Goal: Task Accomplishment & Management: Use online tool/utility

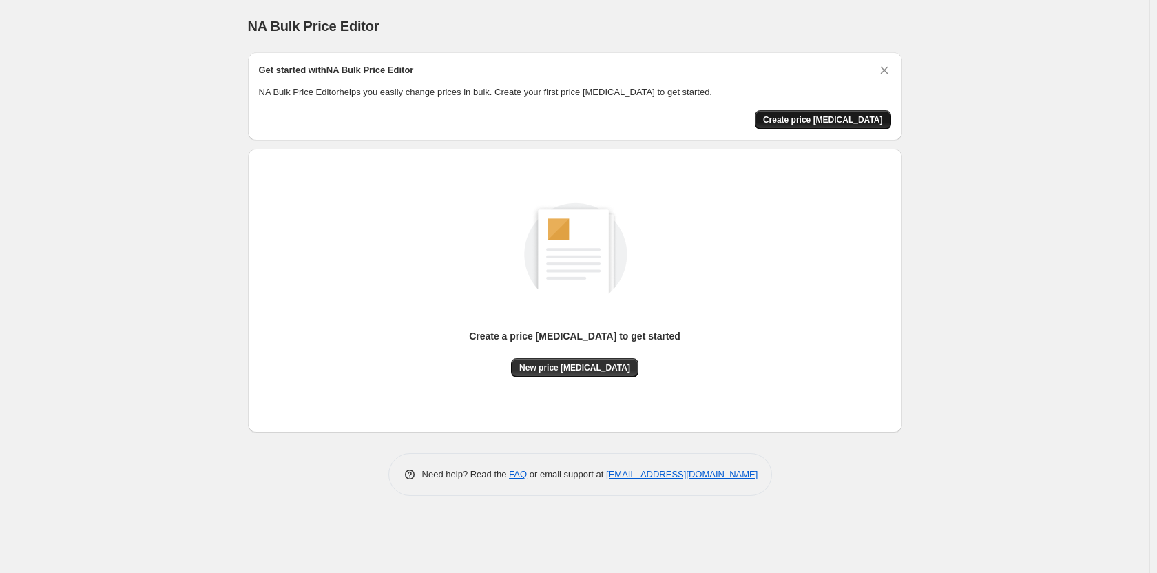
click at [841, 119] on span "Create price [MEDICAL_DATA]" at bounding box center [823, 119] width 120 height 11
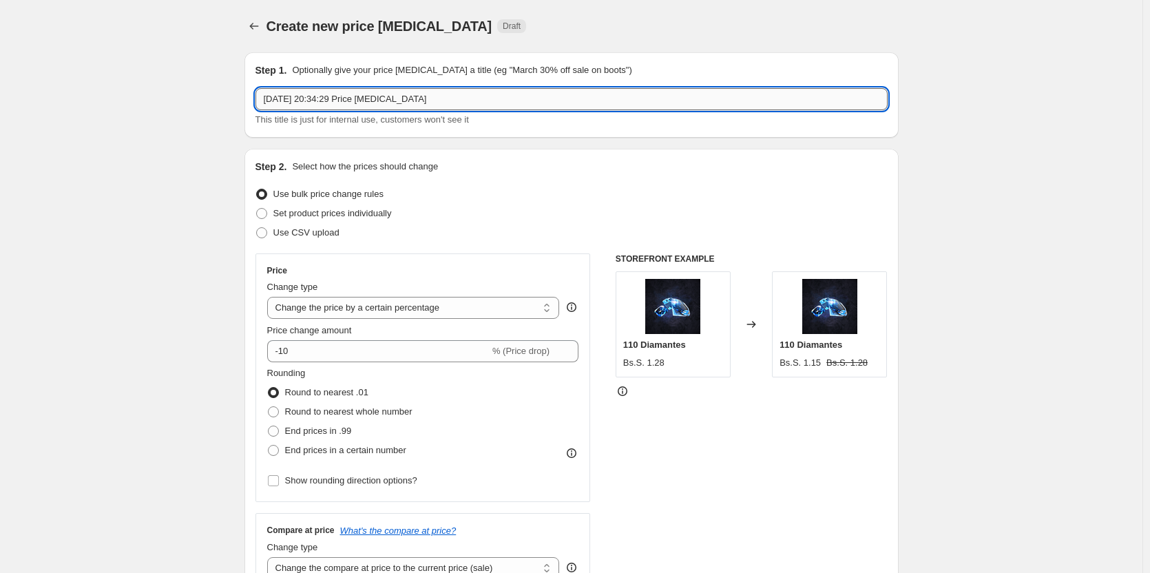
click at [456, 100] on input "[DATE] 20:34:29 Price [MEDICAL_DATA]" at bounding box center [571, 99] width 632 height 22
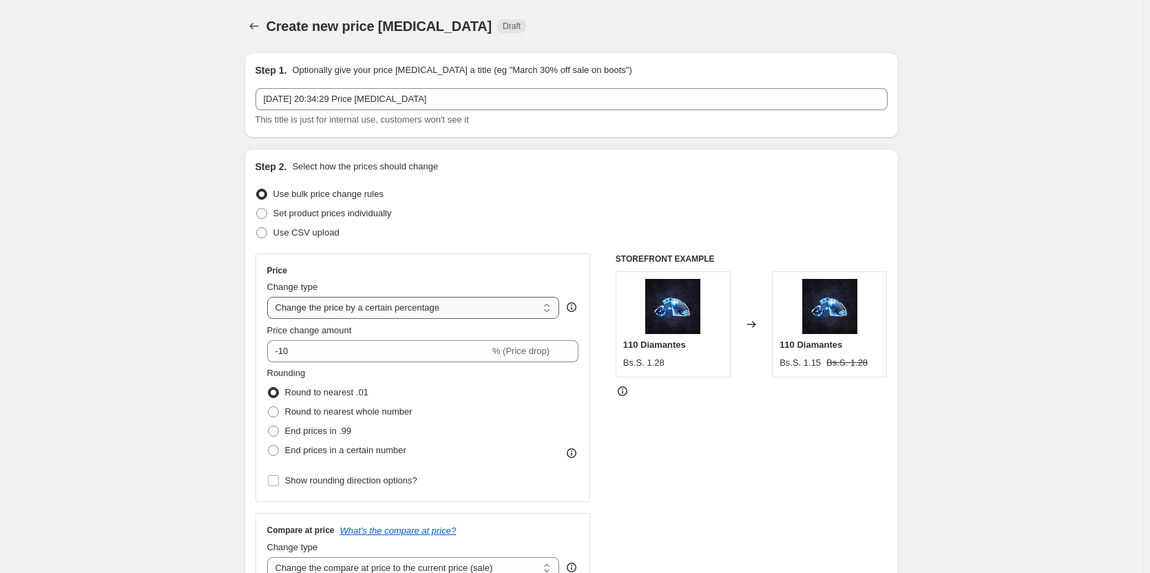
click at [396, 310] on select "Change the price to a certain amount Change the price by a certain amount Chang…" at bounding box center [413, 308] width 293 height 22
click at [419, 278] on div "Price Change type Change the price to a certain amount Change the price by a ce…" at bounding box center [423, 377] width 312 height 225
click at [435, 313] on select "Change the price to a certain amount Change the price by a certain amount Chang…" at bounding box center [413, 308] width 293 height 22
select select "to"
click at [270, 297] on select "Change the price to a certain amount Change the price by a certain amount Chang…" at bounding box center [413, 308] width 293 height 22
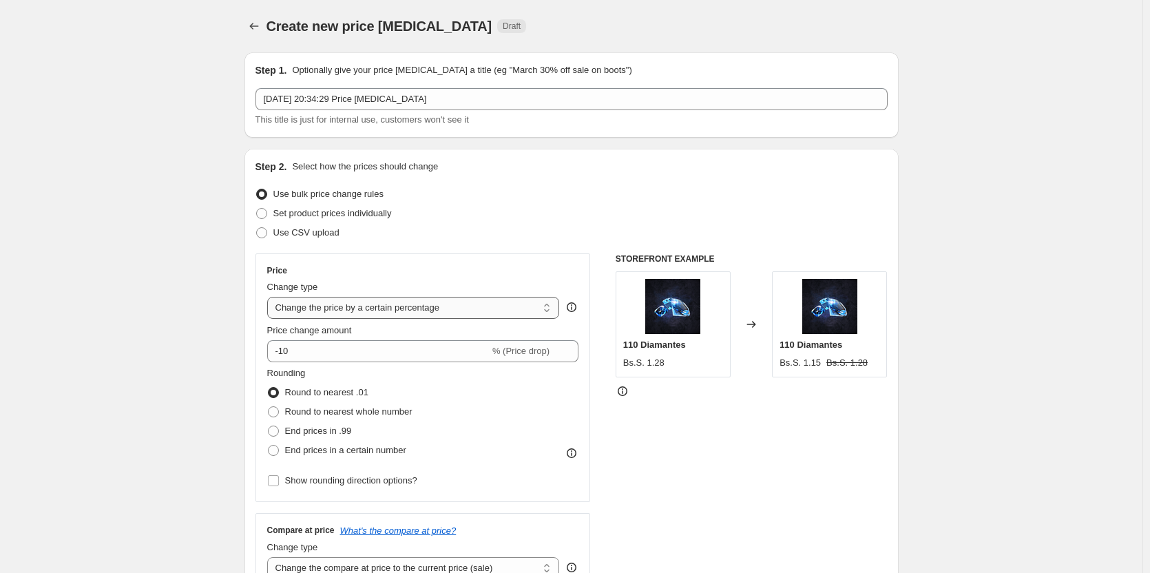
type input "80.00"
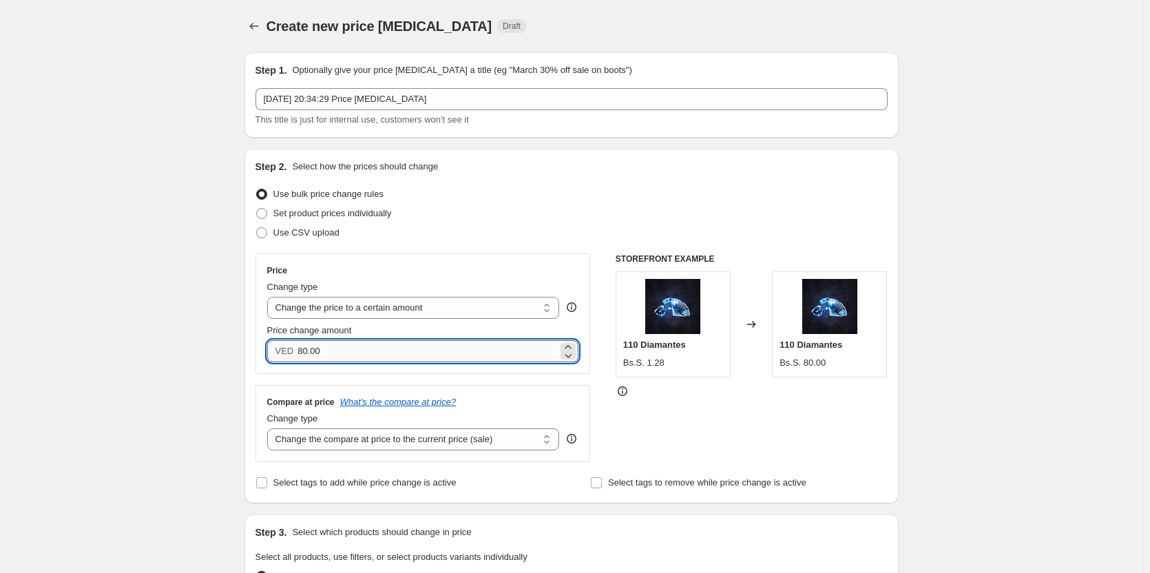
click at [433, 349] on input "80.00" at bounding box center [427, 351] width 260 height 22
click at [441, 302] on select "Change the price to a certain amount Change the price by a certain amount Chang…" at bounding box center [413, 308] width 293 height 22
select select "by"
click at [270, 297] on select "Change the price to a certain amount Change the price by a certain amount Chang…" at bounding box center [413, 308] width 293 height 22
type input "-10.00"
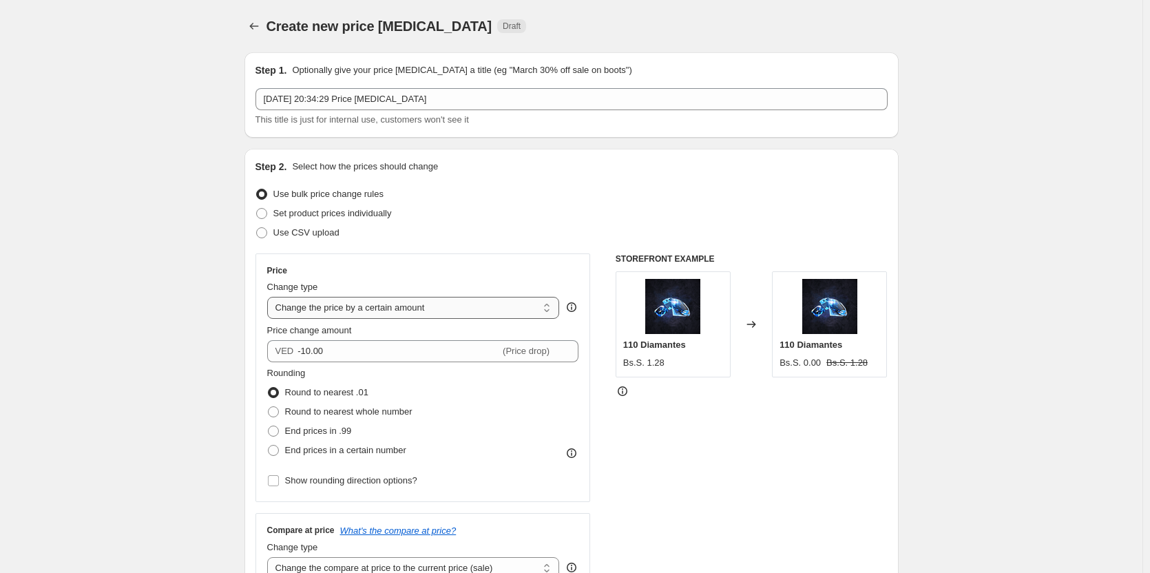
click at [443, 313] on select "Change the price to a certain amount Change the price by a certain amount Chang…" at bounding box center [413, 308] width 293 height 22
select select "percentage"
click at [270, 297] on select "Change the price to a certain amount Change the price by a certain amount Chang…" at bounding box center [413, 308] width 293 height 22
type input "-15"
click at [441, 306] on select "Change the price to a certain amount Change the price by a certain amount Chang…" at bounding box center [413, 308] width 293 height 22
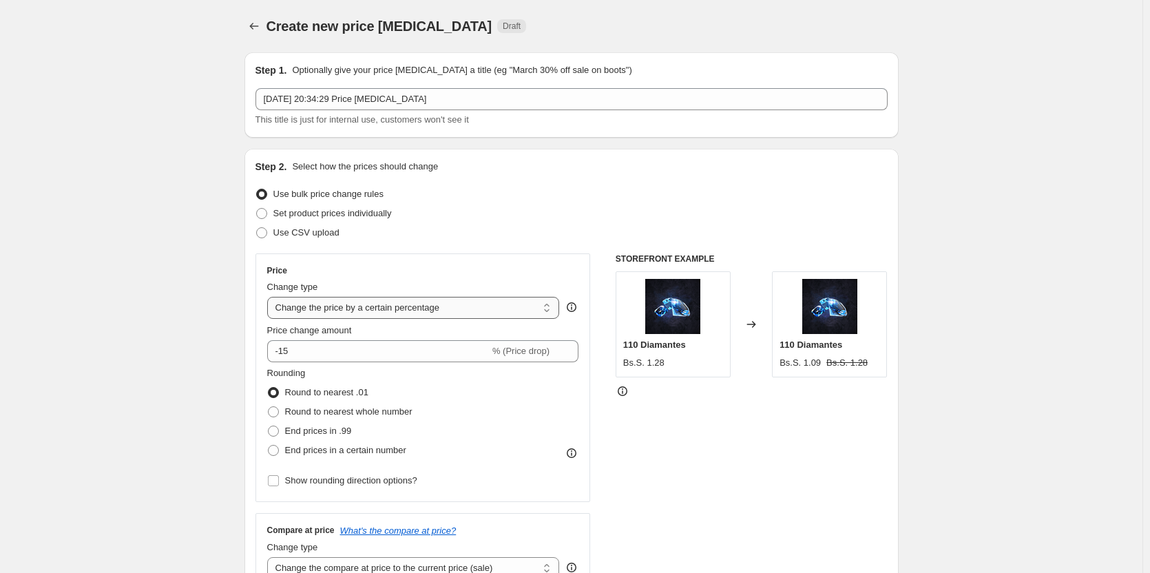
click at [270, 297] on select "Change the price to a certain amount Change the price by a certain amount Chang…" at bounding box center [413, 308] width 293 height 22
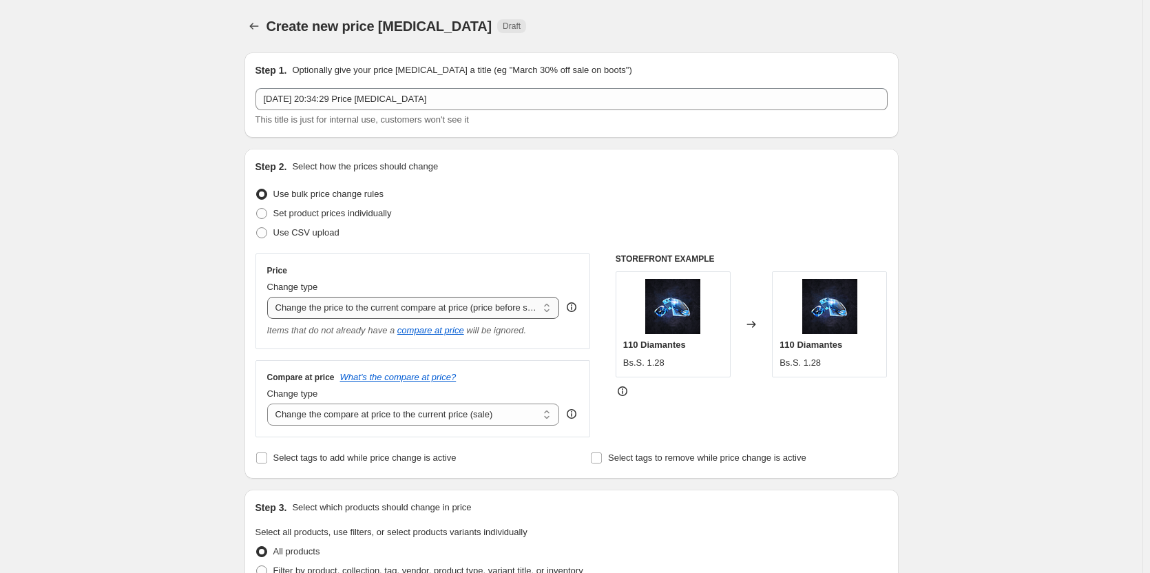
click at [441, 311] on select "Change the price to a certain amount Change the price by a certain amount Chang…" at bounding box center [413, 308] width 293 height 22
select select "bcap"
click at [270, 297] on select "Change the price to a certain amount Change the price by a certain amount Chang…" at bounding box center [413, 308] width 293 height 22
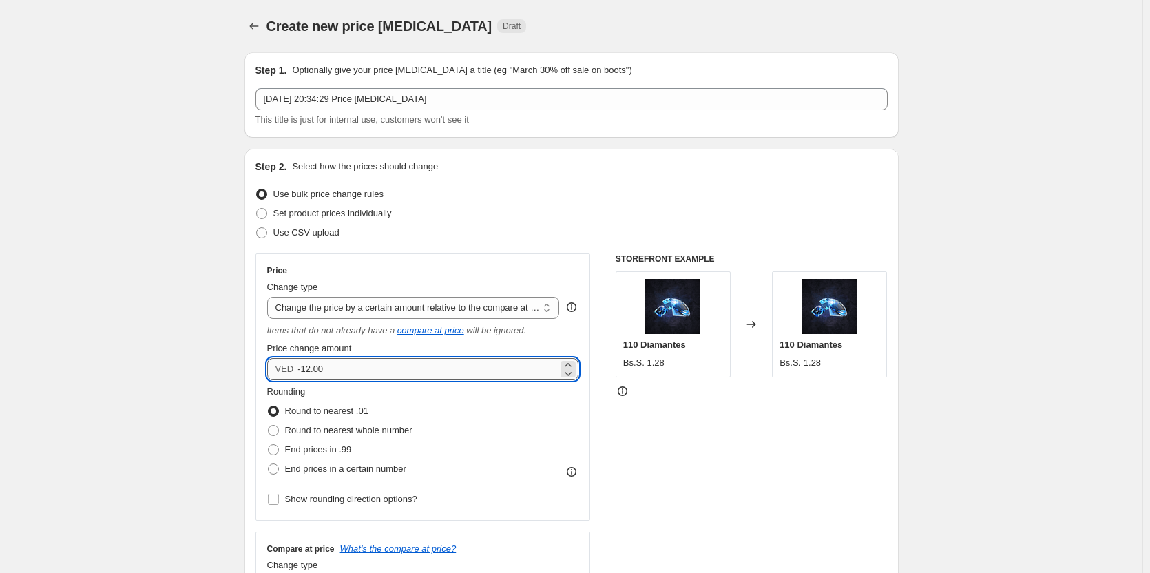
drag, startPoint x: 432, startPoint y: 372, endPoint x: 342, endPoint y: 373, distance: 89.5
click at [342, 373] on input "-12.00" at bounding box center [427, 369] width 260 height 22
drag, startPoint x: 334, startPoint y: 373, endPoint x: 265, endPoint y: 375, distance: 68.9
click at [266, 375] on div "Price Change type Change the price to a certain amount Change the price by a ce…" at bounding box center [422, 386] width 335 height 267
type input "1.00"
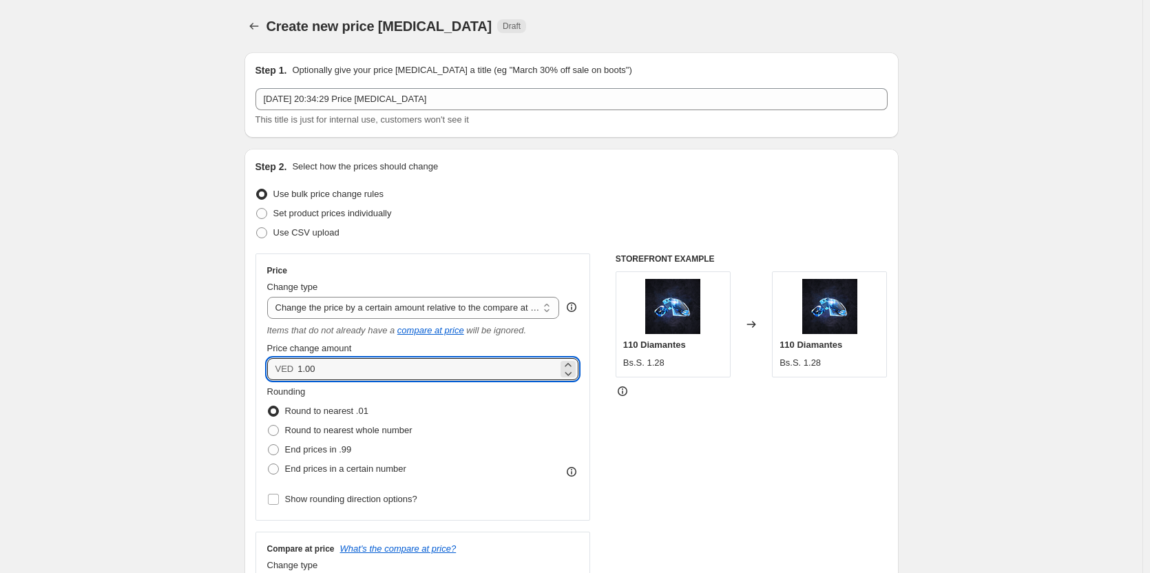
click at [238, 327] on div "Step 1. Optionally give your price [MEDICAL_DATA] a title (eg "March 30% off sa…" at bounding box center [565, 548] width 665 height 1015
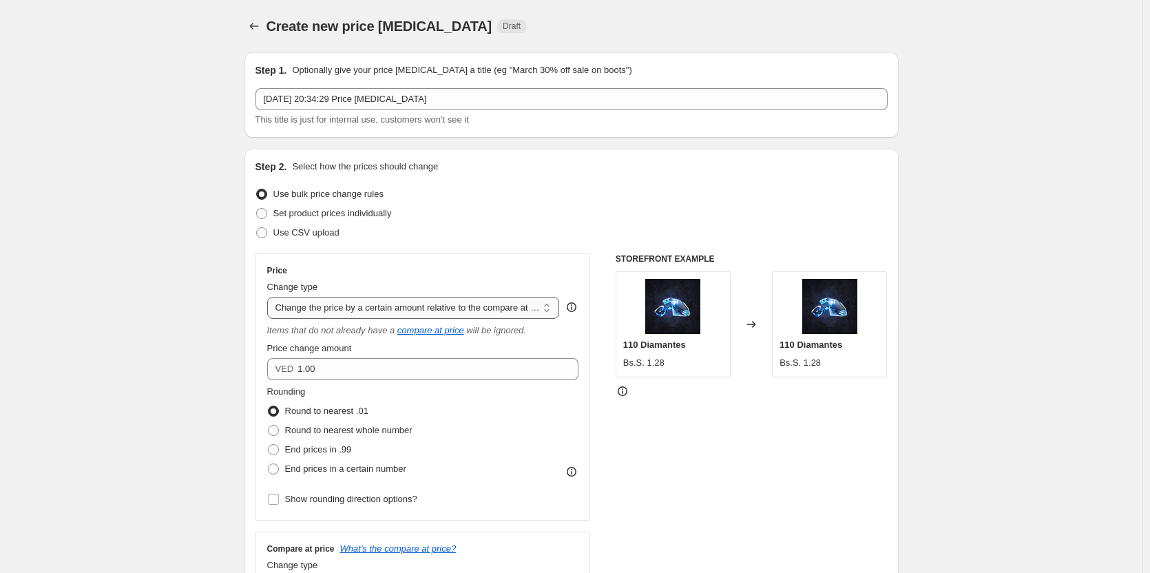
click at [363, 304] on select "Change the price to a certain amount Change the price by a certain amount Chang…" at bounding box center [413, 308] width 293 height 22
select select "pcap"
click at [270, 297] on select "Change the price to a certain amount Change the price by a certain amount Chang…" at bounding box center [413, 308] width 293 height 22
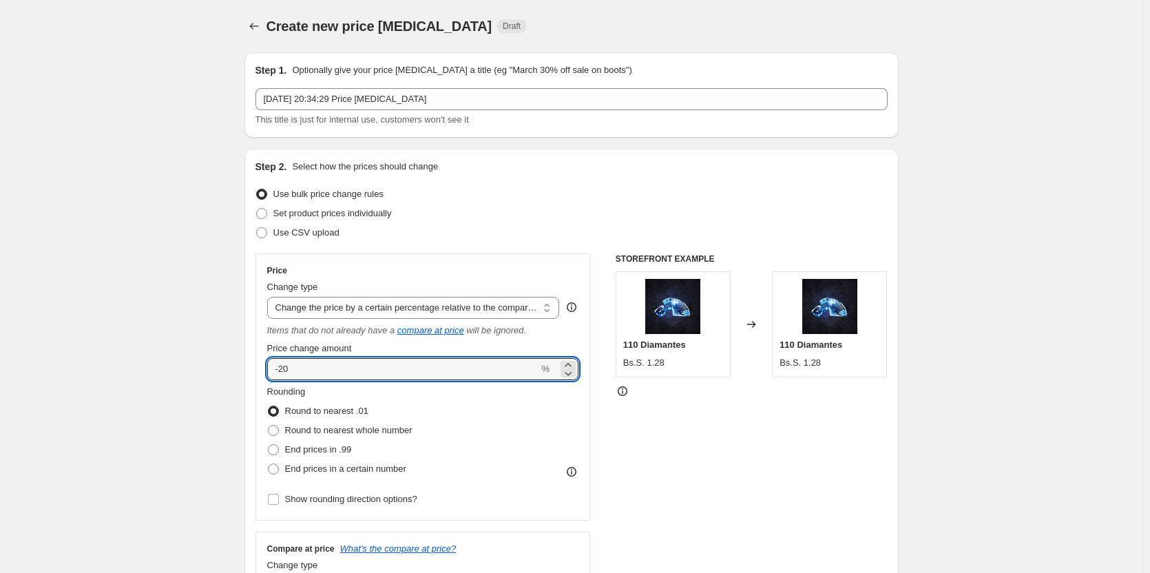
drag, startPoint x: 409, startPoint y: 372, endPoint x: 251, endPoint y: 388, distance: 158.4
click at [250, 388] on div "Step 2. Select how the prices should change Use bulk price change rules Set pro…" at bounding box center [571, 399] width 654 height 501
type input "1"
click at [361, 341] on div "Price Change type Change the price to a certain amount Change the price by a ce…" at bounding box center [423, 387] width 312 height 244
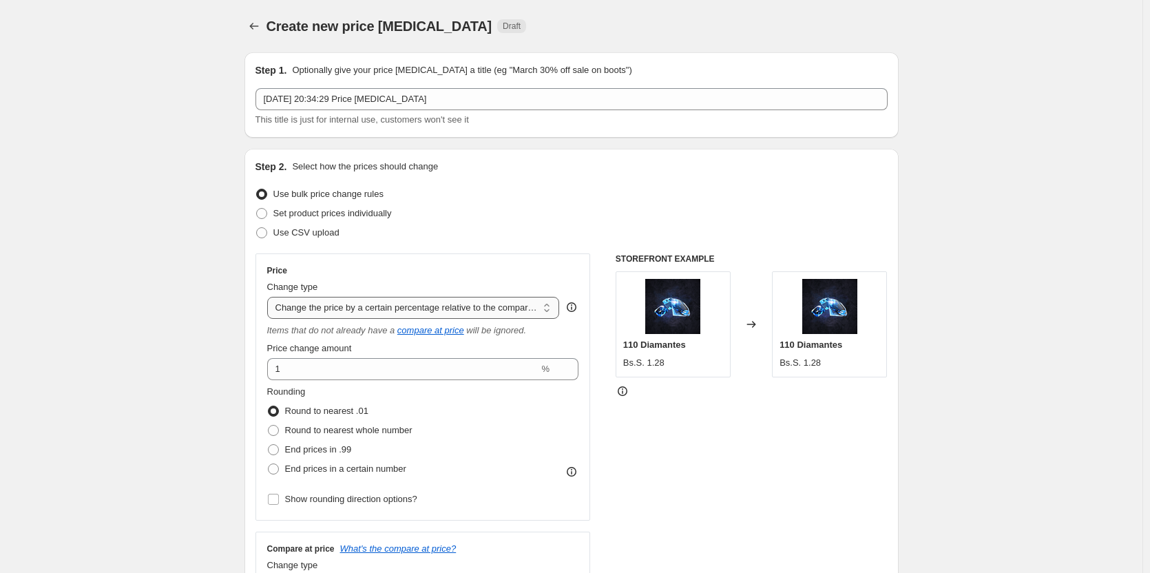
click at [394, 311] on select "Change the price to a certain amount Change the price by a certain amount Chang…" at bounding box center [413, 308] width 293 height 22
click at [270, 297] on select "Change the price to a certain amount Change the price by a certain amount Chang…" at bounding box center [413, 308] width 293 height 22
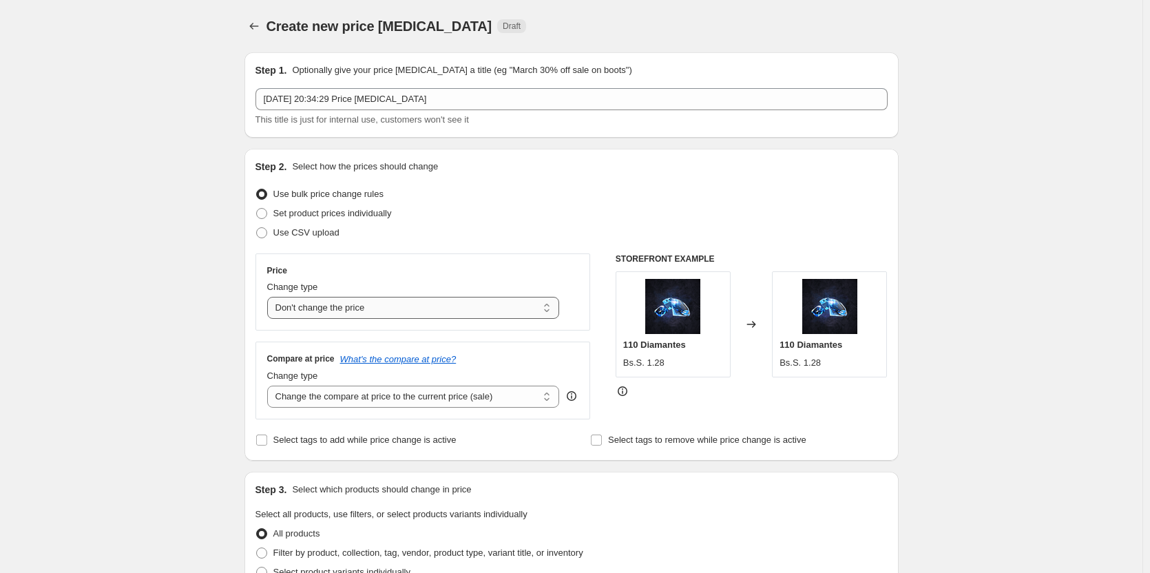
click at [397, 309] on select "Change the price to a certain amount Change the price by a certain amount Chang…" at bounding box center [413, 308] width 293 height 22
select select "pc"
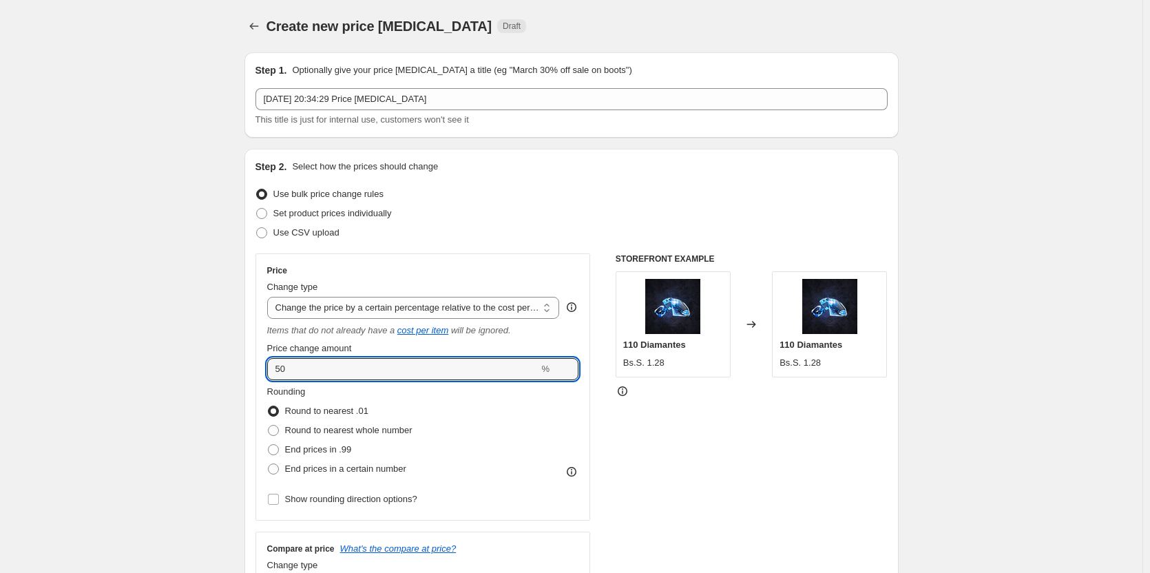
drag, startPoint x: 392, startPoint y: 368, endPoint x: 246, endPoint y: 355, distance: 147.2
click at [246, 355] on div "Step 1. Optionally give your price [MEDICAL_DATA] a title (eg "March 30% off sa…" at bounding box center [565, 548] width 665 height 1015
type input "1"
click at [241, 348] on div "Step 1. Optionally give your price [MEDICAL_DATA] a title (eg "March 30% off sa…" at bounding box center [565, 548] width 665 height 1015
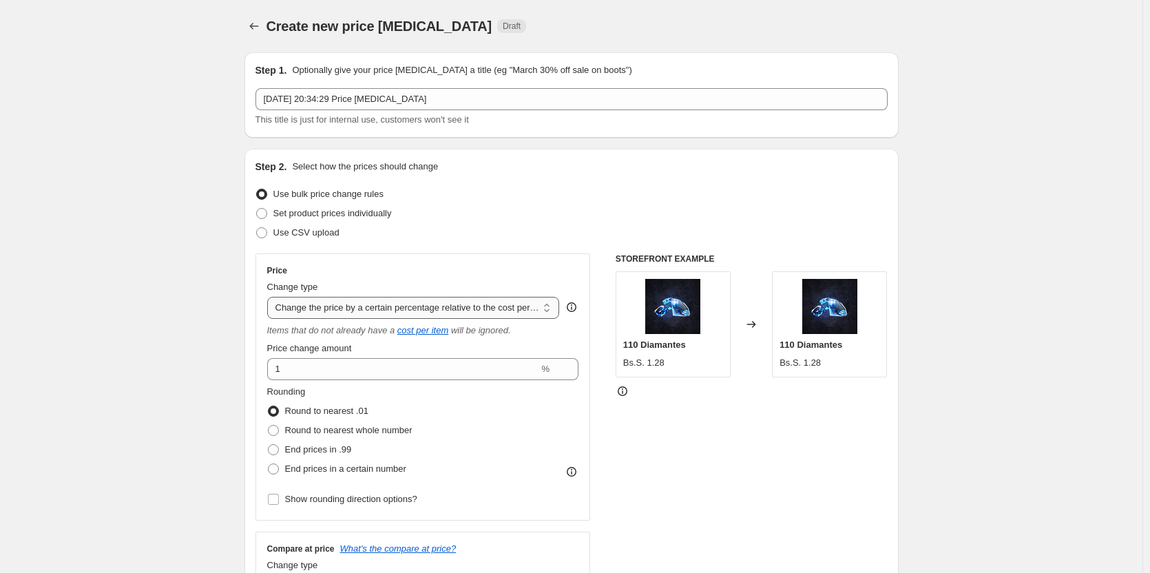
click at [321, 315] on select "Change the price to a certain amount Change the price by a certain amount Chang…" at bounding box center [413, 308] width 293 height 22
select select "margin"
click at [270, 297] on select "Change the price to a certain amount Change the price by a certain amount Chang…" at bounding box center [413, 308] width 293 height 22
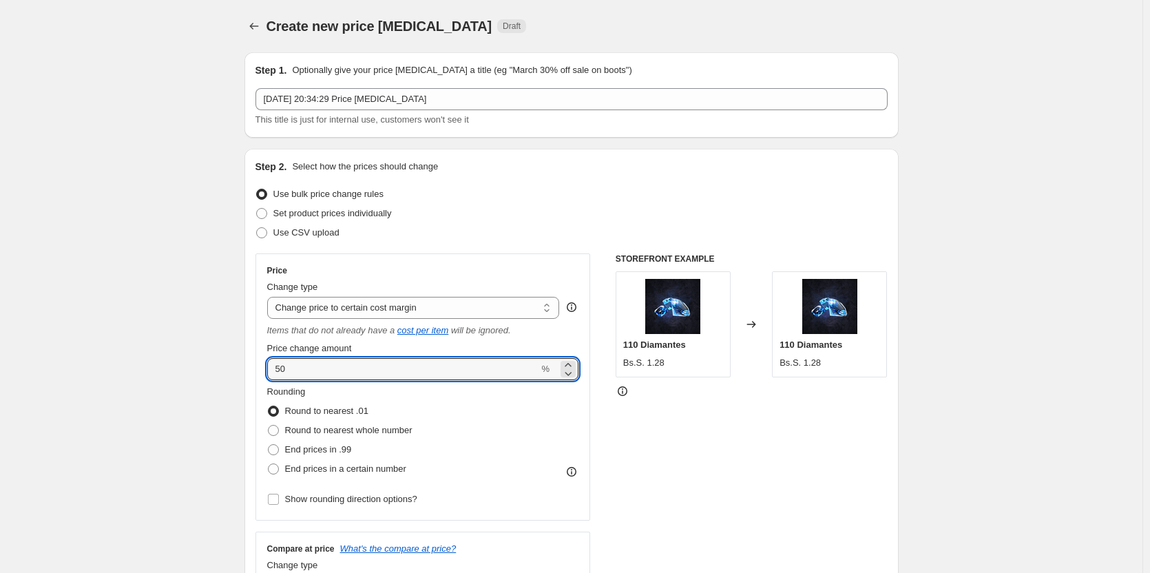
drag, startPoint x: 388, startPoint y: 363, endPoint x: 241, endPoint y: 365, distance: 147.3
click at [244, 365] on div "Step 1. Optionally give your price [MEDICAL_DATA] a title (eg "March 30% off sa…" at bounding box center [565, 548] width 665 height 1015
type input "100"
click at [236, 356] on div "Step 1. Optionally give your price [MEDICAL_DATA] a title (eg "March 30% off sa…" at bounding box center [565, 548] width 665 height 1015
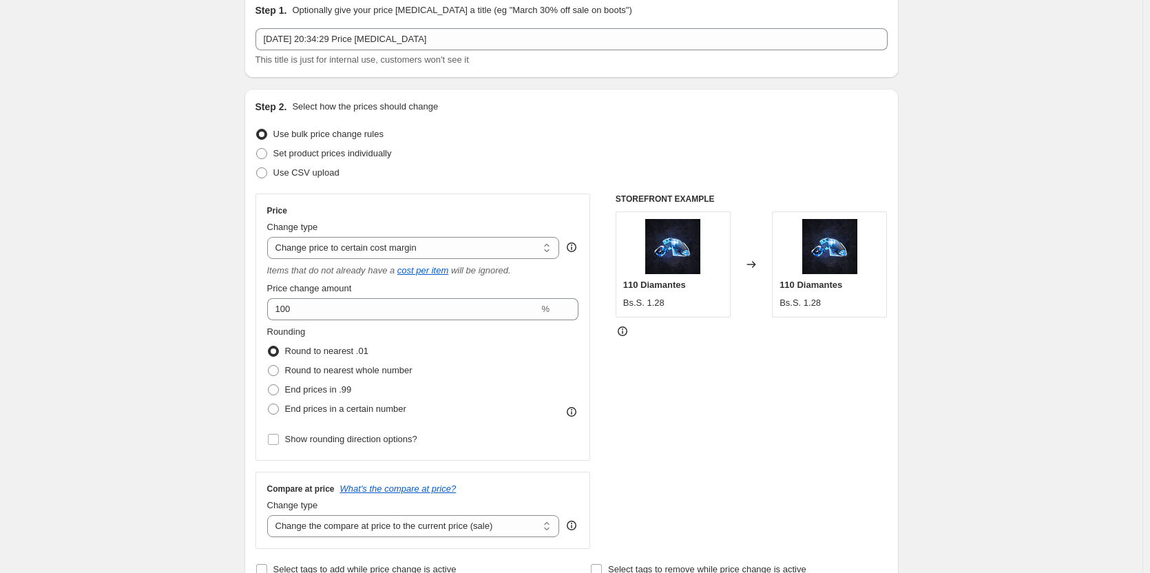
scroll to position [69, 0]
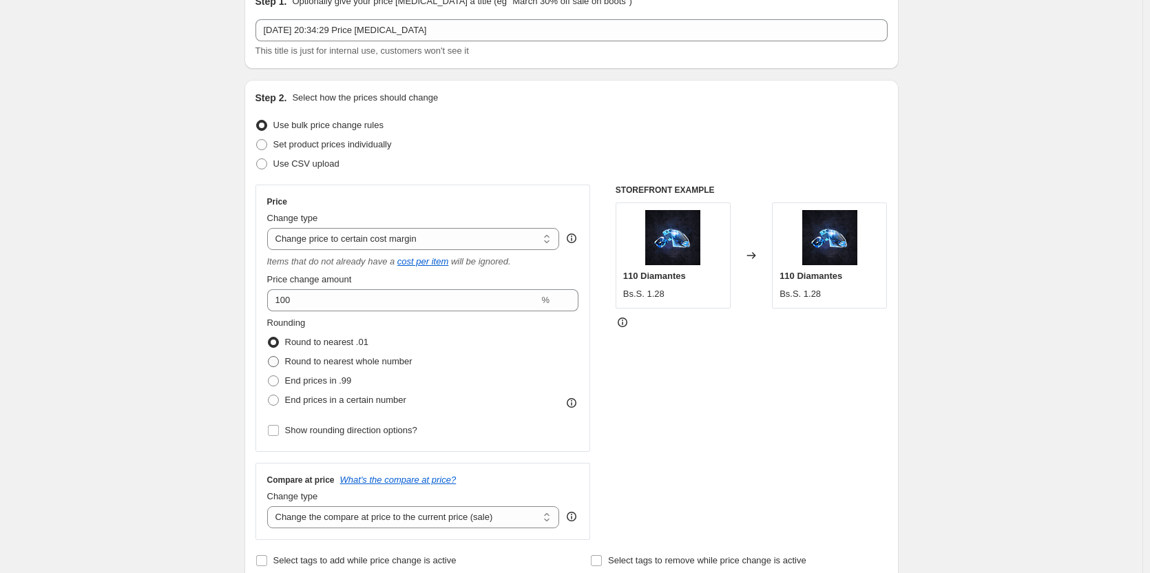
click at [363, 363] on span "Round to nearest whole number" at bounding box center [348, 361] width 127 height 10
click at [268, 357] on input "Round to nearest whole number" at bounding box center [268, 356] width 1 height 1
radio input "true"
click at [350, 383] on span "End prices in .99" at bounding box center [318, 380] width 67 height 10
click at [268, 376] on input "End prices in .99" at bounding box center [268, 375] width 1 height 1
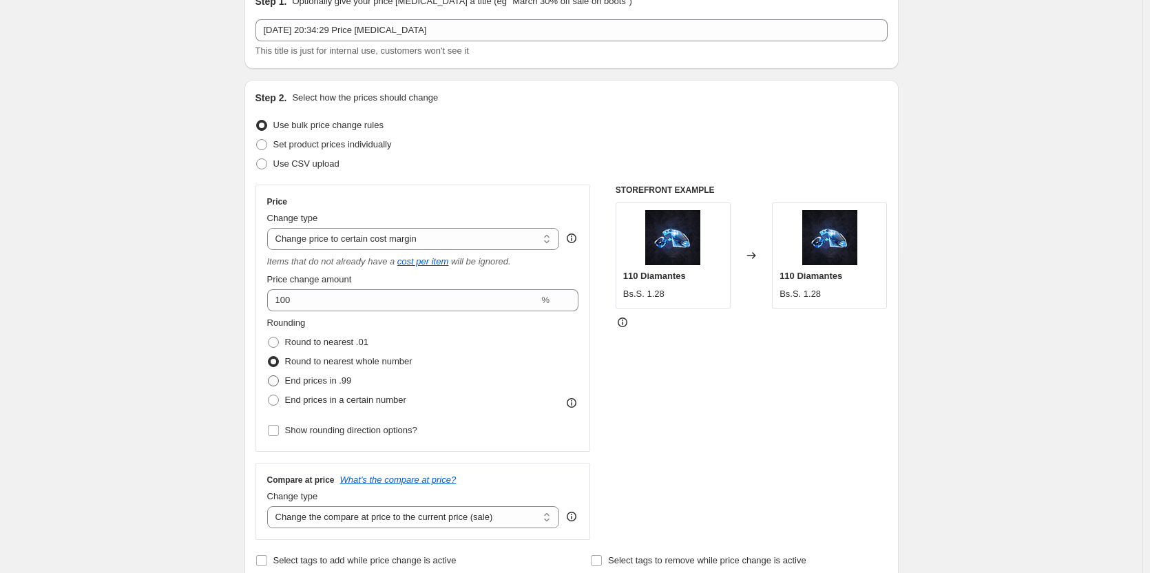
radio input "true"
click at [353, 399] on span "End prices in a certain number" at bounding box center [345, 399] width 121 height 10
click at [268, 395] on input "End prices in a certain number" at bounding box center [268, 394] width 1 height 1
radio input "true"
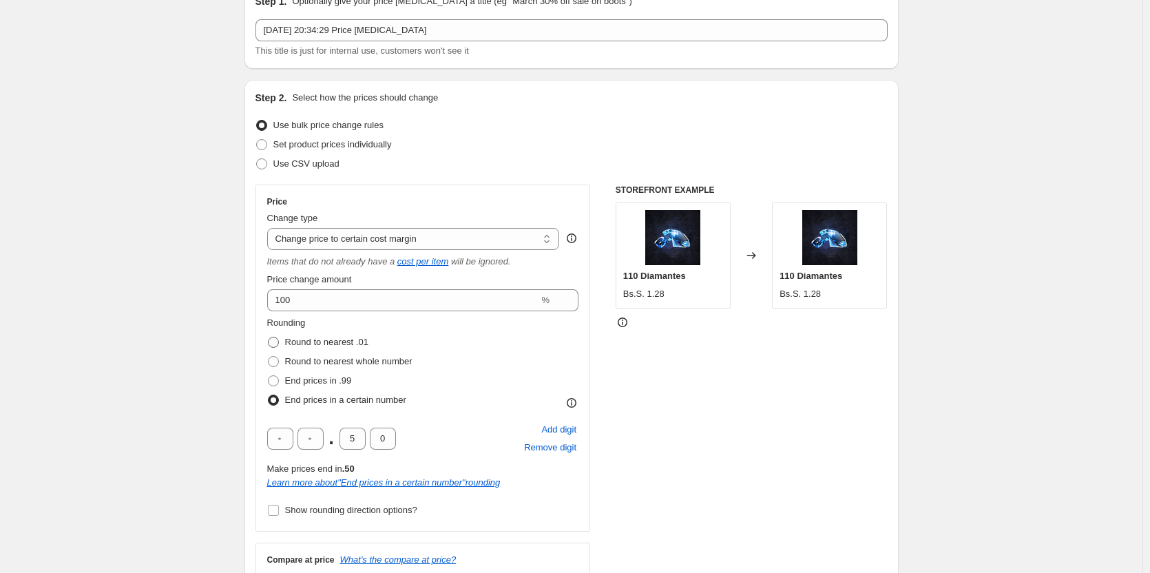
click at [333, 339] on span "Round to nearest .01" at bounding box center [326, 342] width 83 height 10
click at [268, 337] on input "Round to nearest .01" at bounding box center [268, 337] width 1 height 1
radio input "true"
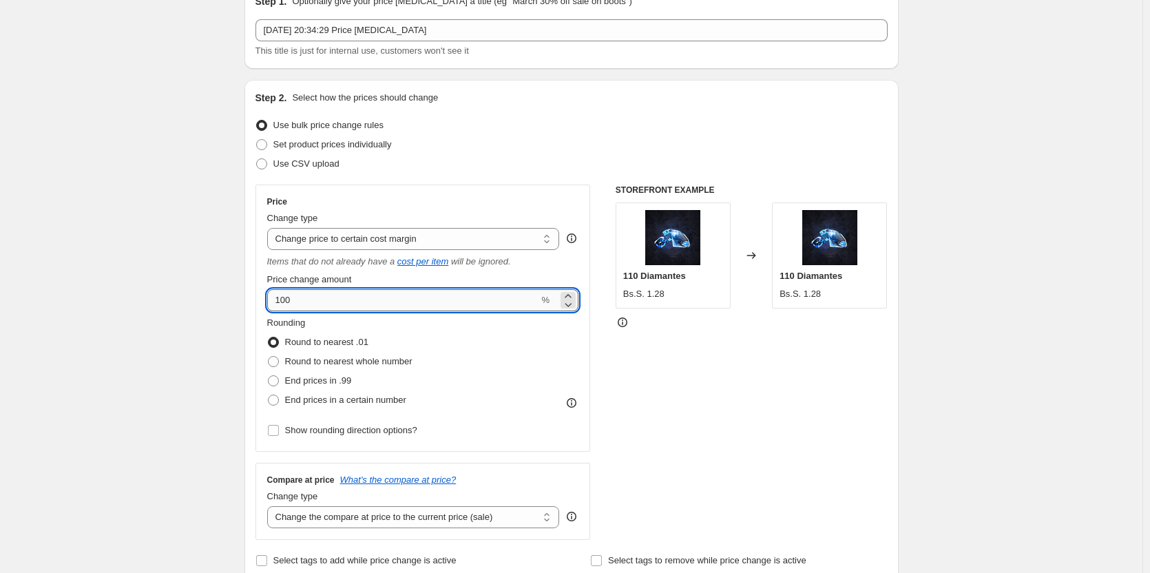
click at [361, 306] on input "100" at bounding box center [403, 300] width 272 height 22
click at [369, 249] on select "Change the price to a certain amount Change the price by a certain amount Chang…" at bounding box center [413, 239] width 293 height 22
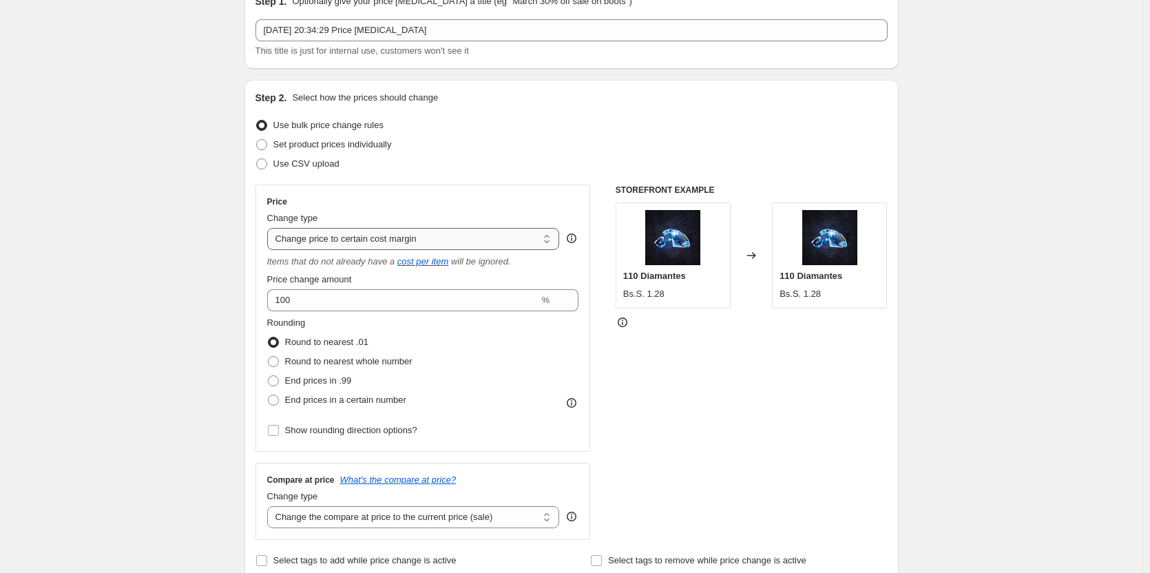
select select "to"
click at [270, 228] on select "Change the price to a certain amount Change the price by a certain amount Chang…" at bounding box center [413, 239] width 293 height 22
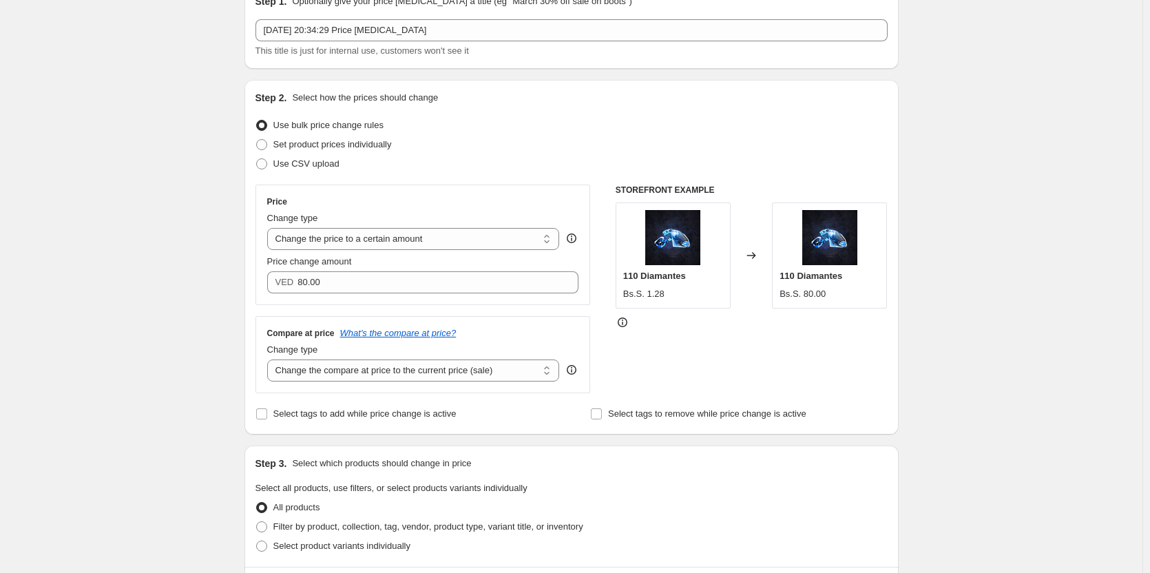
click at [370, 293] on div "Price Change type Change the price to a certain amount Change the price by a ce…" at bounding box center [422, 244] width 335 height 120
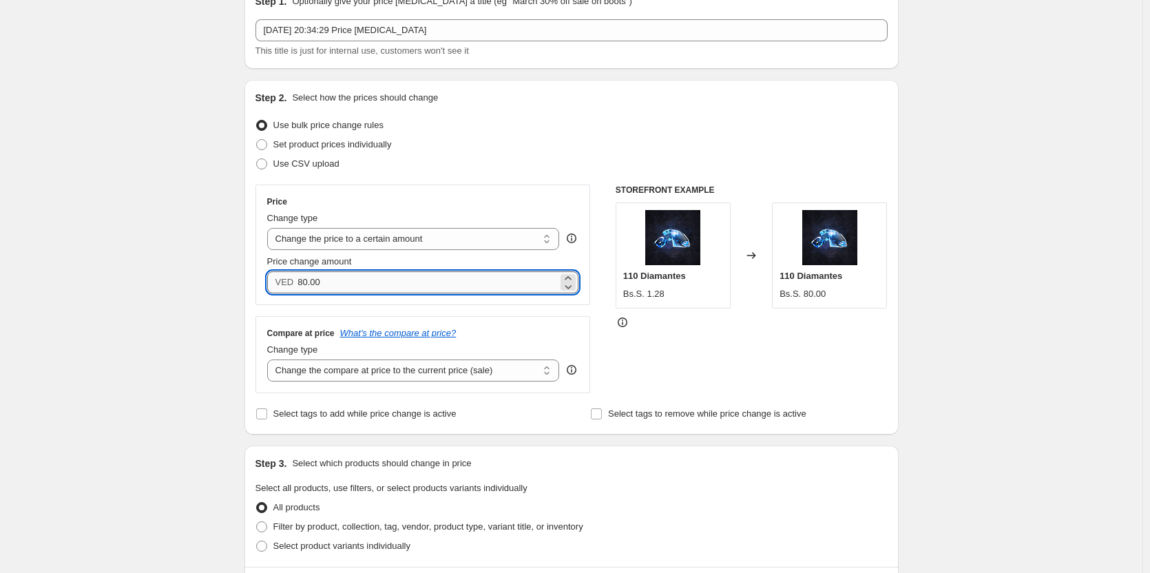
click at [370, 287] on input "80.00" at bounding box center [427, 282] width 260 height 22
click at [370, 286] on input "80.00" at bounding box center [427, 282] width 260 height 22
drag, startPoint x: 370, startPoint y: 286, endPoint x: 287, endPoint y: 286, distance: 83.3
click at [287, 286] on div "VED 80.00" at bounding box center [423, 282] width 312 height 22
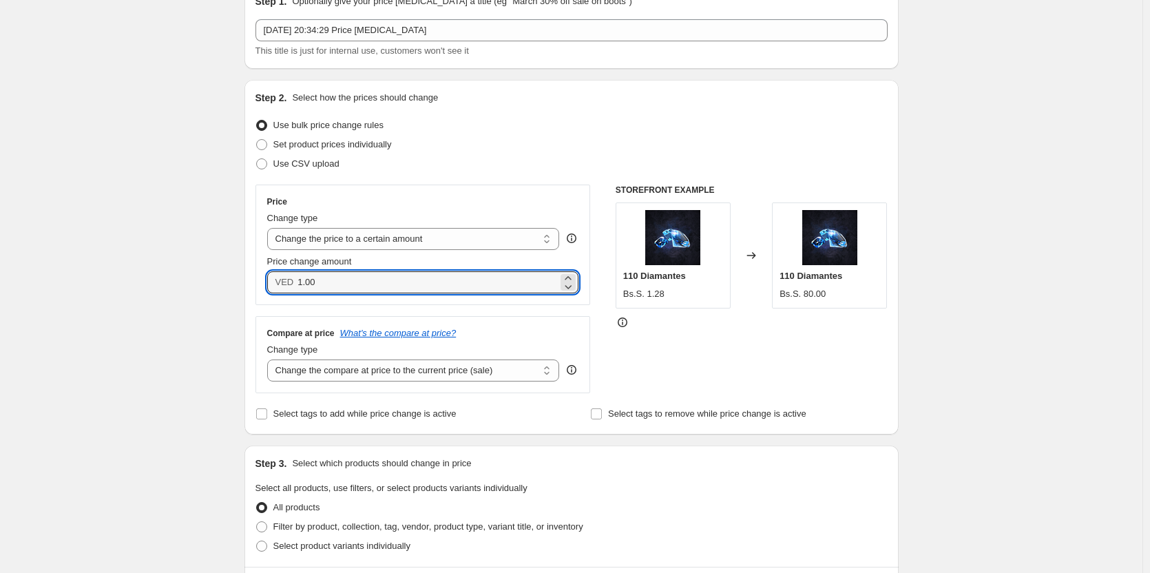
click at [198, 280] on div "Create new price [MEDICAL_DATA]. This page is ready Create new price [MEDICAL_D…" at bounding box center [571, 428] width 1142 height 995
click at [238, 275] on div "Step 1. Optionally give your price [MEDICAL_DATA] a title (eg "March 30% off sa…" at bounding box center [565, 406] width 665 height 869
type input "2.00"
click at [244, 268] on div "Step 1. Optionally give your price [MEDICAL_DATA] a title (eg "March 30% off sa…" at bounding box center [565, 406] width 665 height 869
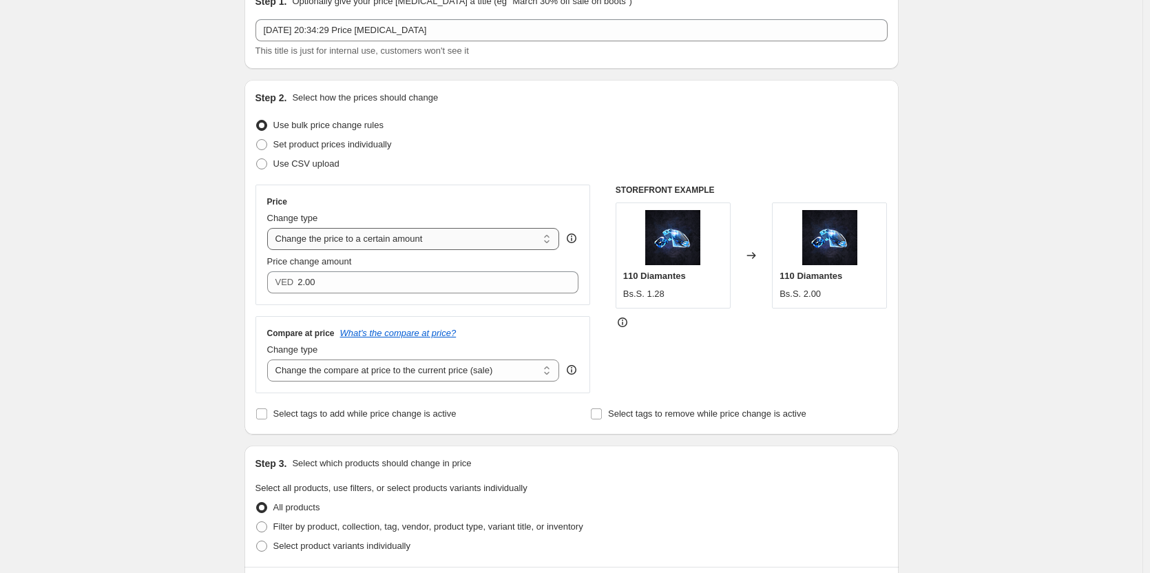
click at [348, 240] on select "Change the price to a certain amount Change the price by a certain amount Chang…" at bounding box center [413, 239] width 293 height 22
select select "by"
click at [270, 228] on select "Change the price to a certain amount Change the price by a certain amount Chang…" at bounding box center [413, 239] width 293 height 22
type input "-10.00"
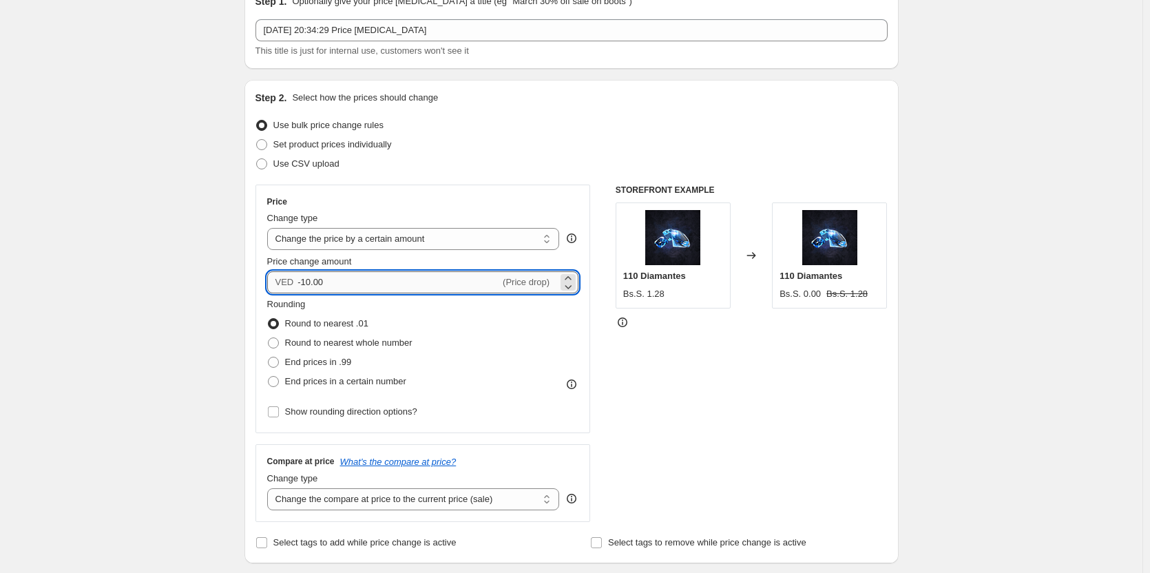
click at [366, 282] on input "-10.00" at bounding box center [398, 282] width 202 height 22
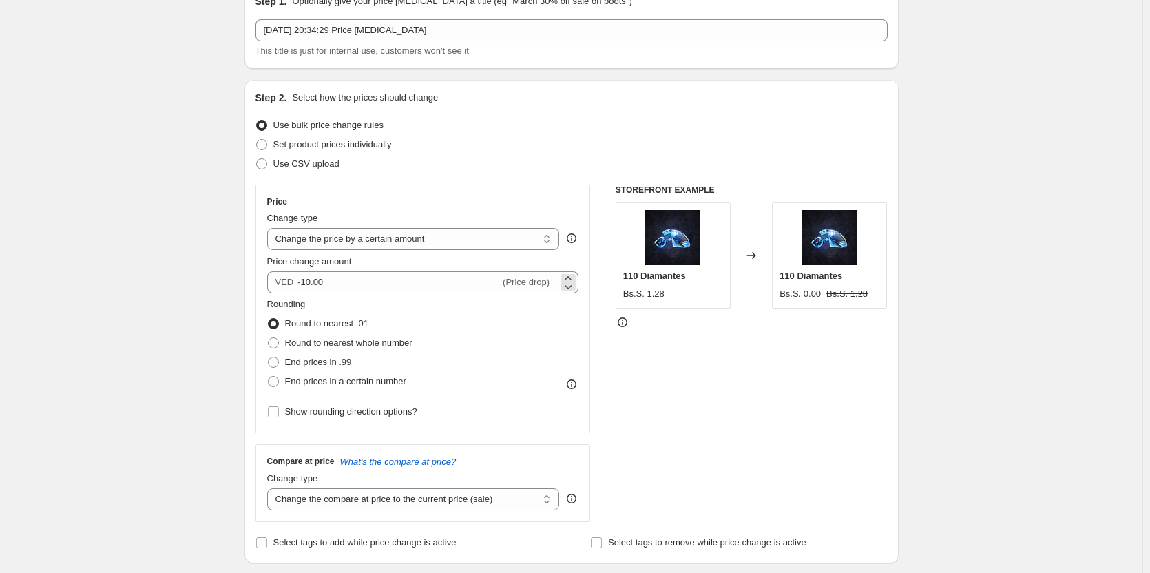
click at [520, 284] on span "(Price drop)" at bounding box center [526, 282] width 47 height 10
click at [461, 240] on select "Change the price to a certain amount Change the price by a certain amount Chang…" at bounding box center [413, 239] width 293 height 22
click at [270, 228] on select "Change the price to a certain amount Change the price by a certain amount Chang…" at bounding box center [413, 239] width 293 height 22
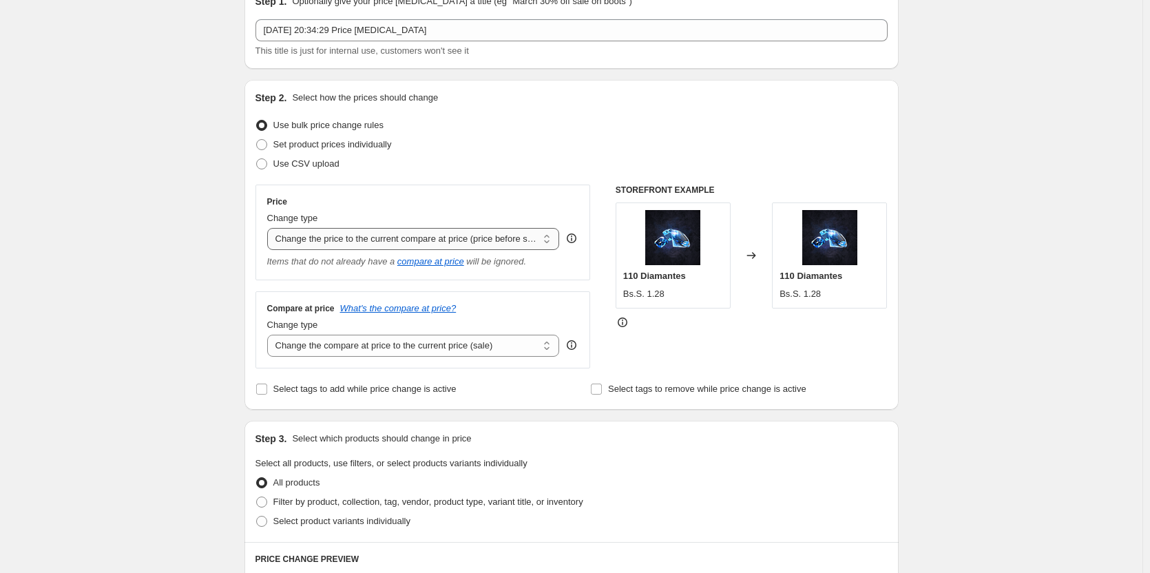
click at [464, 246] on select "Change the price to a certain amount Change the price by a certain amount Chang…" at bounding box center [413, 239] width 293 height 22
select select "percentage"
click at [270, 228] on select "Change the price to a certain amount Change the price by a certain amount Chang…" at bounding box center [413, 239] width 293 height 22
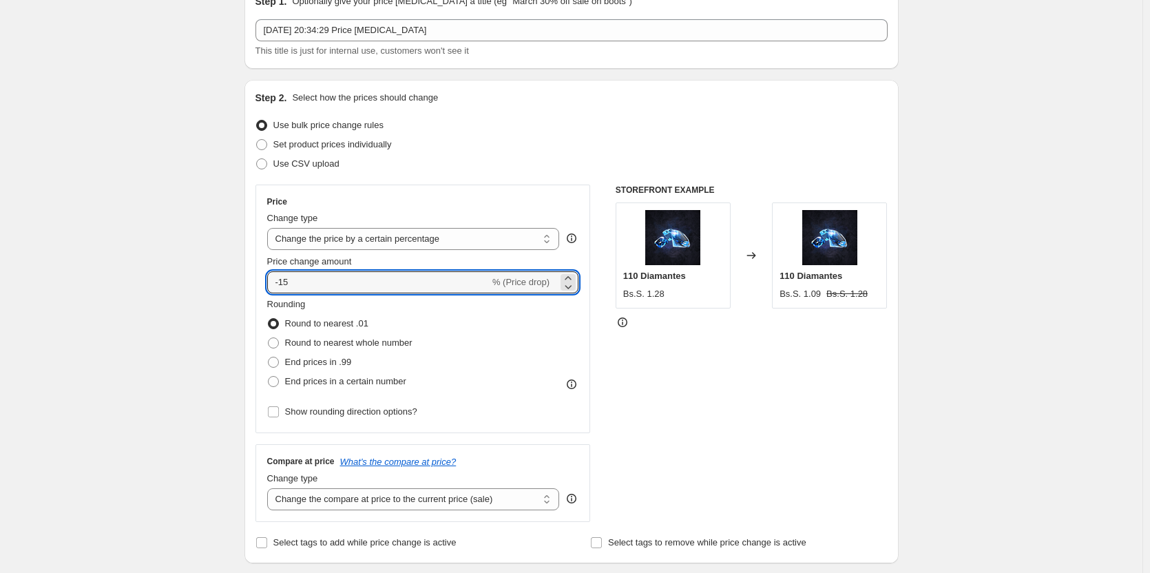
drag, startPoint x: 458, startPoint y: 282, endPoint x: 269, endPoint y: 266, distance: 189.3
click at [185, 266] on div "Create new price [MEDICAL_DATA]. This page is ready Create new price [MEDICAL_D…" at bounding box center [571, 492] width 1142 height 1123
type input "100"
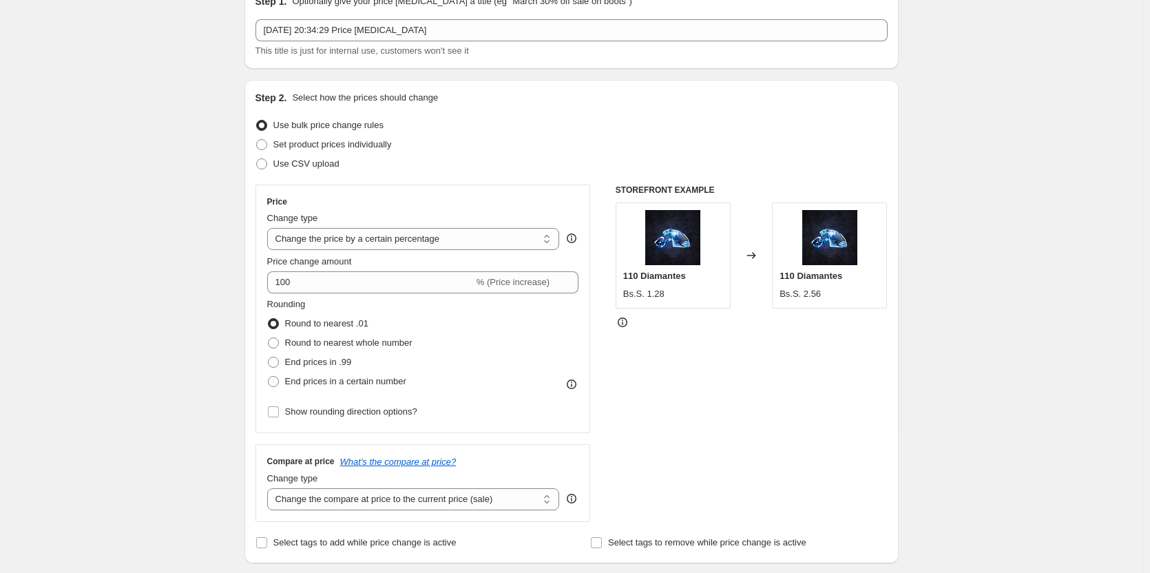
click at [107, 218] on div "Create new price [MEDICAL_DATA]. This page is ready Create new price [MEDICAL_D…" at bounding box center [571, 492] width 1142 height 1123
click at [375, 341] on span "Round to nearest whole number" at bounding box center [348, 342] width 127 height 10
click at [268, 338] on input "Round to nearest whole number" at bounding box center [268, 337] width 1 height 1
radio input "true"
click at [326, 365] on span "End prices in .99" at bounding box center [318, 362] width 67 height 10
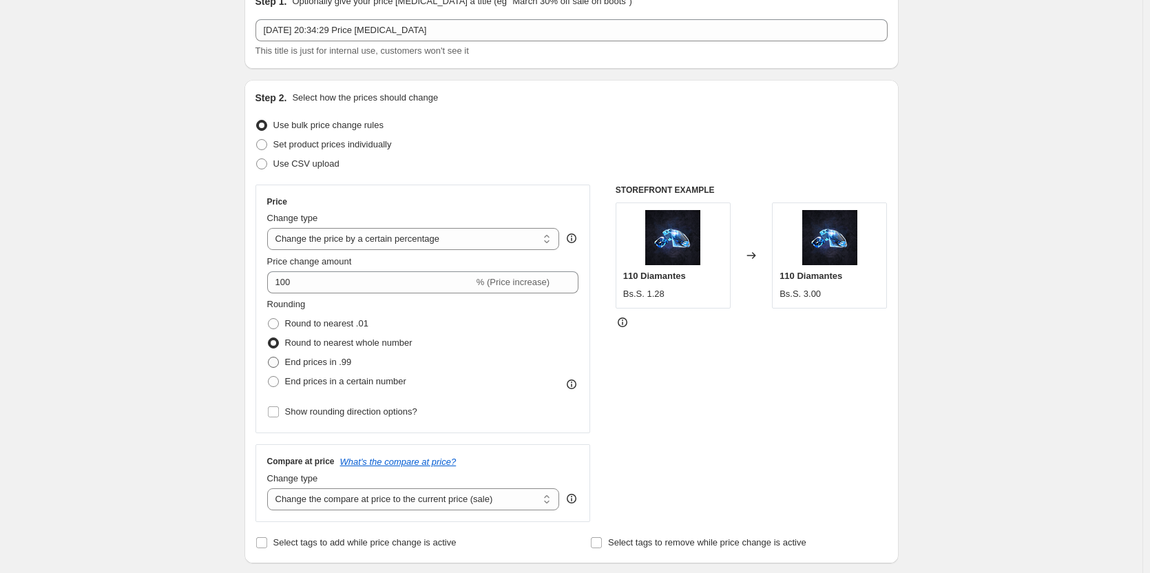
click at [268, 357] on input "End prices in .99" at bounding box center [268, 357] width 1 height 1
radio input "true"
click at [368, 381] on span "End prices in a certain number" at bounding box center [345, 381] width 121 height 10
click at [268, 377] on input "End prices in a certain number" at bounding box center [268, 376] width 1 height 1
radio input "true"
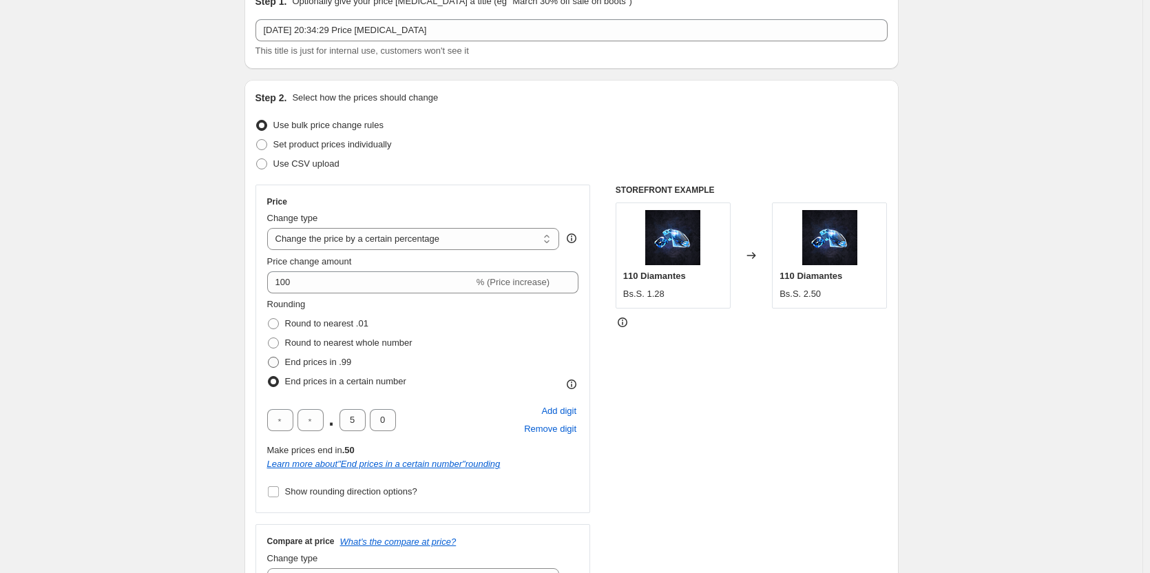
click at [325, 363] on span "End prices in .99" at bounding box center [318, 362] width 67 height 10
click at [268, 357] on input "End prices in .99" at bounding box center [268, 357] width 1 height 1
radio input "true"
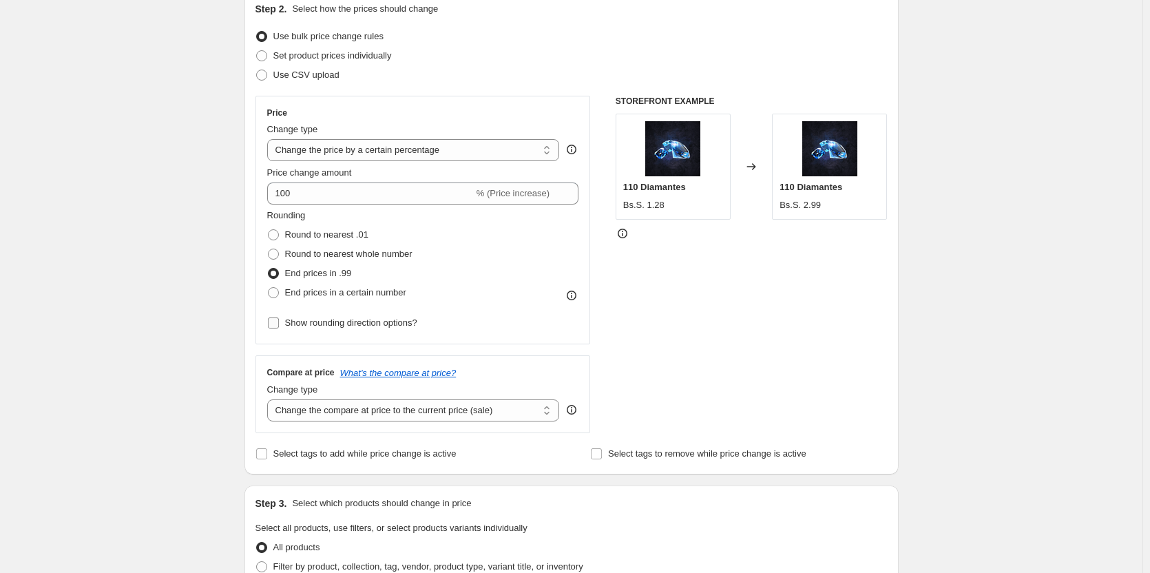
scroll to position [207, 0]
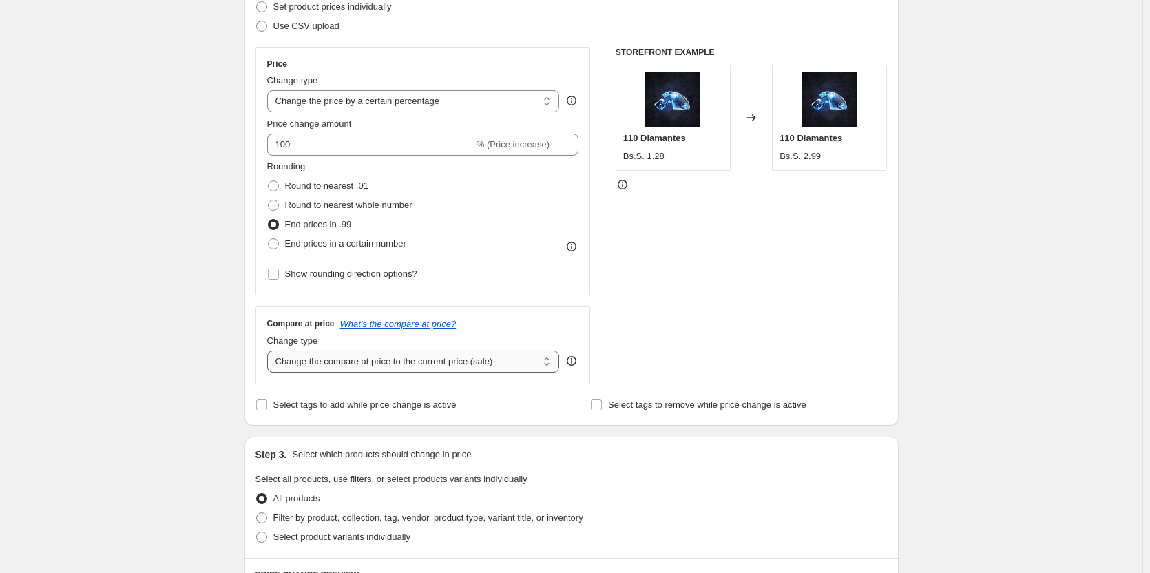
click at [346, 366] on select "Change the compare at price to the current price (sale) Change the compare at p…" at bounding box center [413, 361] width 293 height 22
click at [361, 364] on select "Change the compare at price to the current price (sale) Change the compare at p…" at bounding box center [413, 361] width 293 height 22
drag, startPoint x: 355, startPoint y: 363, endPoint x: 356, endPoint y: 372, distance: 9.0
click at [355, 364] on select "Change the compare at price to the current price (sale) Change the compare at p…" at bounding box center [413, 361] width 293 height 22
click at [270, 350] on select "Change the compare at price to the current price (sale) Change the compare at p…" at bounding box center [413, 361] width 293 height 22
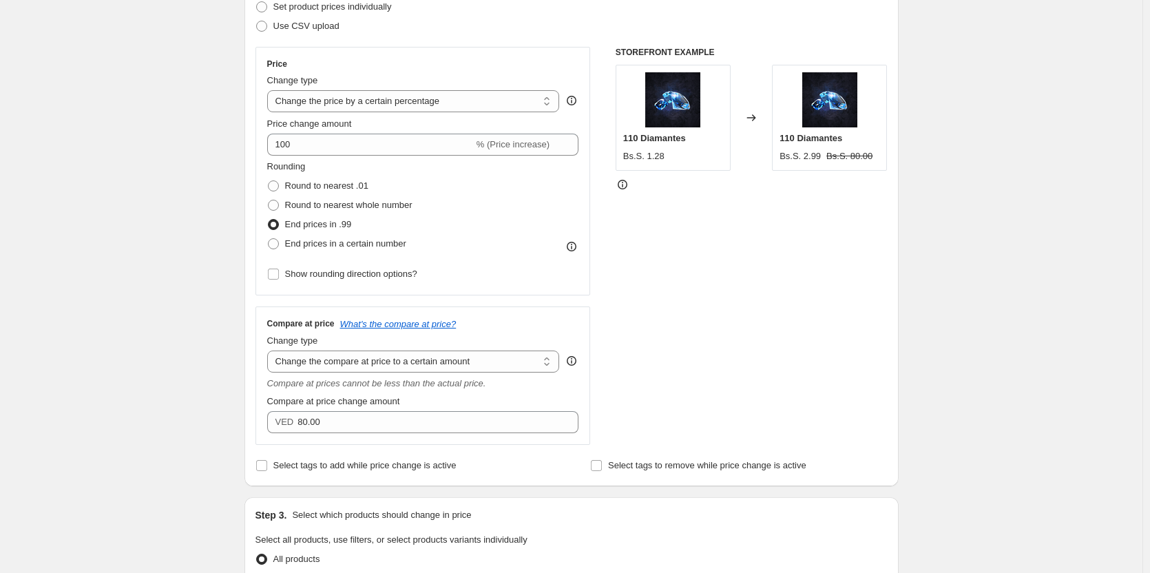
click at [363, 373] on div "Compare at price What's the compare at price? Change type Change the compare at…" at bounding box center [423, 375] width 312 height 115
click at [367, 368] on select "Change the compare at price to the current price (sale) Change the compare at p…" at bounding box center [413, 361] width 293 height 22
select select "ep"
click at [270, 350] on select "Change the compare at price to the current price (sale) Change the compare at p…" at bounding box center [413, 361] width 293 height 22
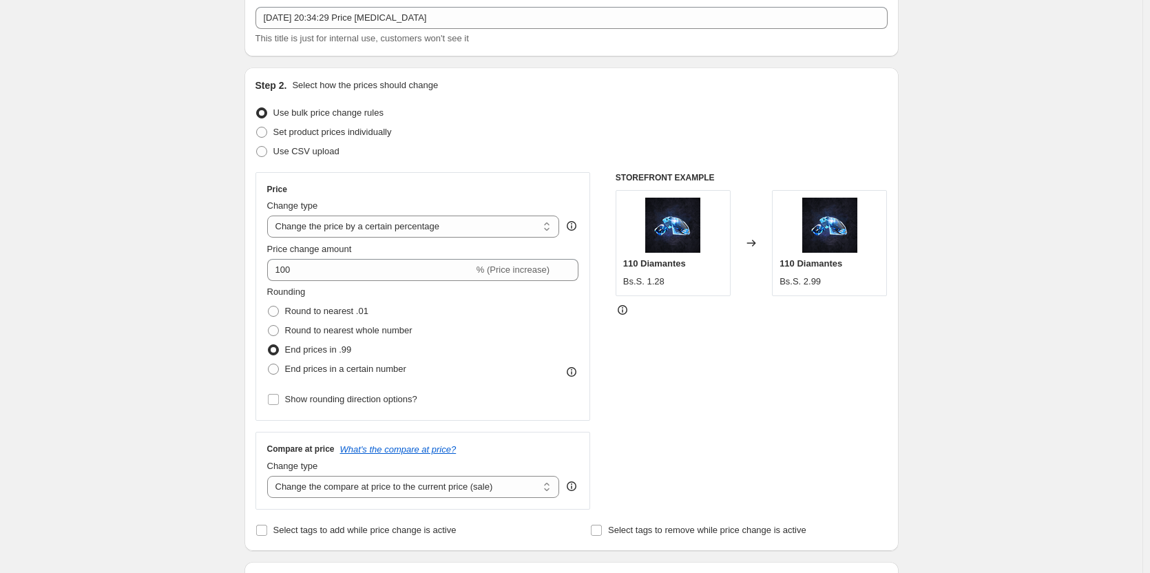
scroll to position [69, 0]
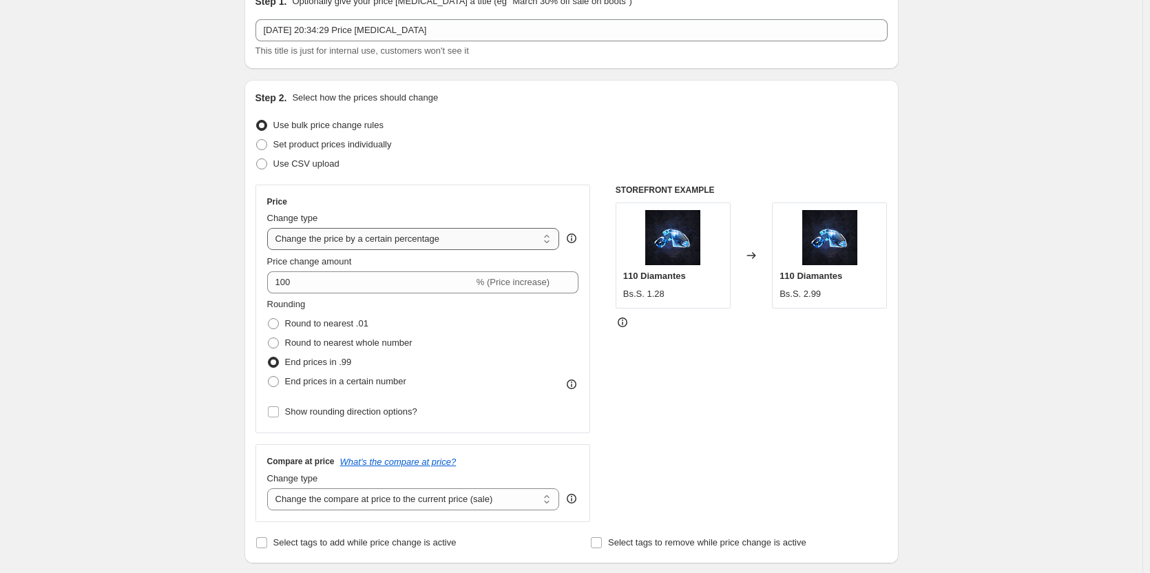
click at [359, 242] on select "Change the price to a certain amount Change the price by a certain amount Chang…" at bounding box center [413, 239] width 293 height 22
click at [270, 228] on select "Change the price to a certain amount Change the price by a certain amount Chang…" at bounding box center [413, 239] width 293 height 22
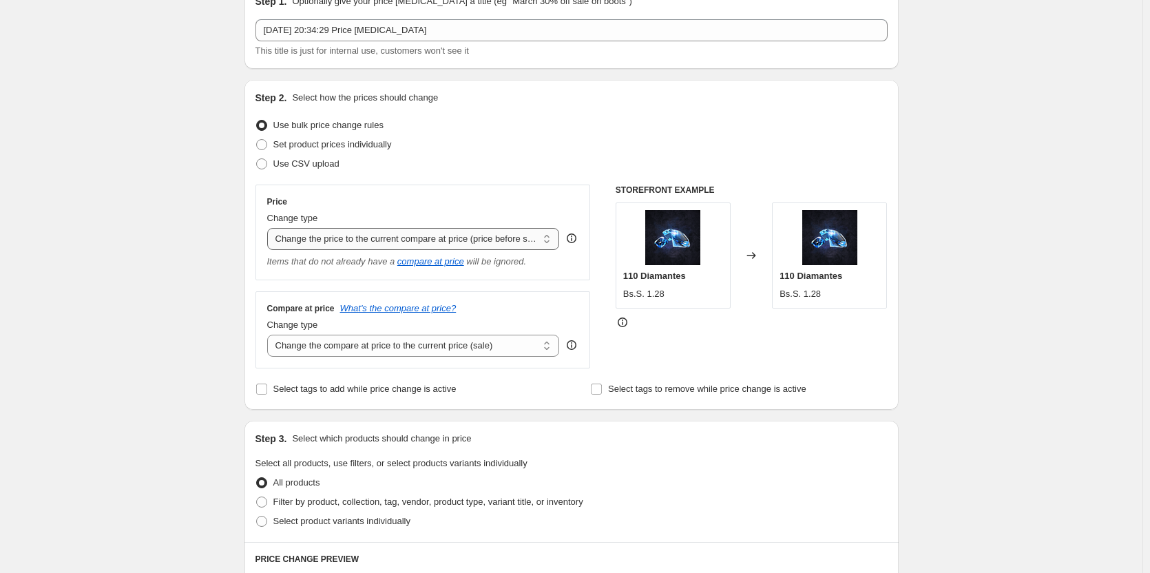
click at [425, 235] on select "Change the price to a certain amount Change the price by a certain amount Chang…" at bounding box center [413, 239] width 293 height 22
click at [270, 228] on select "Change the price to a certain amount Change the price by a certain amount Chang…" at bounding box center [413, 239] width 293 height 22
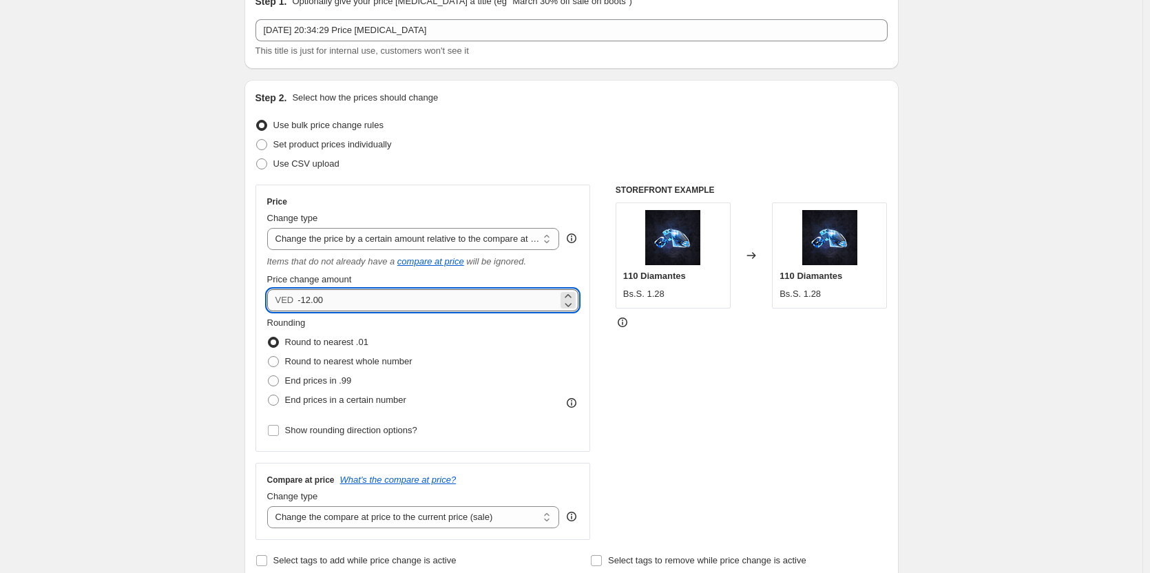
drag, startPoint x: 426, startPoint y: 300, endPoint x: 317, endPoint y: 305, distance: 109.6
click at [317, 305] on input "-12.00" at bounding box center [427, 300] width 260 height 22
click at [368, 239] on select "Change the price to a certain amount Change the price by a certain amount Chang…" at bounding box center [413, 239] width 293 height 22
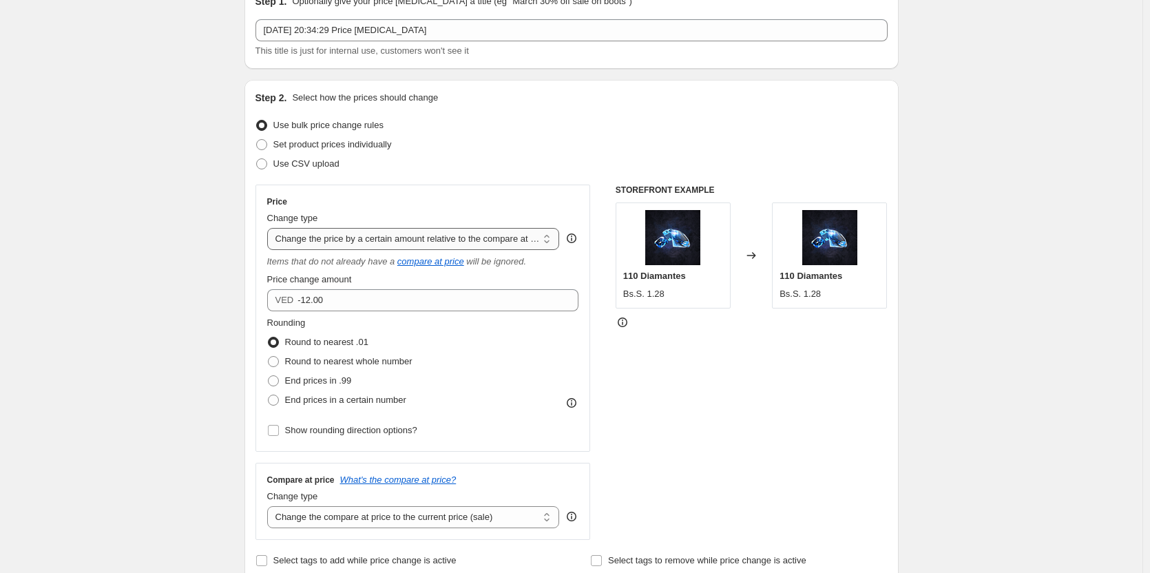
select select "pcap"
click at [270, 228] on select "Change the price to a certain amount Change the price by a certain amount Chang…" at bounding box center [413, 239] width 293 height 22
type input "-20"
click at [379, 231] on select "Change the price to a certain amount Change the price by a certain amount Chang…" at bounding box center [413, 239] width 293 height 22
select select "bcap"
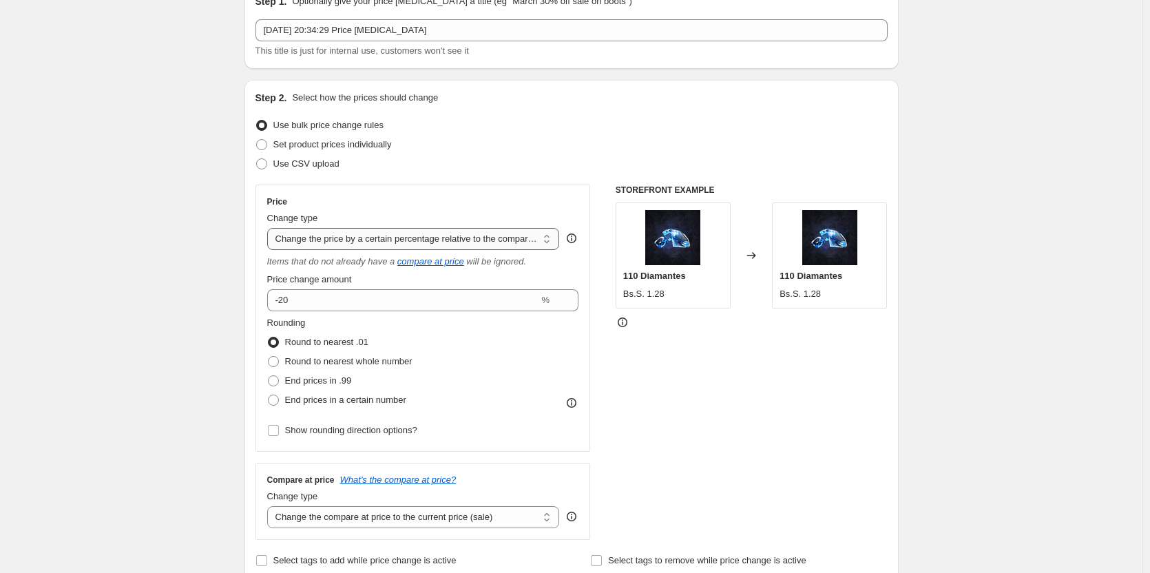
click at [270, 228] on select "Change the price to a certain amount Change the price by a certain amount Chang…" at bounding box center [413, 239] width 293 height 22
type input "-12.00"
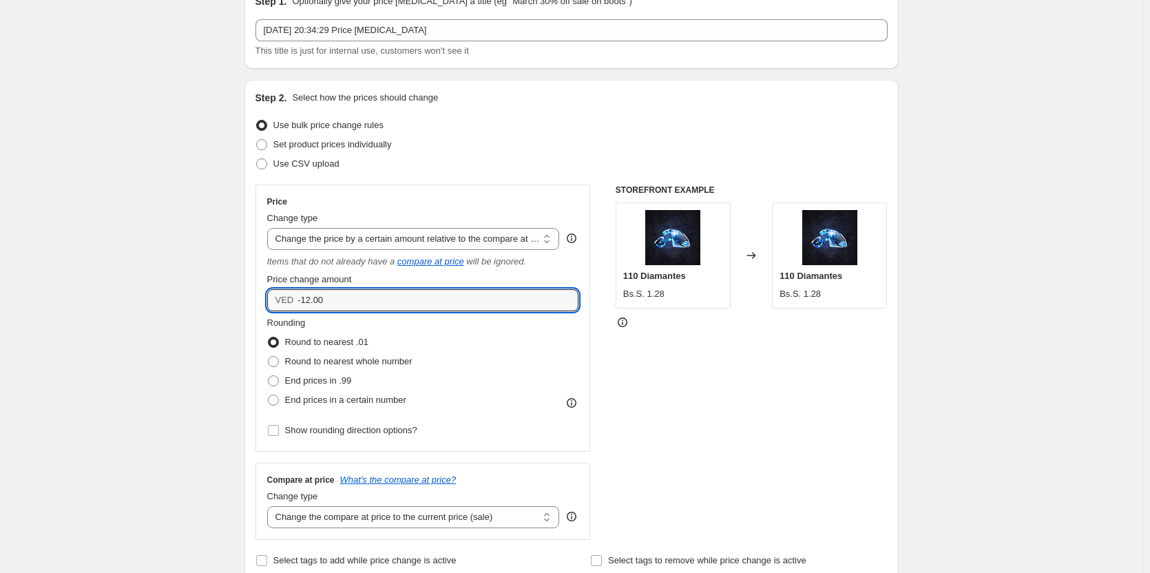
drag, startPoint x: 371, startPoint y: 301, endPoint x: 243, endPoint y: 292, distance: 128.4
click at [266, 296] on div "Price Change type Change the price to a certain amount Change the price by a ce…" at bounding box center [422, 317] width 335 height 267
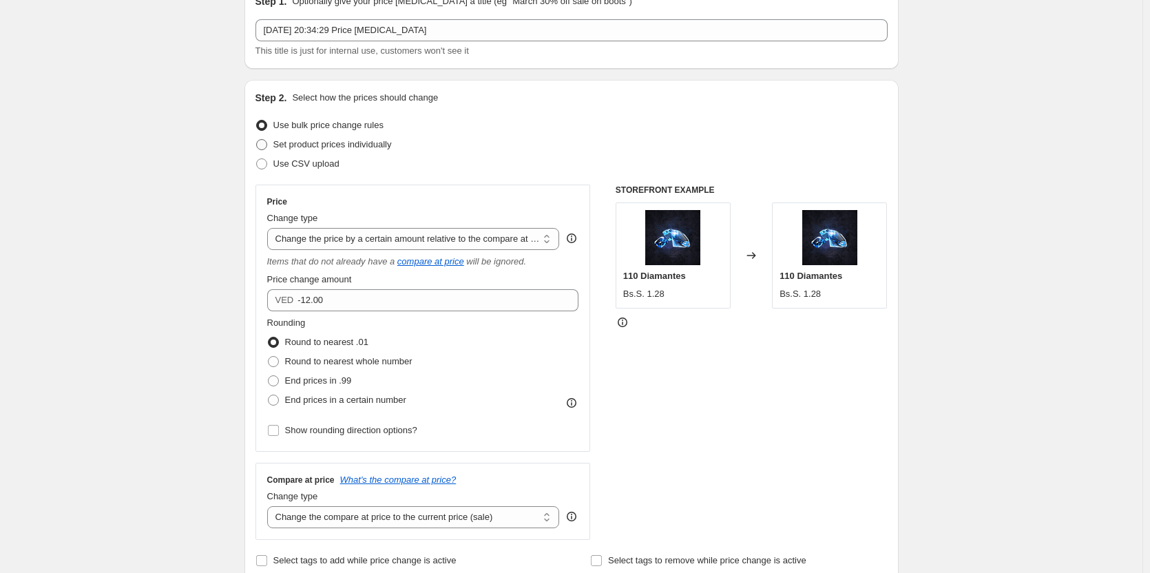
click at [272, 140] on label "Set product prices individually" at bounding box center [323, 144] width 136 height 19
click at [257, 140] on input "Set product prices individually" at bounding box center [256, 139] width 1 height 1
radio input "true"
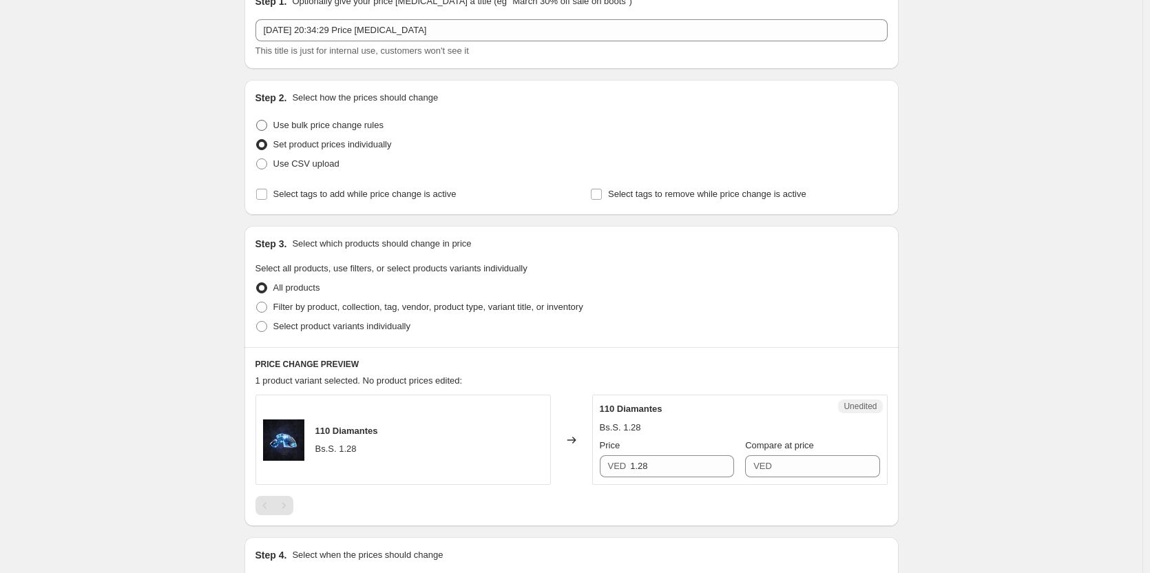
click at [275, 123] on label "Use bulk price change rules" at bounding box center [319, 125] width 128 height 19
click at [257, 120] on input "Use bulk price change rules" at bounding box center [256, 120] width 1 height 1
radio input "true"
select select "bcap"
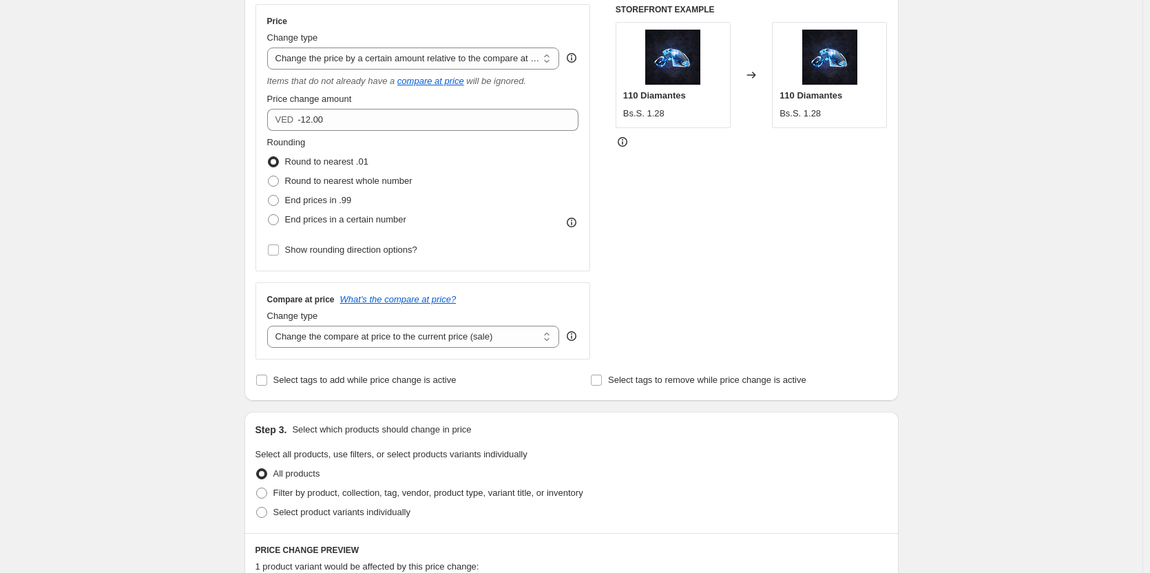
scroll to position [224, 0]
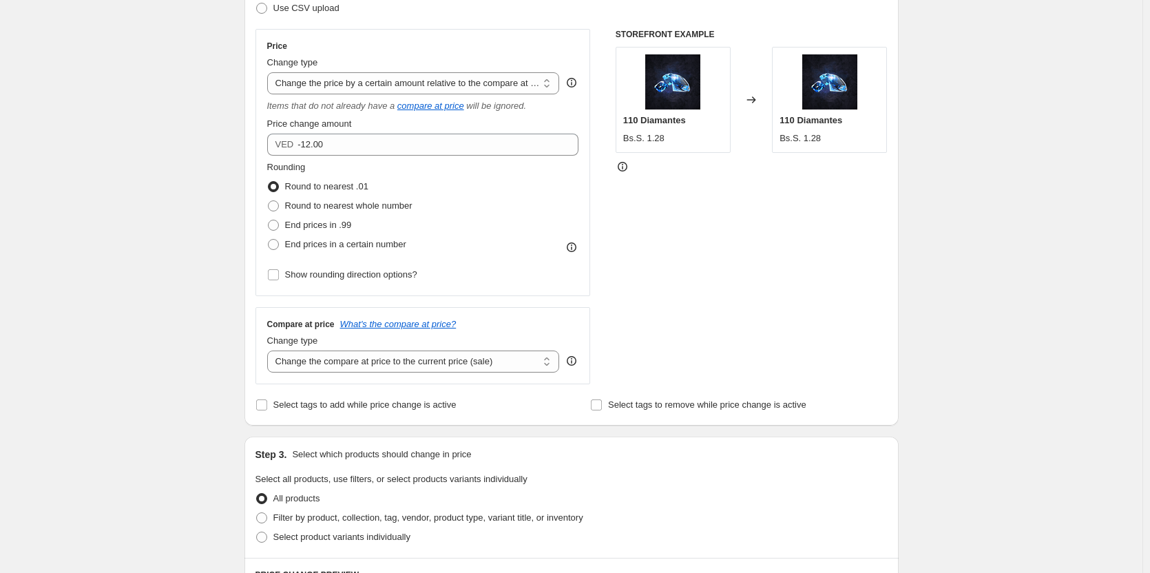
click at [786, 227] on div "STOREFRONT EXAMPLE 110 Diamantes Bs.S. 1.28 Changed to 110 Diamantes Bs.S. 1.28" at bounding box center [751, 206] width 272 height 355
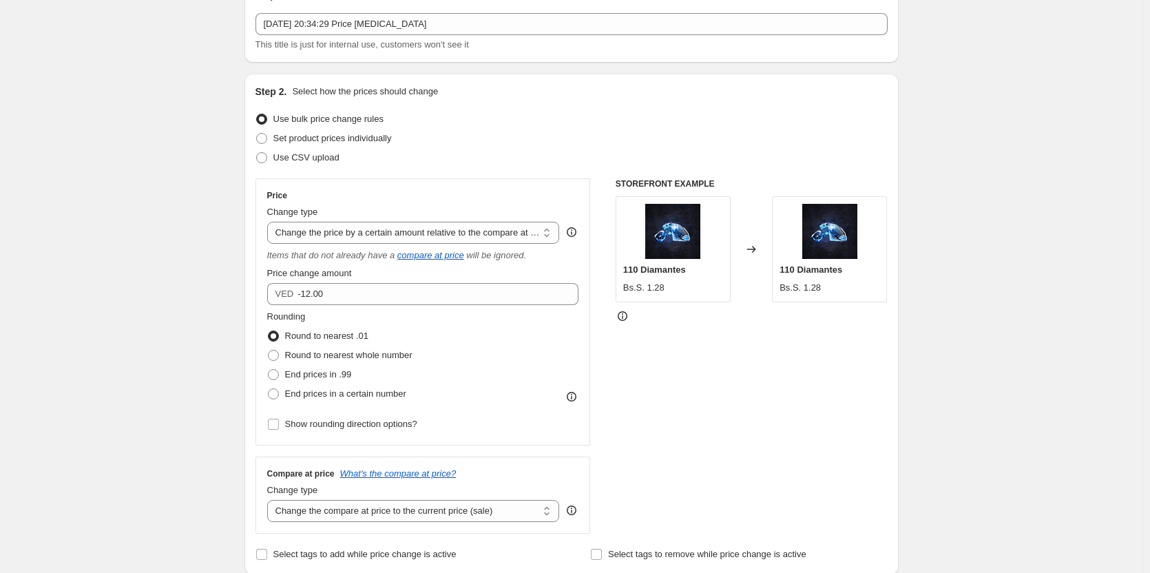
scroll to position [18, 0]
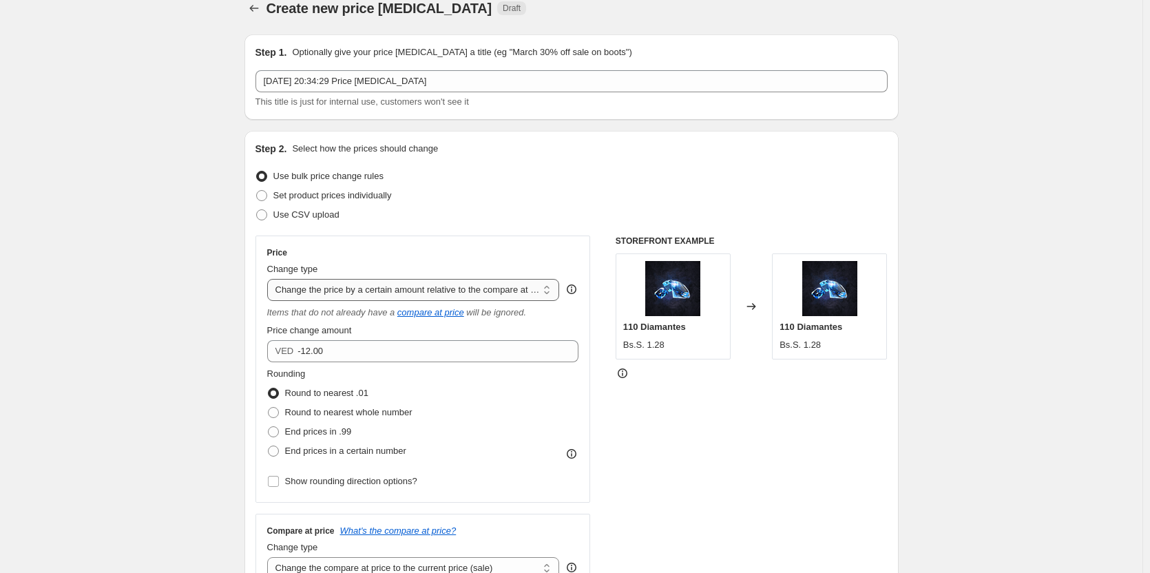
click at [551, 286] on select "Change the price to a certain amount Change the price by a certain amount Chang…" at bounding box center [413, 290] width 293 height 22
click at [545, 293] on select "Change the price to a certain amount Change the price by a certain amount Chang…" at bounding box center [413, 290] width 293 height 22
drag, startPoint x: 551, startPoint y: 239, endPoint x: 537, endPoint y: 291, distance: 53.4
click at [537, 291] on select "Change the price to a certain amount Change the price by a certain amount Chang…" at bounding box center [413, 290] width 293 height 22
click at [264, 11] on button "Price change jobs" at bounding box center [253, 8] width 19 height 19
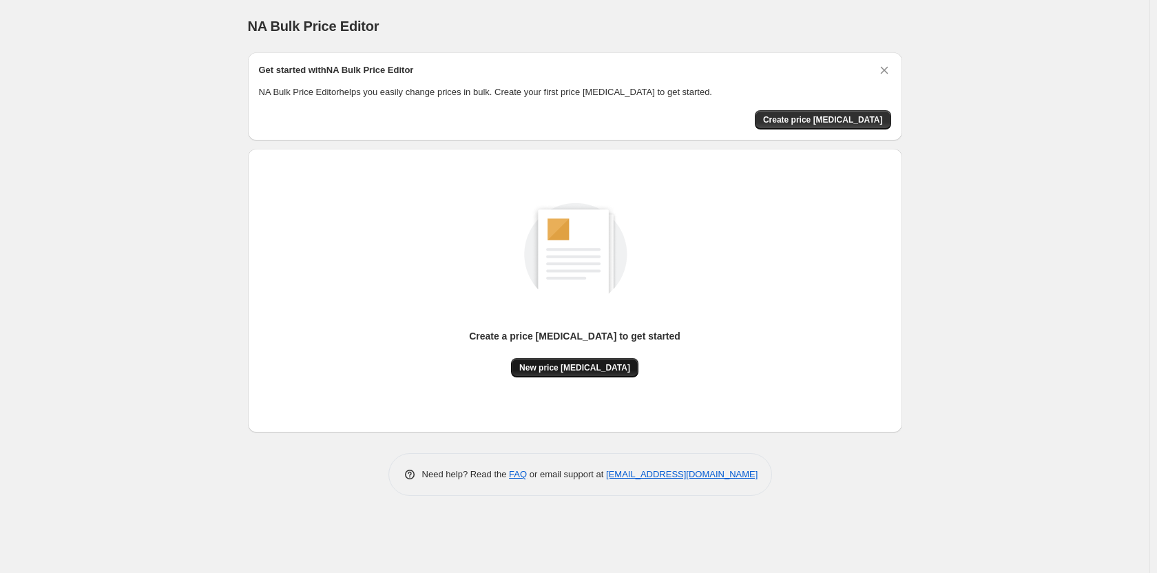
click at [578, 370] on span "New price [MEDICAL_DATA]" at bounding box center [574, 367] width 111 height 11
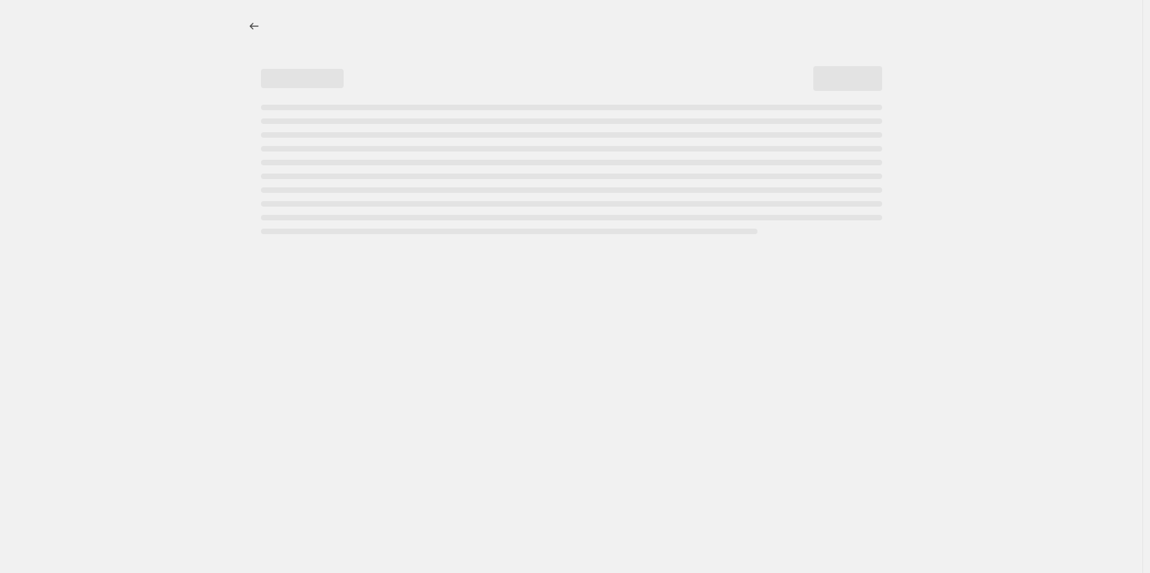
select select "percentage"
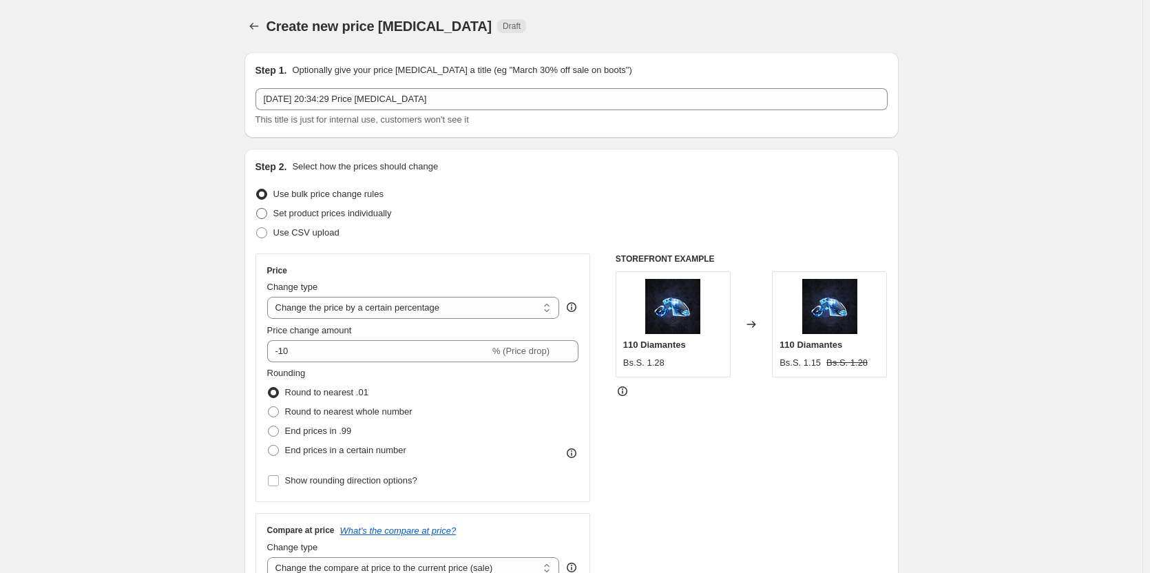
click at [375, 215] on span "Set product prices individually" at bounding box center [332, 213] width 118 height 10
click at [257, 209] on input "Set product prices individually" at bounding box center [256, 208] width 1 height 1
radio input "true"
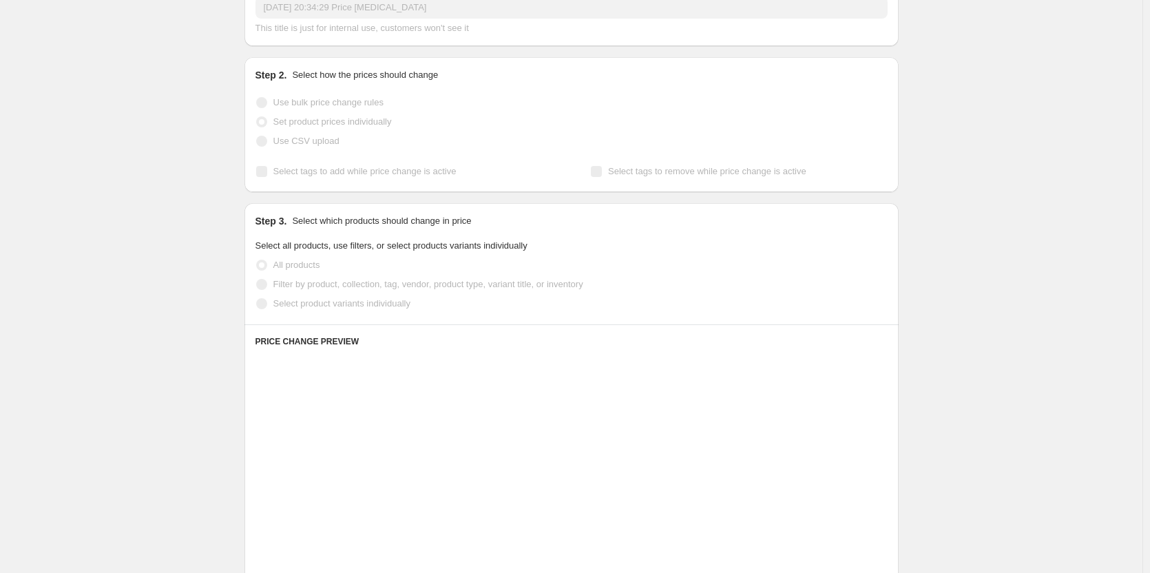
scroll to position [69, 0]
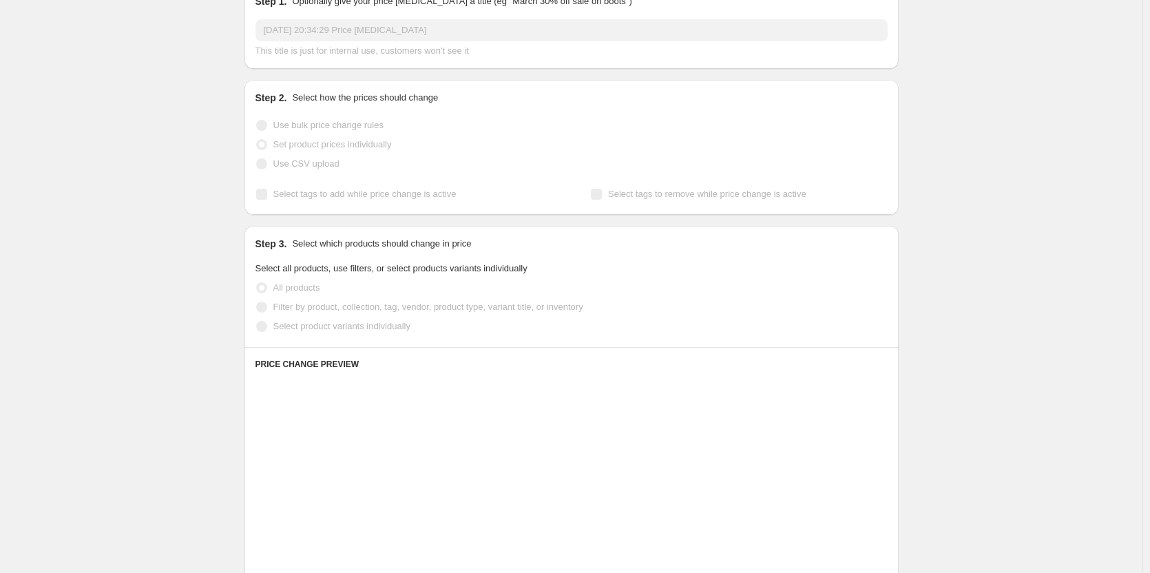
click at [435, 172] on div "Use CSV upload" at bounding box center [571, 163] width 632 height 19
click at [315, 120] on span "Use bulk price change rules" at bounding box center [328, 125] width 110 height 10
drag, startPoint x: 60, startPoint y: 78, endPoint x: 9, endPoint y: 186, distance: 119.5
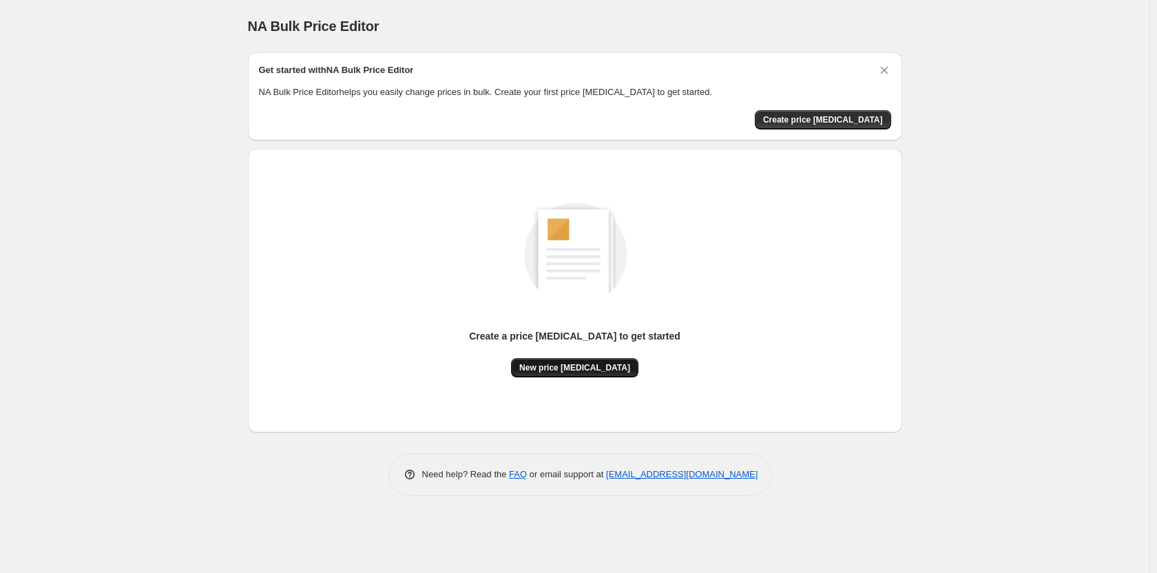
click at [571, 374] on button "New price [MEDICAL_DATA]" at bounding box center [574, 367] width 127 height 19
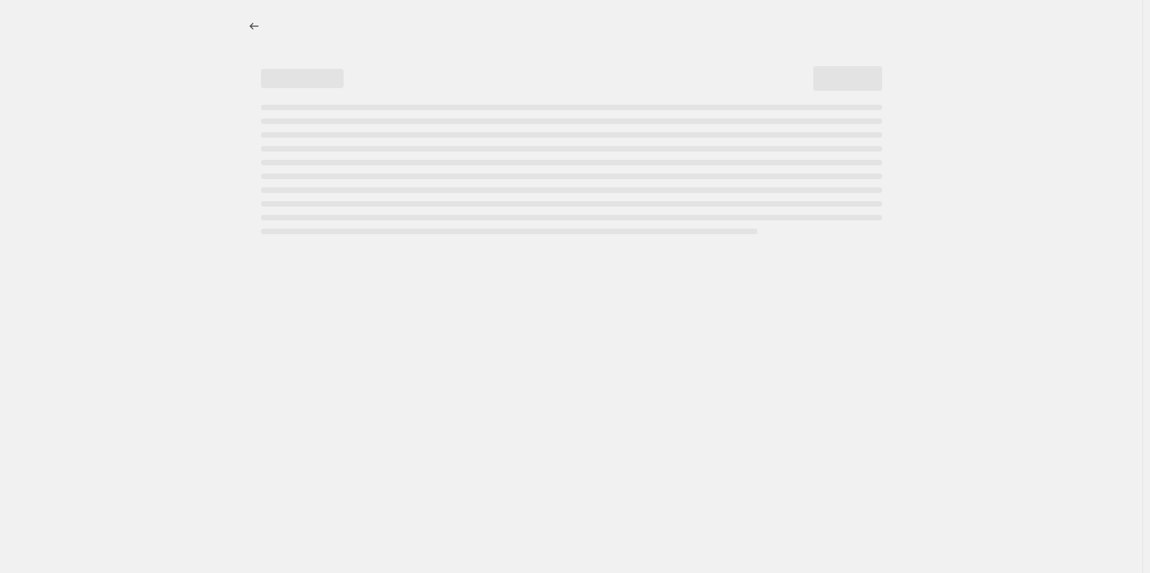
select select "percentage"
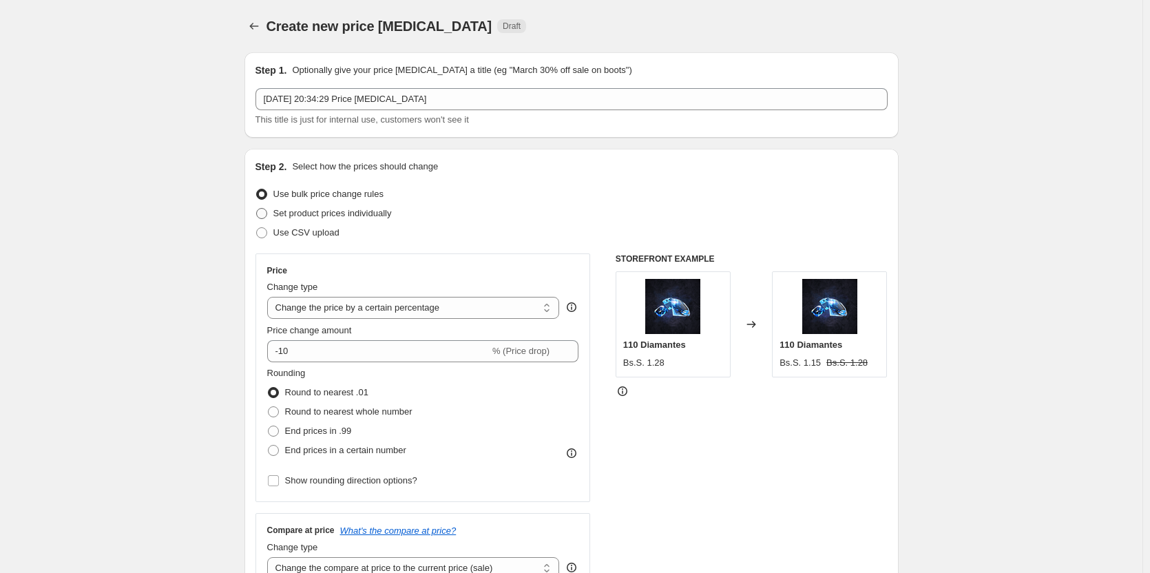
click at [337, 213] on span "Set product prices individually" at bounding box center [332, 213] width 118 height 10
click at [257, 209] on input "Set product prices individually" at bounding box center [256, 208] width 1 height 1
radio input "true"
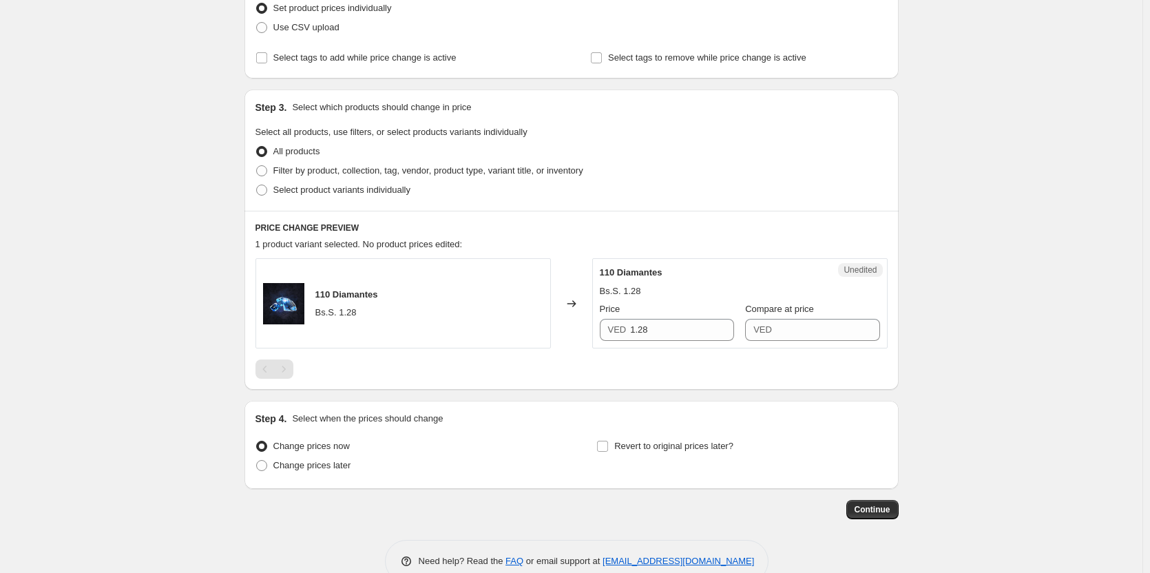
scroll to position [207, 0]
click at [644, 330] on input "1.28" at bounding box center [682, 328] width 104 height 22
drag, startPoint x: 683, startPoint y: 328, endPoint x: 604, endPoint y: 328, distance: 78.5
click at [604, 328] on div "VED 1.28" at bounding box center [667, 328] width 134 height 22
click at [673, 381] on div "PRICE CHANGE PREVIEW 1 product variant selected. No product prices edited: 110 …" at bounding box center [571, 298] width 654 height 179
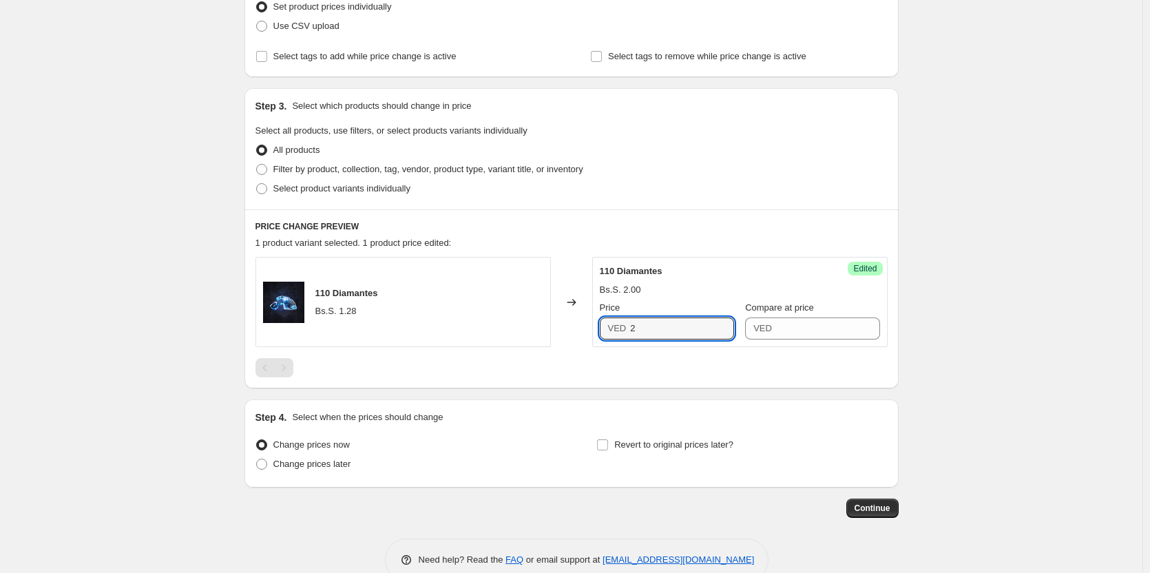
drag, startPoint x: 626, startPoint y: 326, endPoint x: 608, endPoint y: 325, distance: 18.6
click at [603, 324] on div "VED 2" at bounding box center [667, 328] width 134 height 22
type input "4"
click at [626, 377] on div at bounding box center [571, 367] width 632 height 19
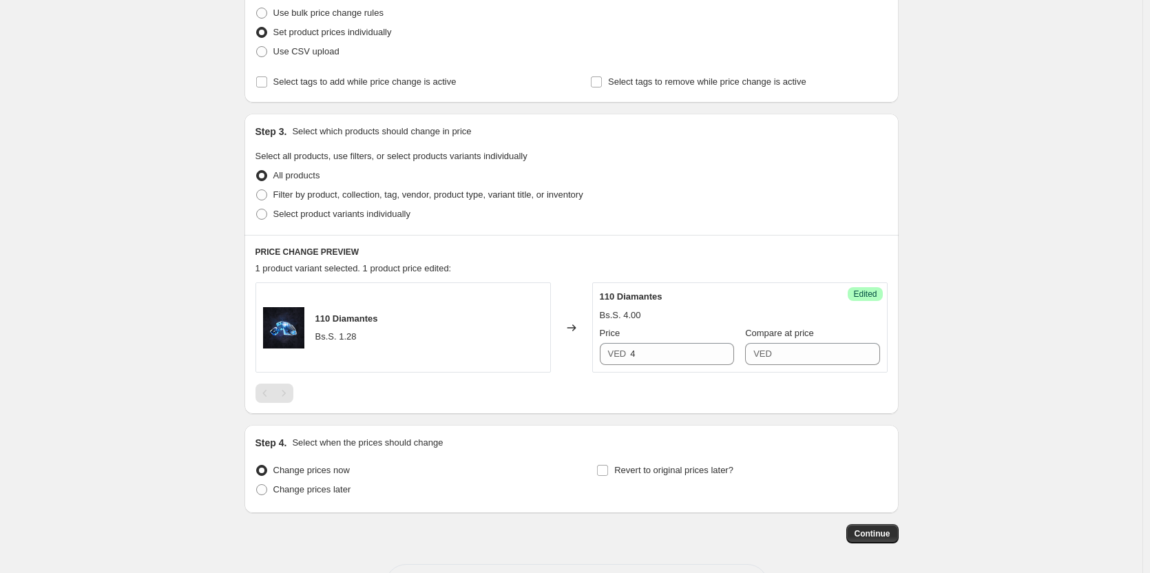
scroll to position [138, 0]
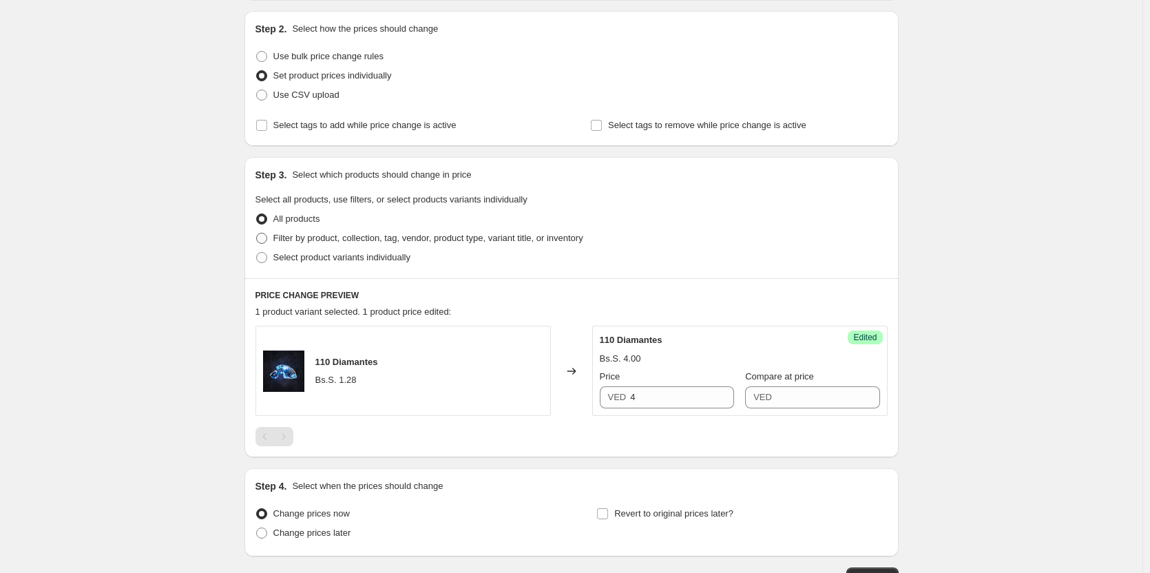
click at [339, 235] on span "Filter by product, collection, tag, vendor, product type, variant title, or inv…" at bounding box center [428, 238] width 310 height 10
click at [257, 233] on input "Filter by product, collection, tag, vendor, product type, variant title, or inv…" at bounding box center [256, 233] width 1 height 1
radio input "true"
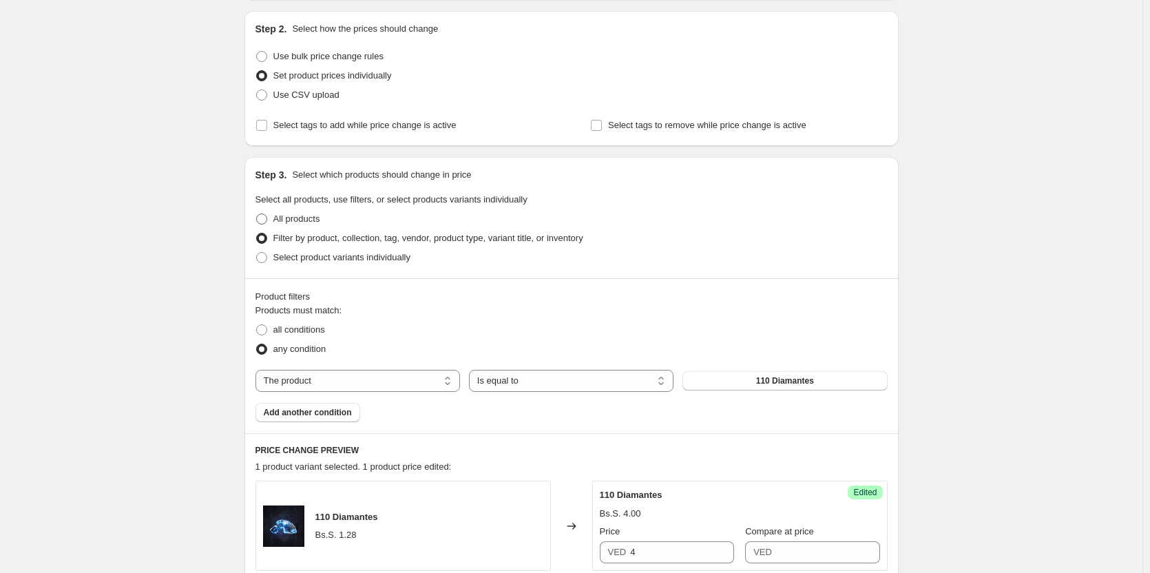
click at [291, 222] on span "All products" at bounding box center [296, 218] width 47 height 10
click at [257, 214] on input "All products" at bounding box center [256, 213] width 1 height 1
radio input "true"
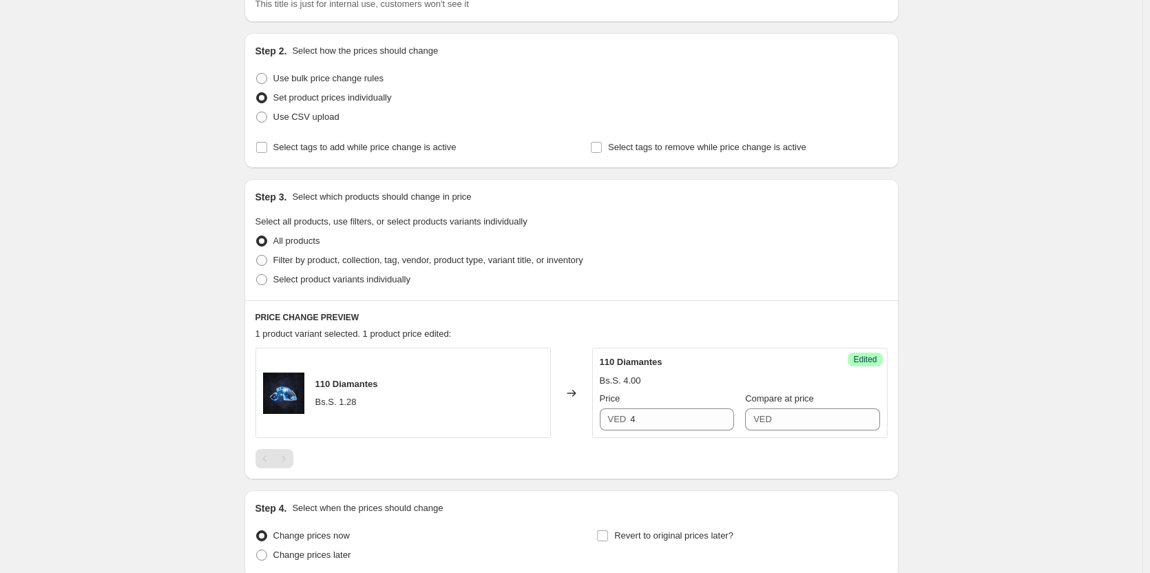
scroll to position [69, 0]
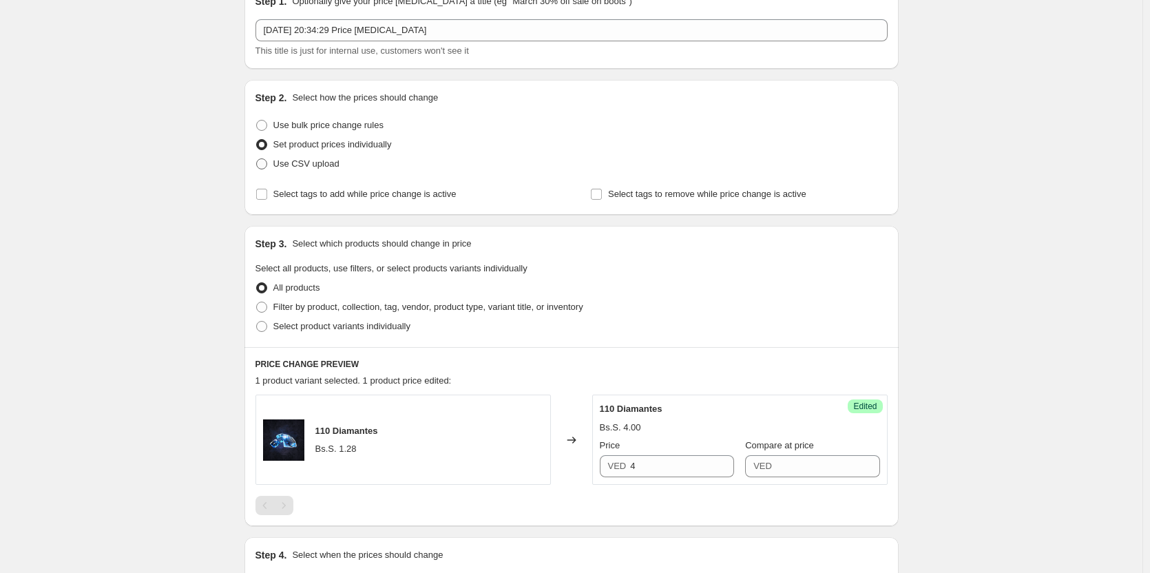
click at [325, 162] on span "Use CSV upload" at bounding box center [306, 163] width 66 height 10
click at [257, 159] on input "Use CSV upload" at bounding box center [256, 158] width 1 height 1
radio input "true"
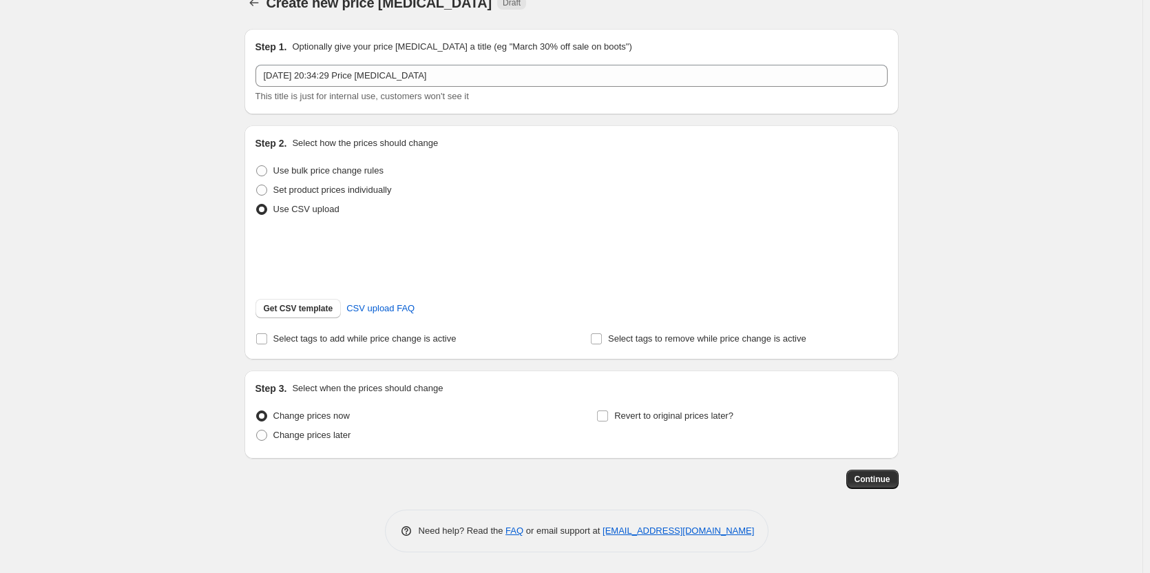
scroll to position [41, 0]
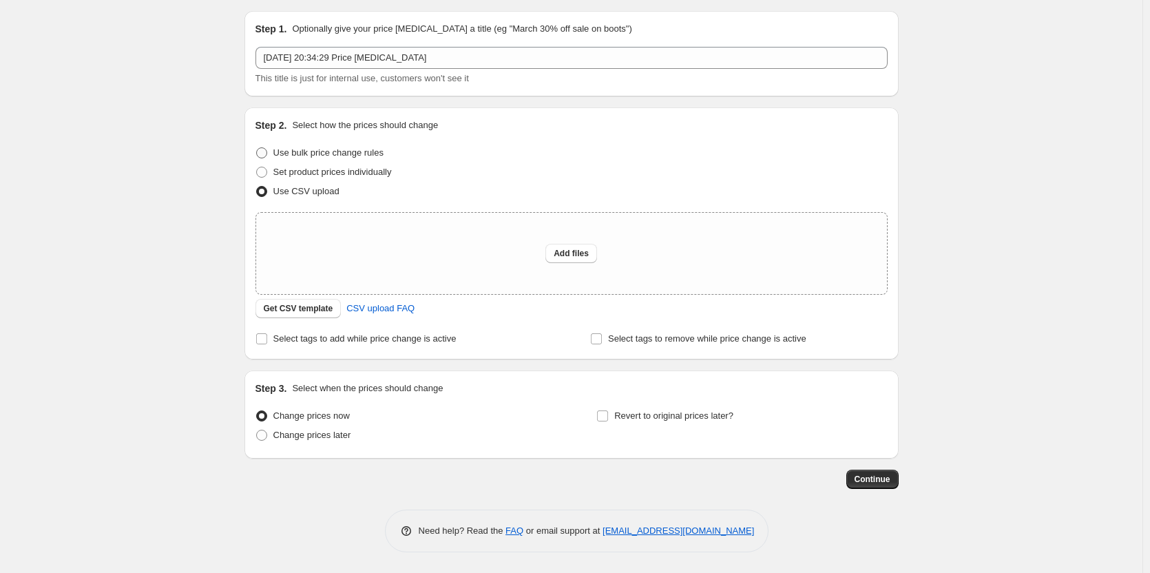
click at [333, 149] on span "Use bulk price change rules" at bounding box center [328, 152] width 110 height 10
click at [257, 148] on input "Use bulk price change rules" at bounding box center [256, 147] width 1 height 1
radio input "true"
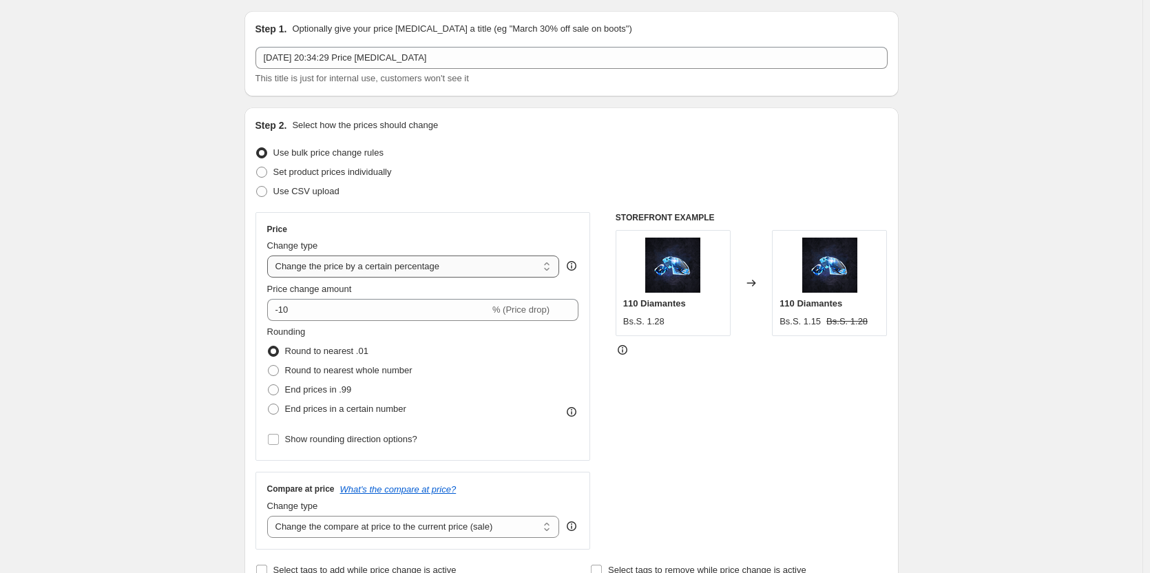
click at [481, 264] on select "Change the price to a certain amount Change the price by a certain amount Chang…" at bounding box center [413, 266] width 293 height 22
click at [270, 255] on select "Change the price to a certain amount Change the price by a certain amount Chang…" at bounding box center [413, 266] width 293 height 22
click at [518, 253] on div "Change type Change the price to a certain amount Change the price by a certain …" at bounding box center [413, 258] width 293 height 39
click at [516, 260] on select "Change the price to a certain amount Change the price by a certain amount Chang…" at bounding box center [413, 266] width 293 height 22
select select "margin"
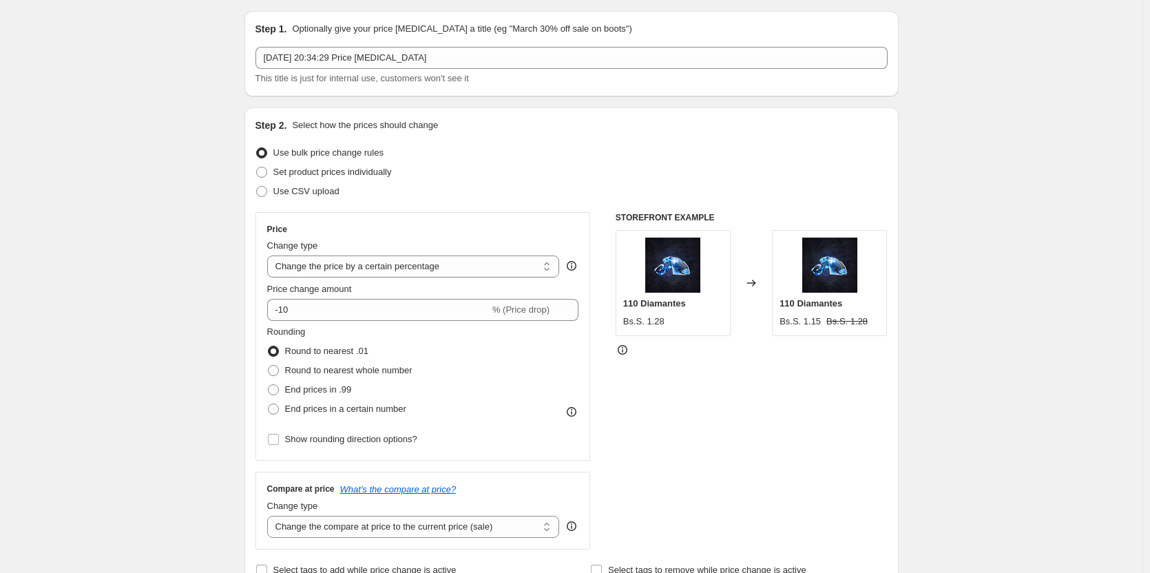
type input "50"
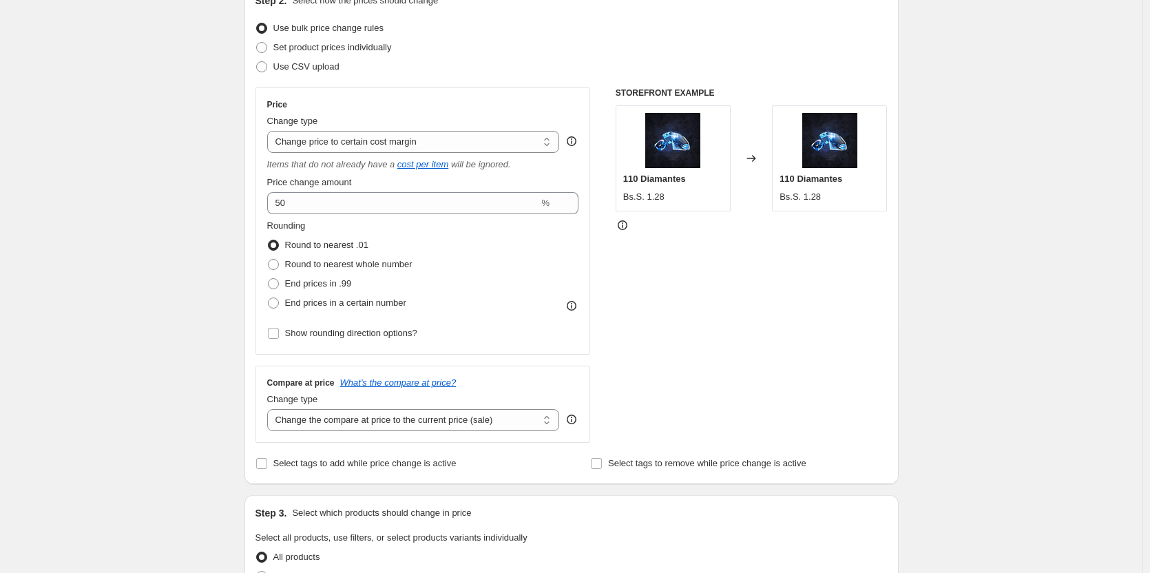
scroll to position [179, 0]
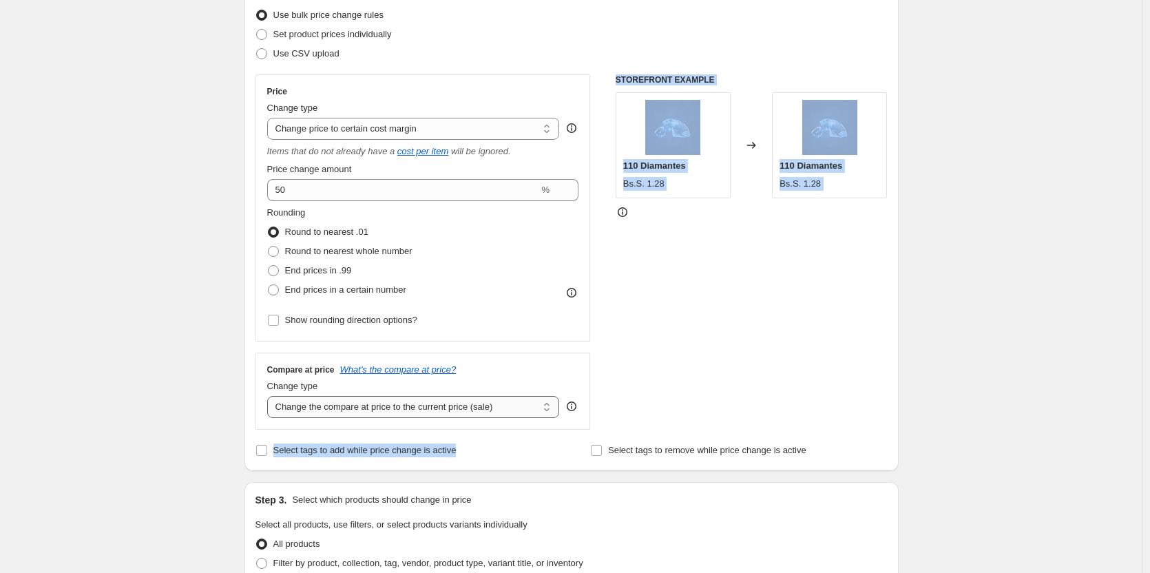
drag, startPoint x: 520, startPoint y: 430, endPoint x: 527, endPoint y: 416, distance: 15.7
click at [522, 427] on div "Step 2. Select how the prices should change Use bulk price change rules Set pro…" at bounding box center [571, 220] width 632 height 479
click at [527, 412] on select "Change the compare at price to the current price (sale) Change the compare at p…" at bounding box center [413, 407] width 293 height 22
select select "pp"
click at [270, 396] on select "Change the compare at price to the current price (sale) Change the compare at p…" at bounding box center [413, 407] width 293 height 22
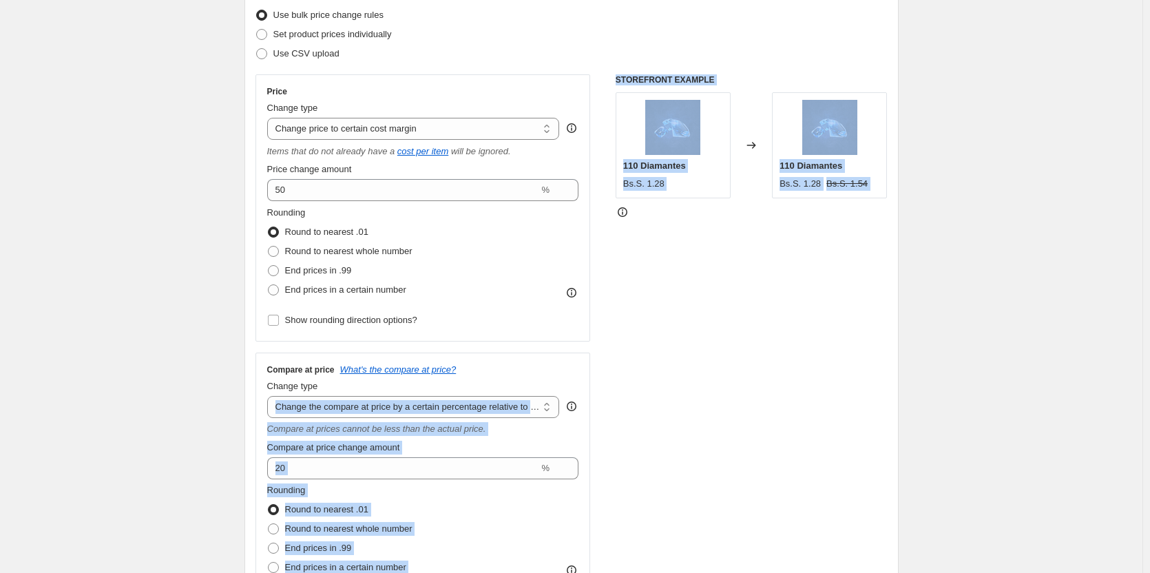
click at [620, 302] on div "STOREFRONT EXAMPLE 110 Diamantes Bs.S. 1.28 Changed to 110 Diamantes Bs.S. 1.28…" at bounding box center [751, 346] width 272 height 545
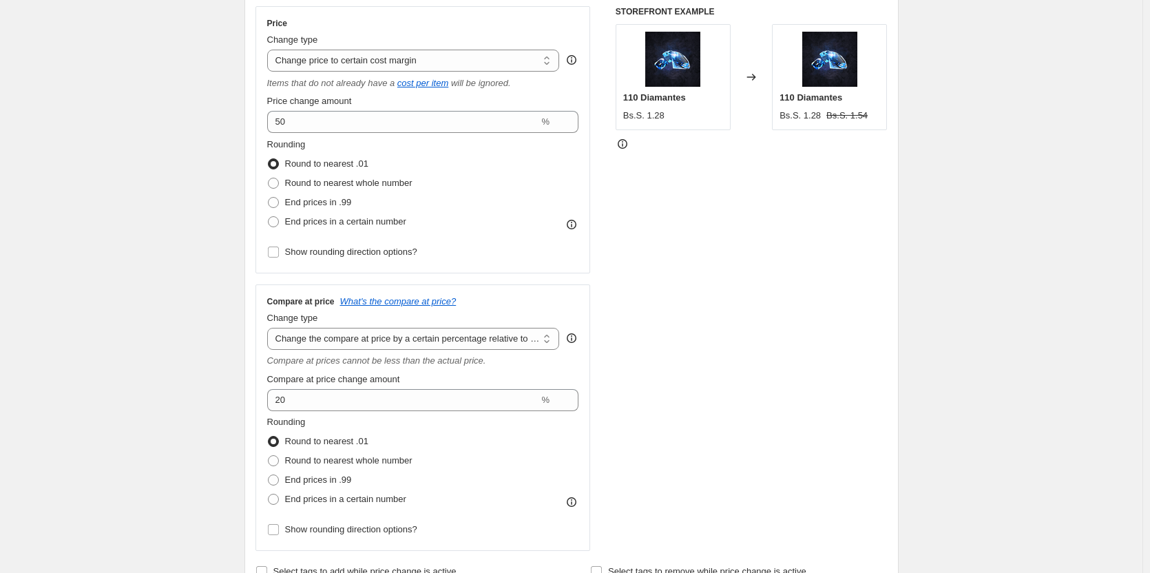
scroll to position [208, 0]
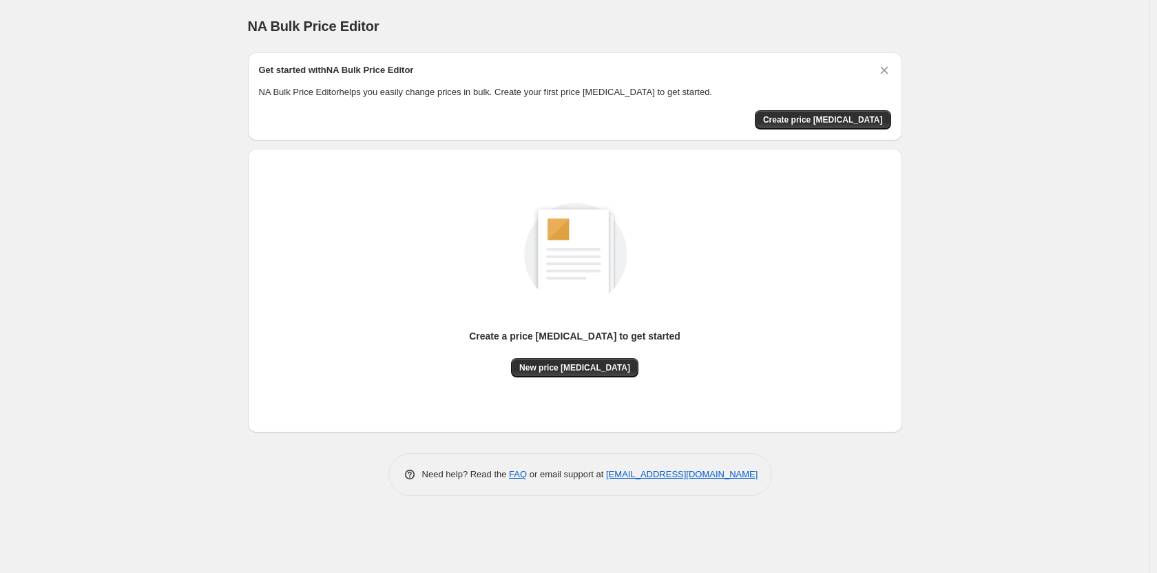
click at [728, 2] on div "NA Bulk Price Editor. This page is ready NA Bulk Price Editor" at bounding box center [575, 26] width 654 height 52
click at [847, 125] on span "Create price [MEDICAL_DATA]" at bounding box center [823, 119] width 120 height 11
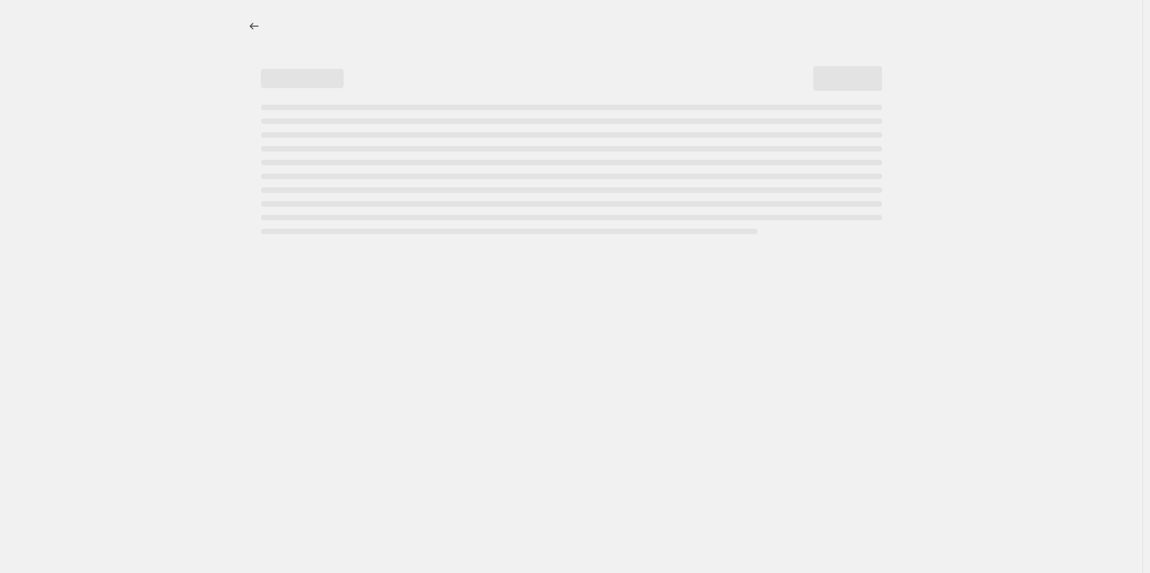
select select "percentage"
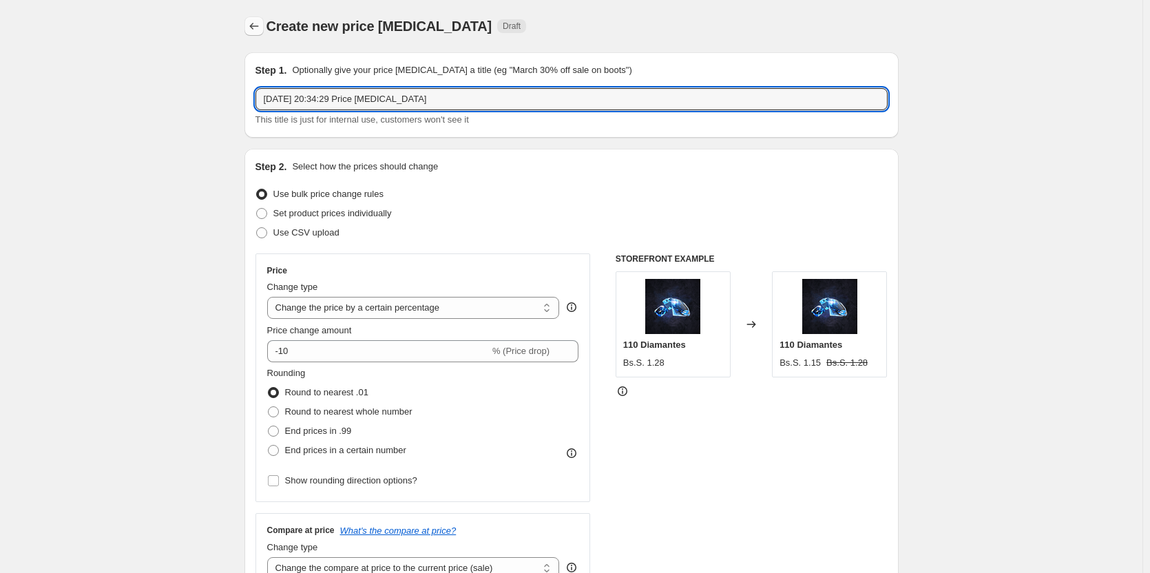
drag, startPoint x: 308, startPoint y: 67, endPoint x: 256, endPoint y: 23, distance: 68.8
click at [162, 39] on div "Create new price [MEDICAL_DATA]. This page is ready Create new price [MEDICAL_D…" at bounding box center [571, 561] width 1142 height 1123
type input "Precios de divisa a bs"
click at [576, 161] on div "Step 2. Select how the prices should change" at bounding box center [571, 167] width 632 height 14
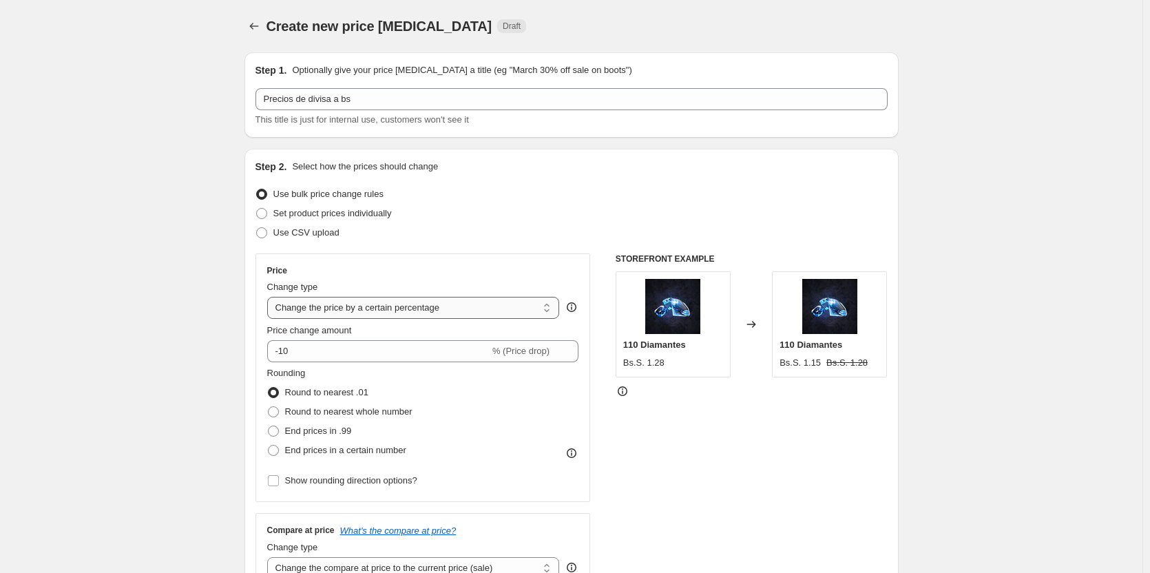
click at [412, 305] on select "Change the price to a certain amount Change the price by a certain amount Chang…" at bounding box center [413, 308] width 293 height 22
select select "by"
click at [270, 297] on select "Change the price to a certain amount Change the price by a certain amount Chang…" at bounding box center [413, 308] width 293 height 22
type input "-10.00"
click at [459, 350] on input "-10.00" at bounding box center [398, 351] width 202 height 22
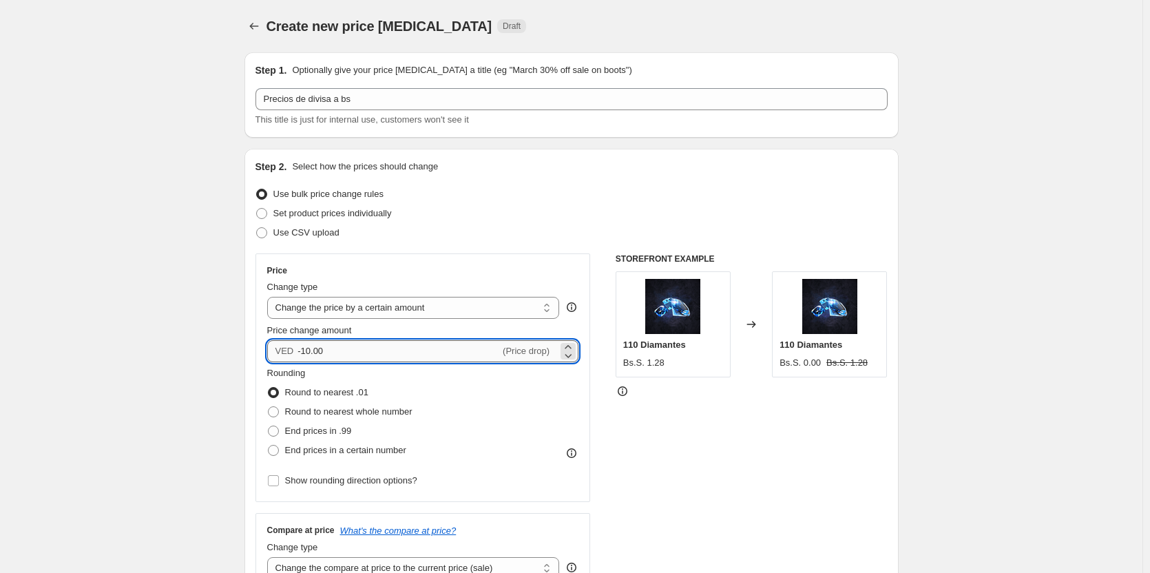
click at [459, 350] on input "-10.00" at bounding box center [398, 351] width 202 height 22
type input ".2"
click at [776, 442] on div "STOREFRONT EXAMPLE 110 Diamantes Bs.S. 1.28 Changed to 110 Diamantes Bs.S. 0.00…" at bounding box center [751, 421] width 272 height 337
click at [375, 346] on input "0.10" at bounding box center [390, 351] width 187 height 22
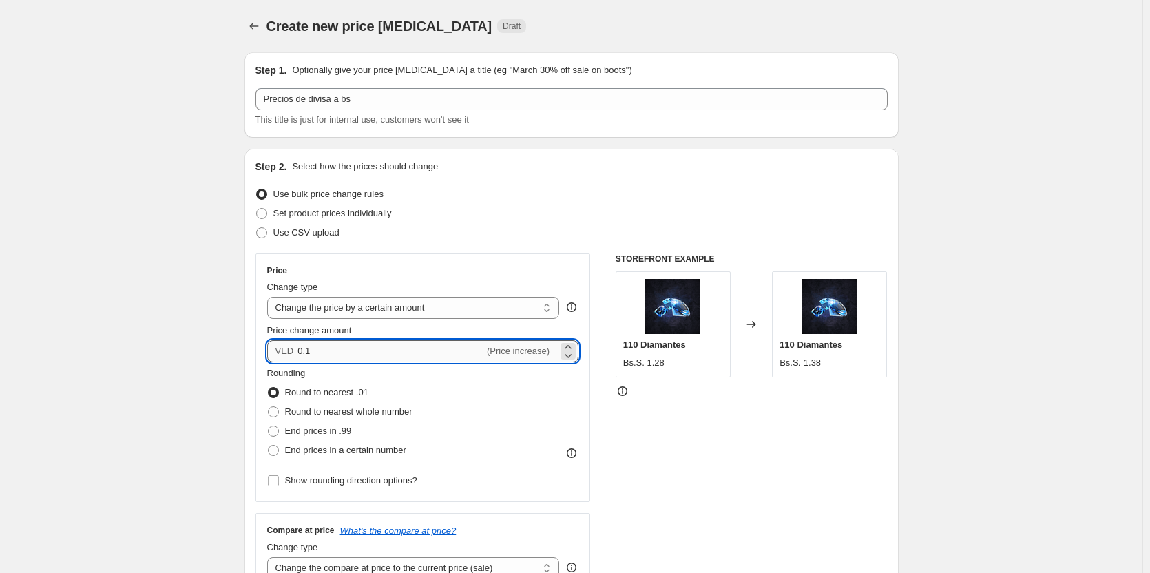
type input "0"
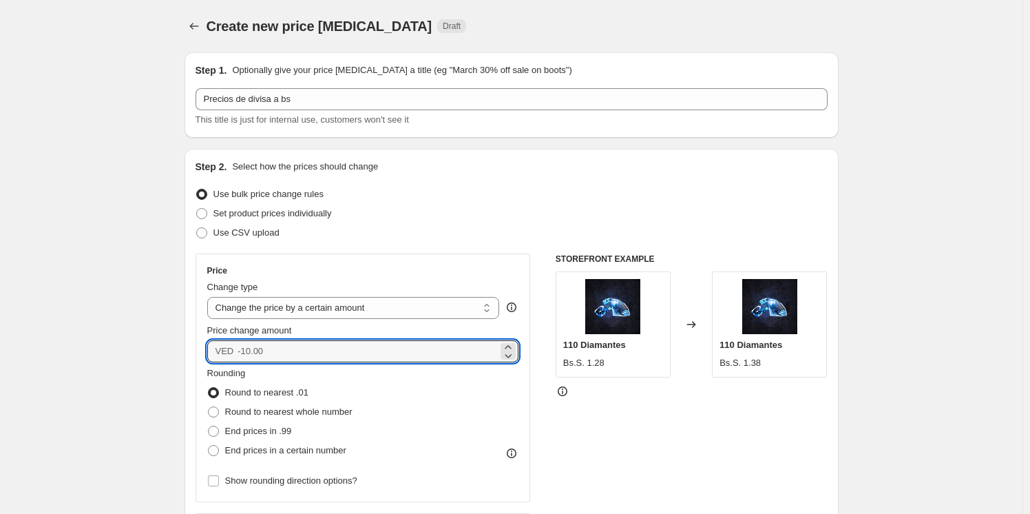
type input "0.00"
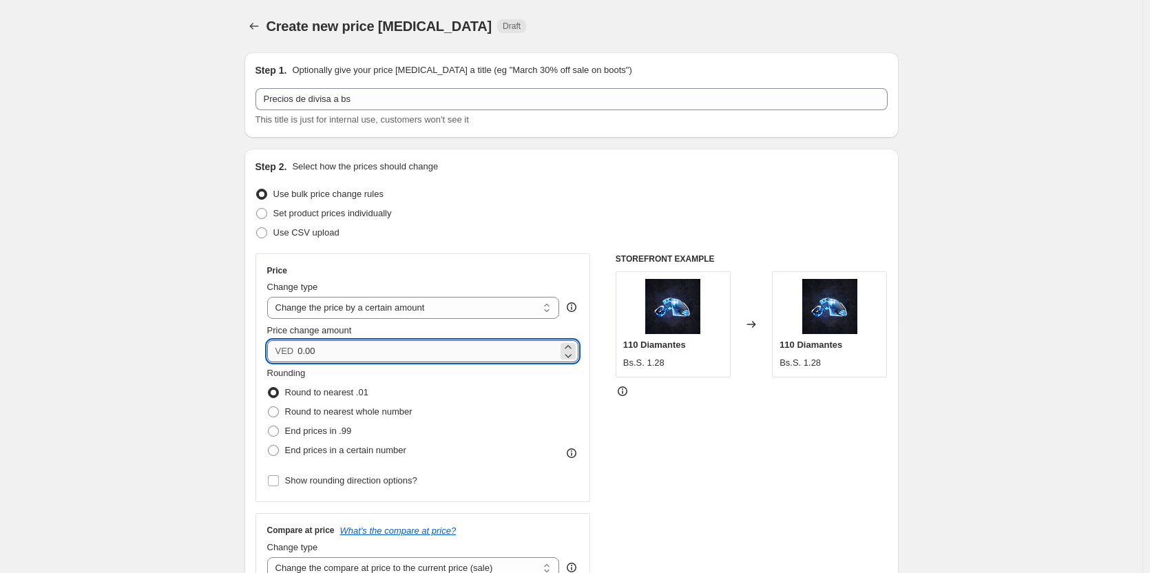
click at [410, 351] on input "0.00" at bounding box center [427, 351] width 260 height 22
click at [356, 416] on span "Round to nearest whole number" at bounding box center [348, 411] width 127 height 10
click at [268, 407] on input "Round to nearest whole number" at bounding box center [268, 406] width 1 height 1
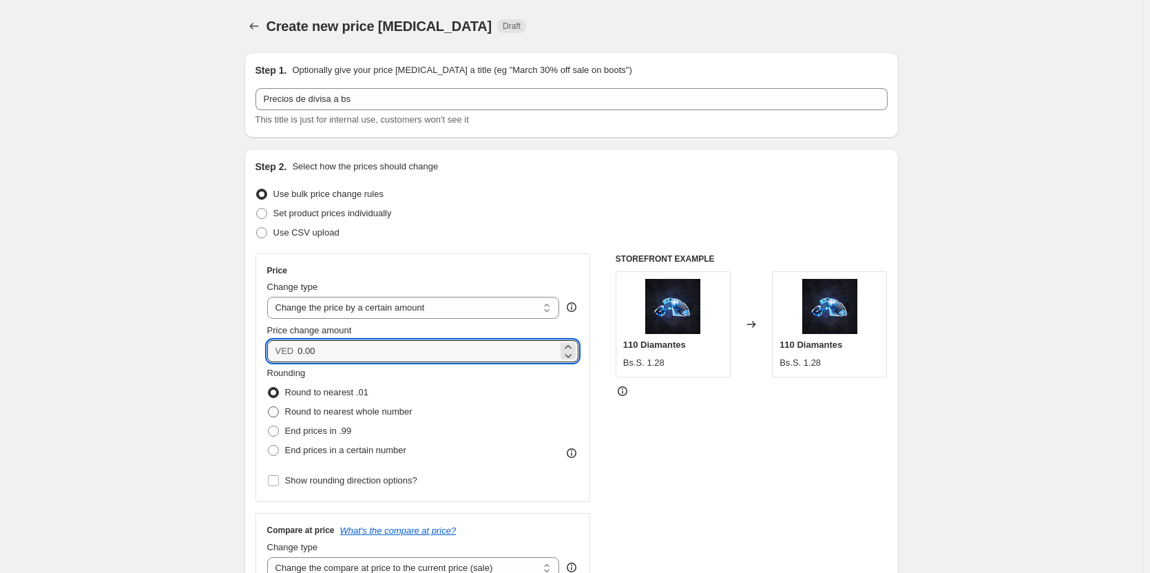
radio input "true"
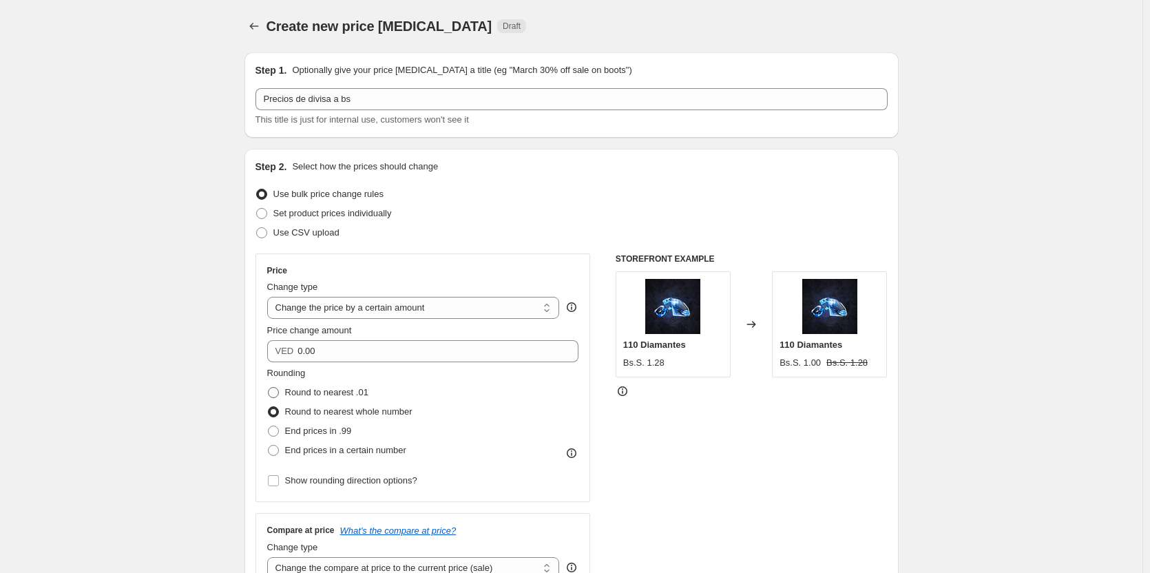
click at [355, 394] on span "Round to nearest .01" at bounding box center [326, 392] width 83 height 10
click at [268, 388] on input "Round to nearest .01" at bounding box center [268, 387] width 1 height 1
radio input "true"
click at [381, 314] on select "Change the price to a certain amount Change the price by a certain amount Chang…" at bounding box center [413, 308] width 293 height 22
click at [387, 308] on select "Change the price to a certain amount Change the price by a certain amount Chang…" at bounding box center [413, 308] width 293 height 22
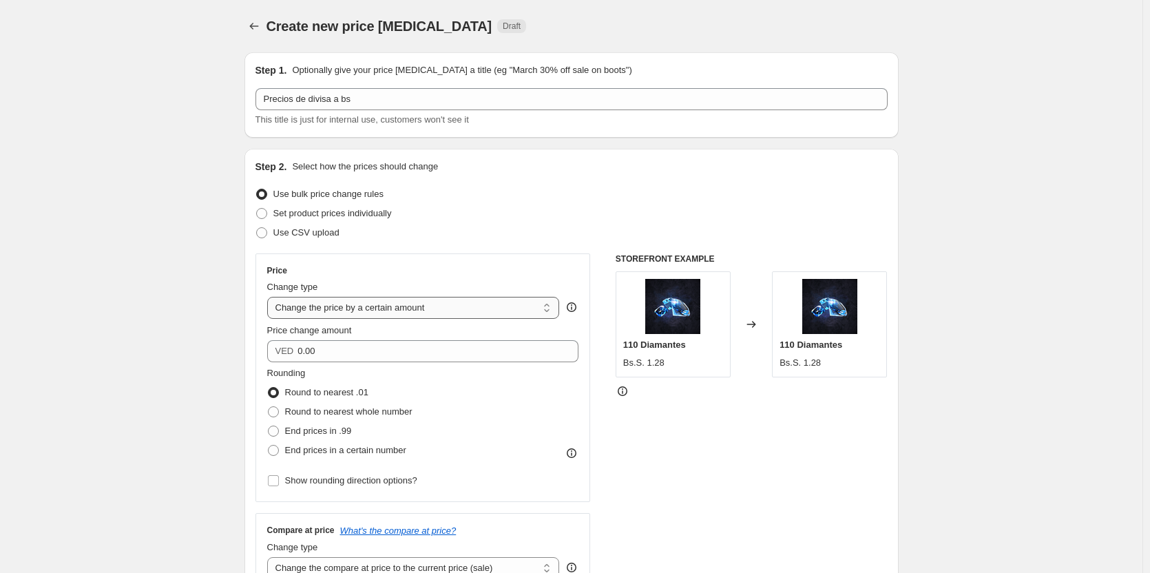
click at [449, 310] on select "Change the price to a certain amount Change the price by a certain amount Chang…" at bounding box center [413, 308] width 293 height 22
select select "to"
click at [270, 297] on select "Change the price to a certain amount Change the price by a certain amount Chang…" at bounding box center [413, 308] width 293 height 22
type input "80.00"
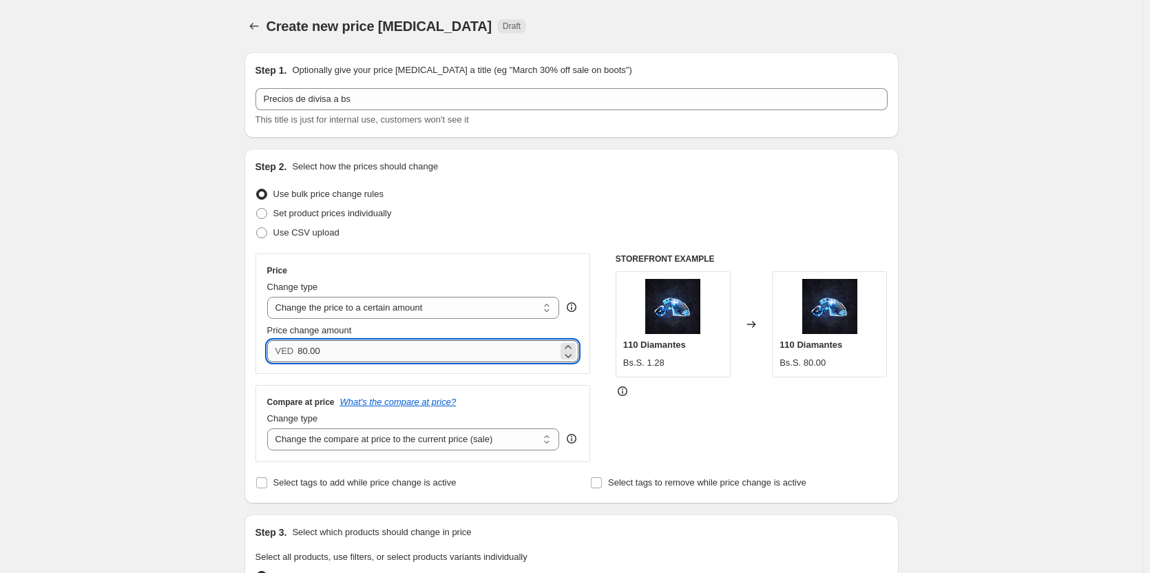
click at [430, 352] on input "80.00" at bounding box center [427, 351] width 260 height 22
type input "45.00"
click at [505, 399] on div "Compare at price What's the compare at price?" at bounding box center [423, 402] width 312 height 11
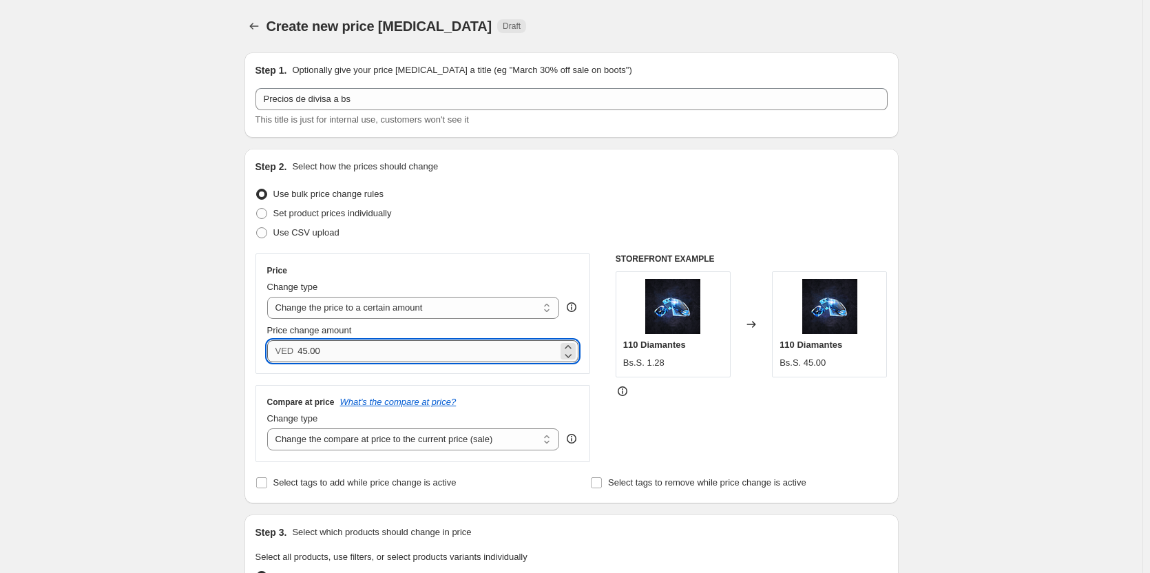
click at [408, 346] on input "45.00" at bounding box center [427, 351] width 260 height 22
click at [508, 319] on div "Price Change type Change the price to a certain amount Change the price by a ce…" at bounding box center [423, 313] width 312 height 97
click at [516, 306] on select "Change the price to a certain amount Change the price by a certain amount Chang…" at bounding box center [413, 308] width 293 height 22
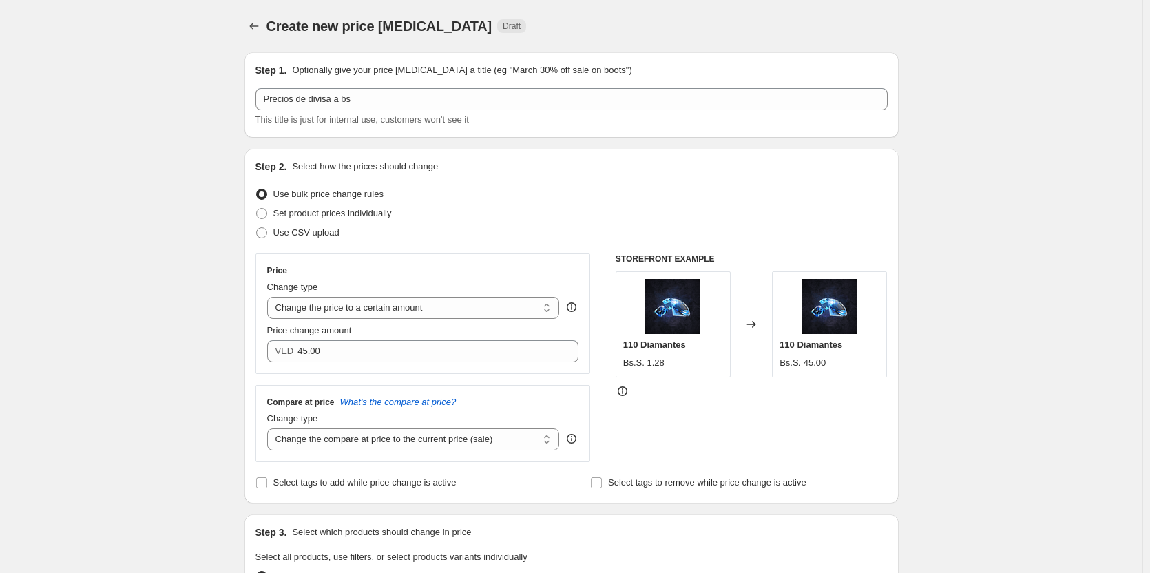
select select "margin"
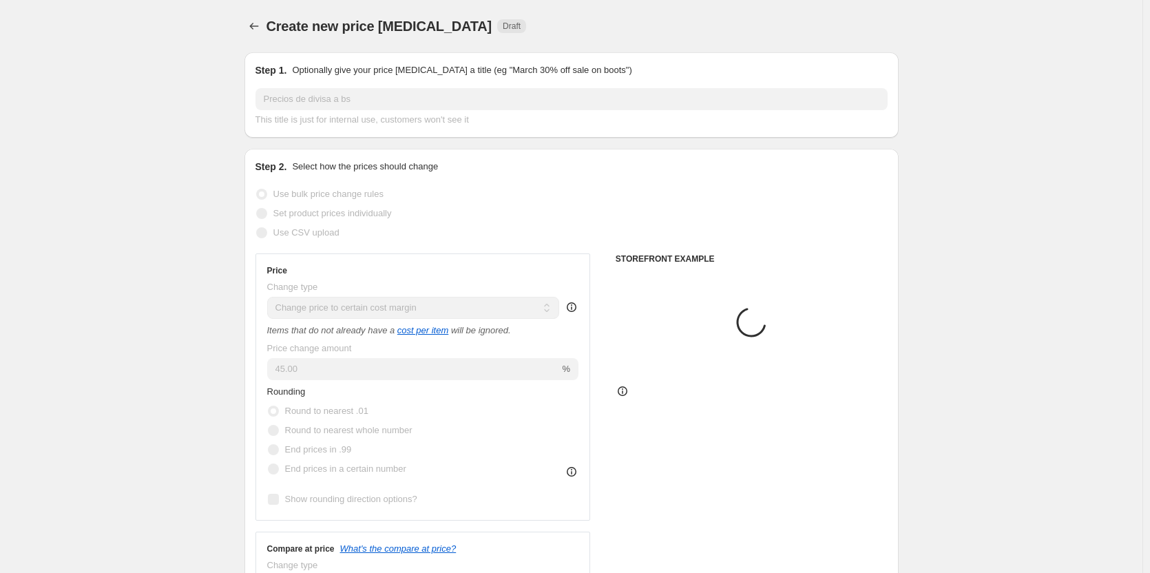
type input "50"
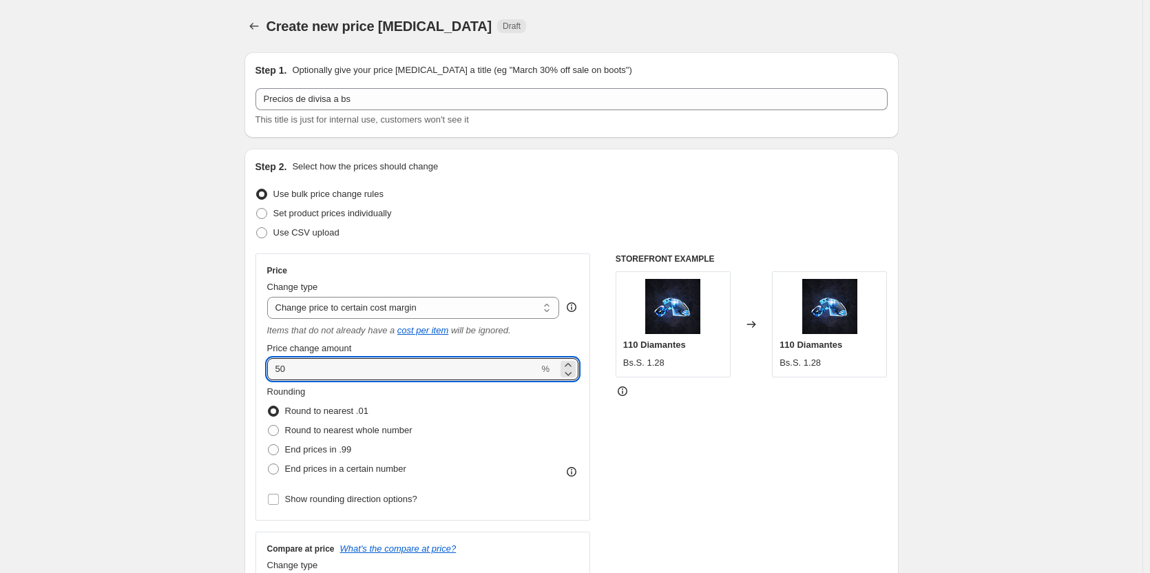
drag, startPoint x: 410, startPoint y: 368, endPoint x: 263, endPoint y: 366, distance: 147.3
click at [263, 366] on div "Price Change type Change the price to a certain amount Change the price by a ce…" at bounding box center [422, 386] width 335 height 267
type input "23"
click at [221, 400] on div "Create new price [MEDICAL_DATA]. This page is ready Create new price [MEDICAL_D…" at bounding box center [571, 570] width 1142 height 1141
drag, startPoint x: 316, startPoint y: 371, endPoint x: 255, endPoint y: 371, distance: 60.6
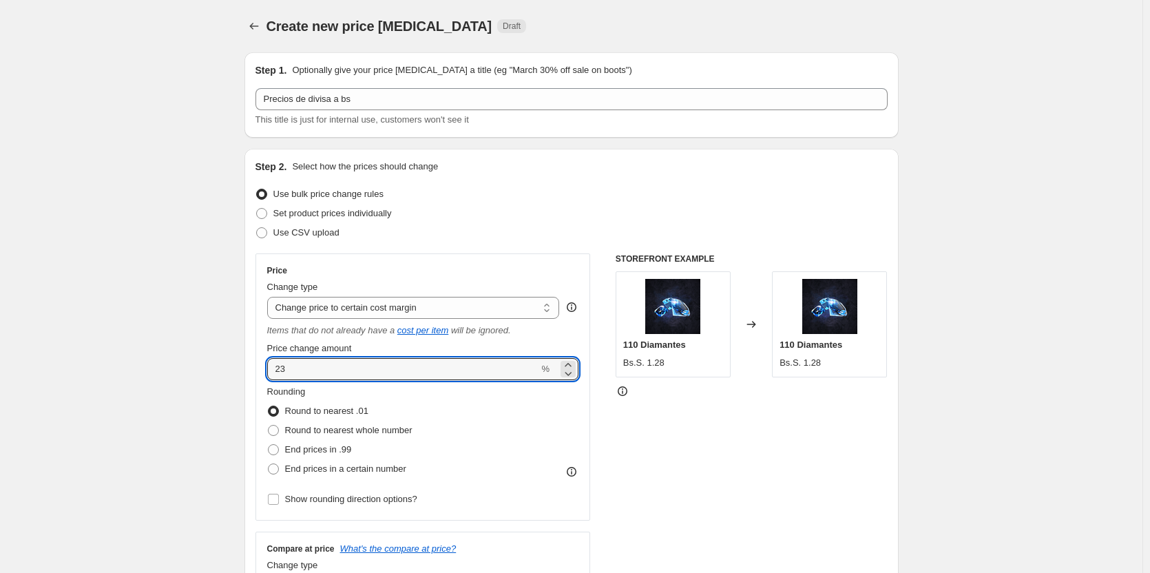
click at [255, 371] on div "Step 2. Select how the prices should change Use bulk price change rules Set pro…" at bounding box center [571, 399] width 654 height 501
type input "0"
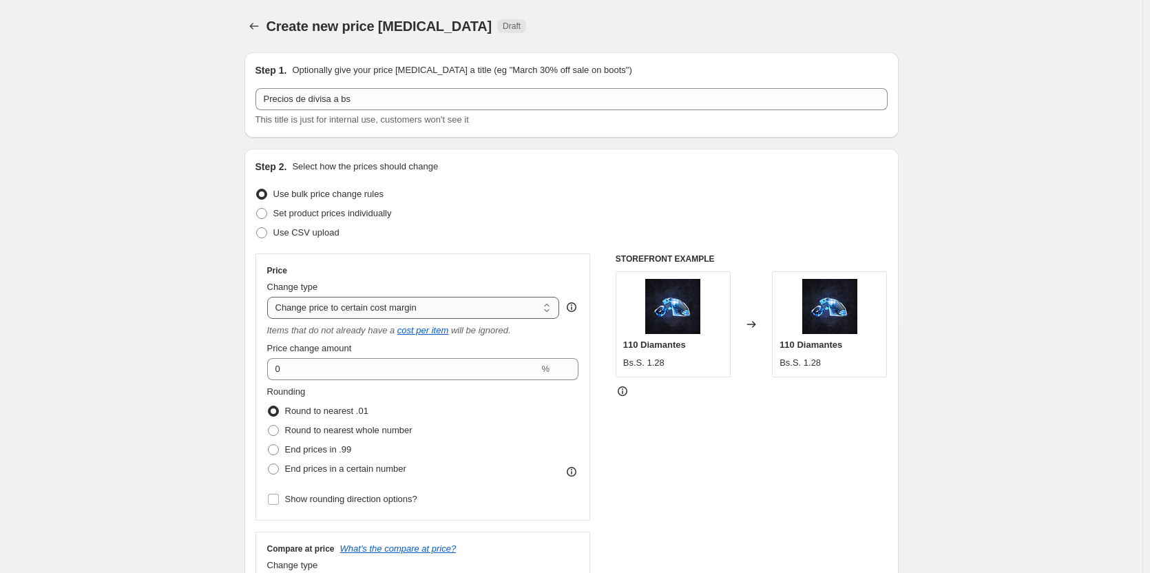
click at [406, 308] on select "Change the price to a certain amount Change the price by a certain amount Chang…" at bounding box center [413, 308] width 293 height 22
select select "pc"
click at [270, 297] on select "Change the price to a certain amount Change the price by a certain amount Chang…" at bounding box center [413, 308] width 293 height 22
type input "50"
click at [397, 307] on select "Change the price to a certain amount Change the price by a certain amount Chang…" at bounding box center [413, 308] width 293 height 22
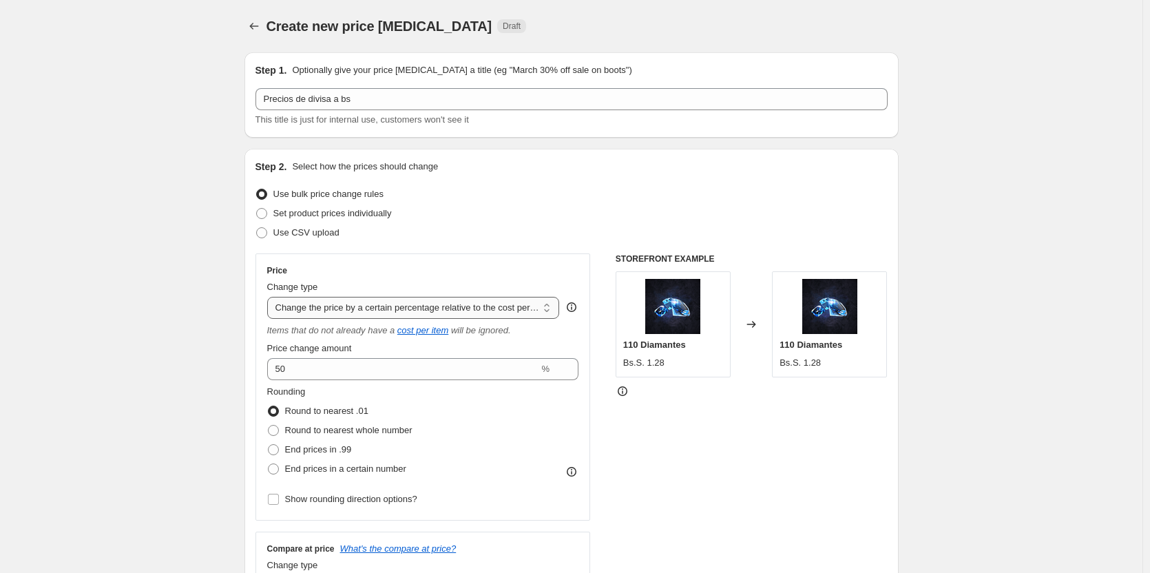
click at [270, 297] on select "Change the price to a certain amount Change the price by a certain amount Chang…" at bounding box center [413, 308] width 293 height 22
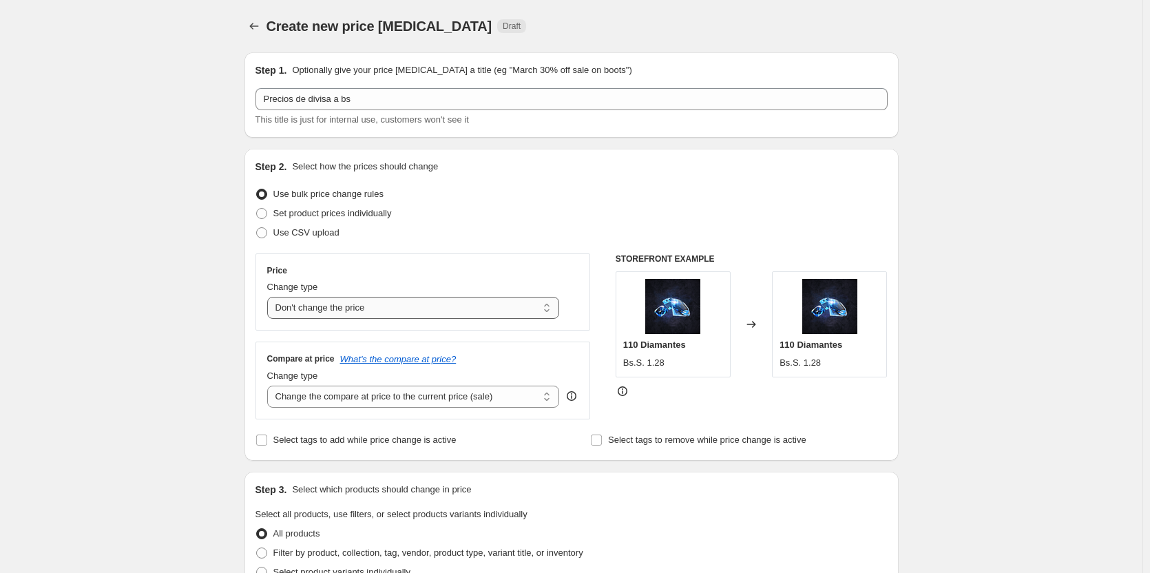
drag, startPoint x: 371, startPoint y: 297, endPoint x: 368, endPoint y: 312, distance: 15.4
click at [370, 301] on select "Change the price to a certain amount Change the price by a certain amount Chang…" at bounding box center [413, 308] width 293 height 22
select select "pcap"
click at [270, 297] on select "Change the price to a certain amount Change the price by a certain amount Chang…" at bounding box center [413, 308] width 293 height 22
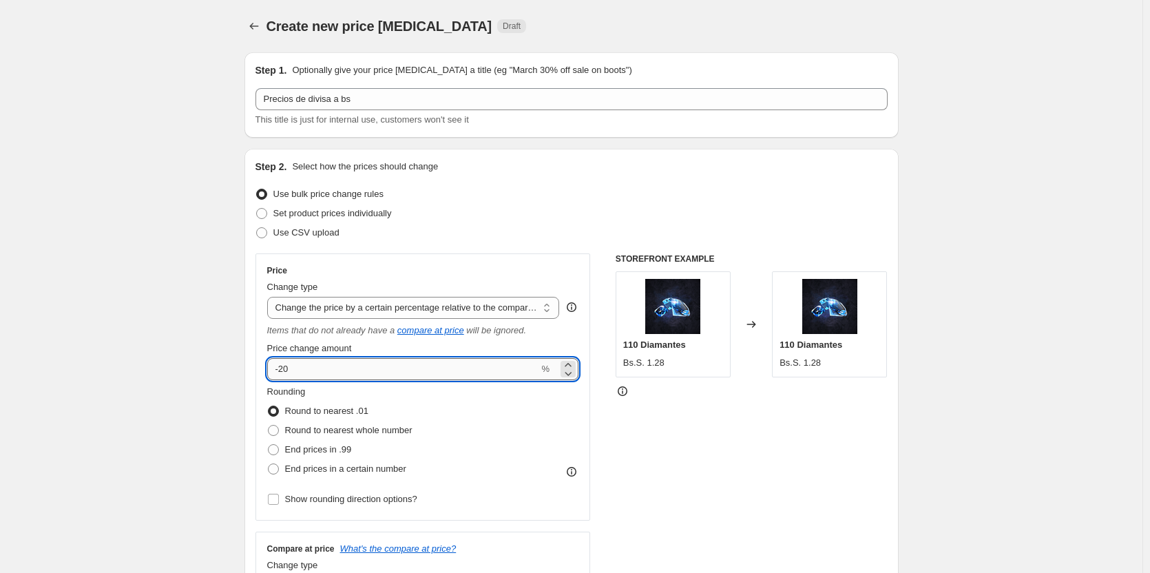
click at [366, 367] on input "-20" at bounding box center [403, 369] width 272 height 22
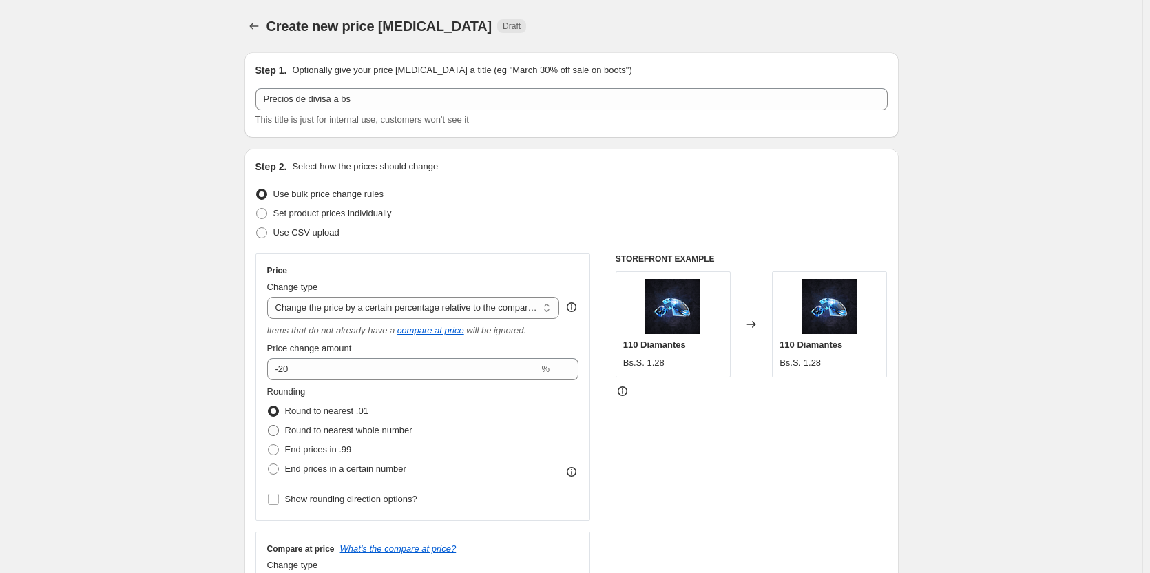
click at [372, 436] on span "Round to nearest whole number" at bounding box center [348, 430] width 127 height 14
click at [268, 425] on input "Round to nearest whole number" at bounding box center [268, 425] width 1 height 1
radio input "true"
click at [341, 446] on span "End prices in .99" at bounding box center [318, 449] width 67 height 10
click at [268, 445] on input "End prices in .99" at bounding box center [268, 444] width 1 height 1
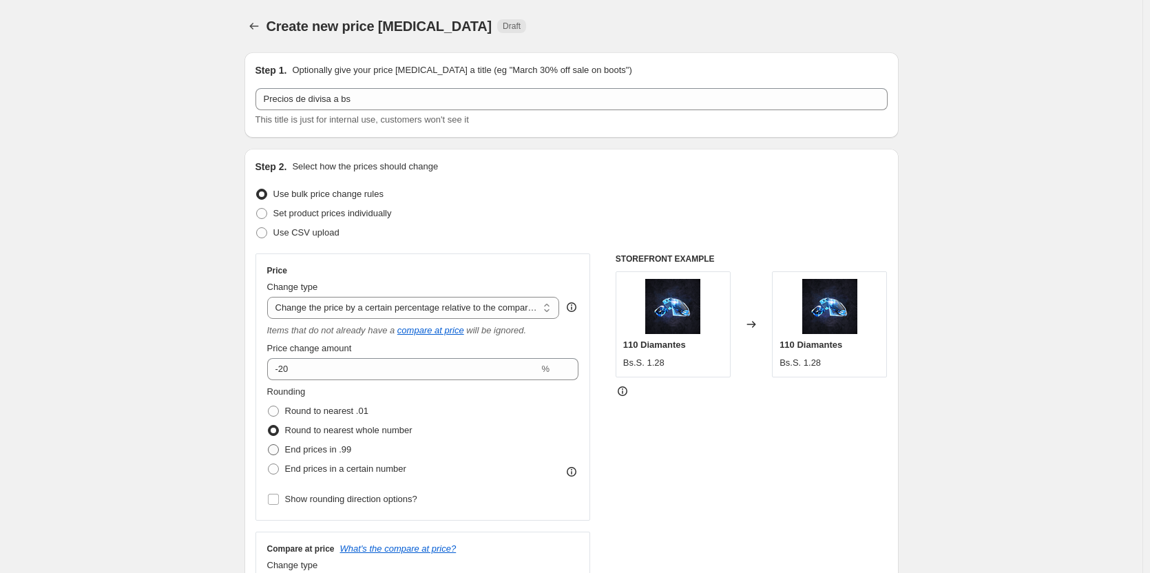
radio input "true"
click at [346, 470] on span "End prices in a certain number" at bounding box center [345, 468] width 121 height 10
click at [268, 464] on input "End prices in a certain number" at bounding box center [268, 463] width 1 height 1
radio input "true"
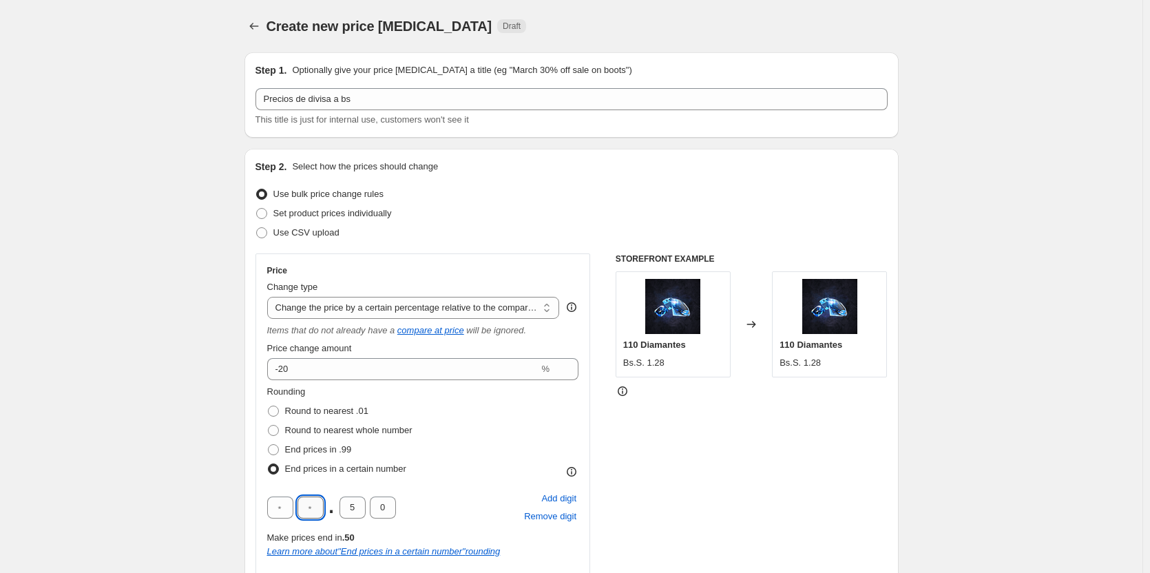
click at [313, 510] on input "text" at bounding box center [310, 507] width 26 height 22
click at [359, 511] on input "5" at bounding box center [352, 507] width 26 height 22
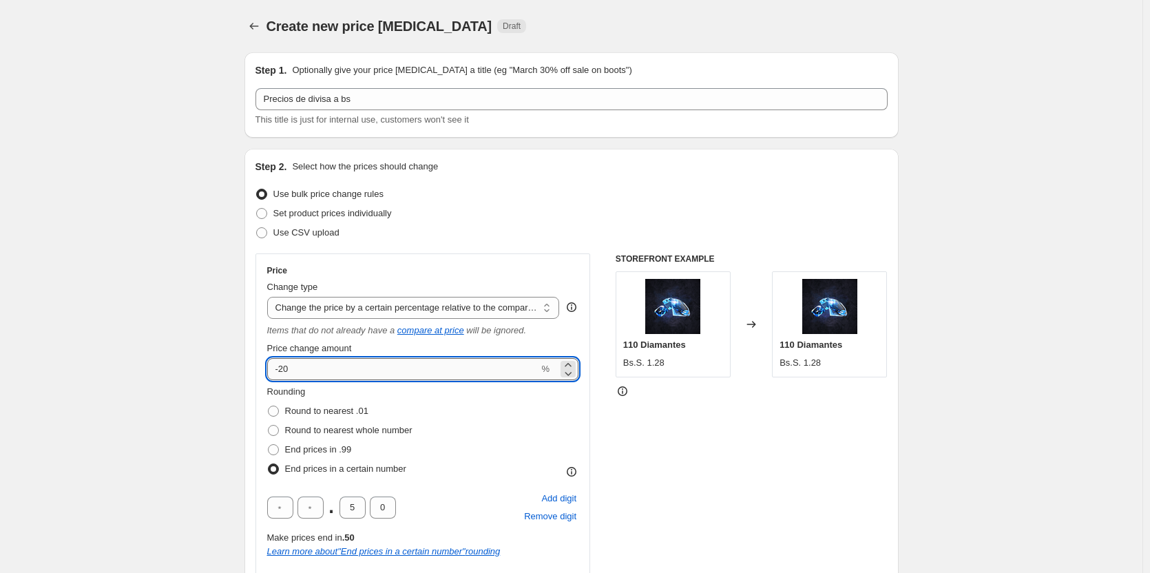
click at [422, 368] on input "-20" at bounding box center [403, 369] width 272 height 22
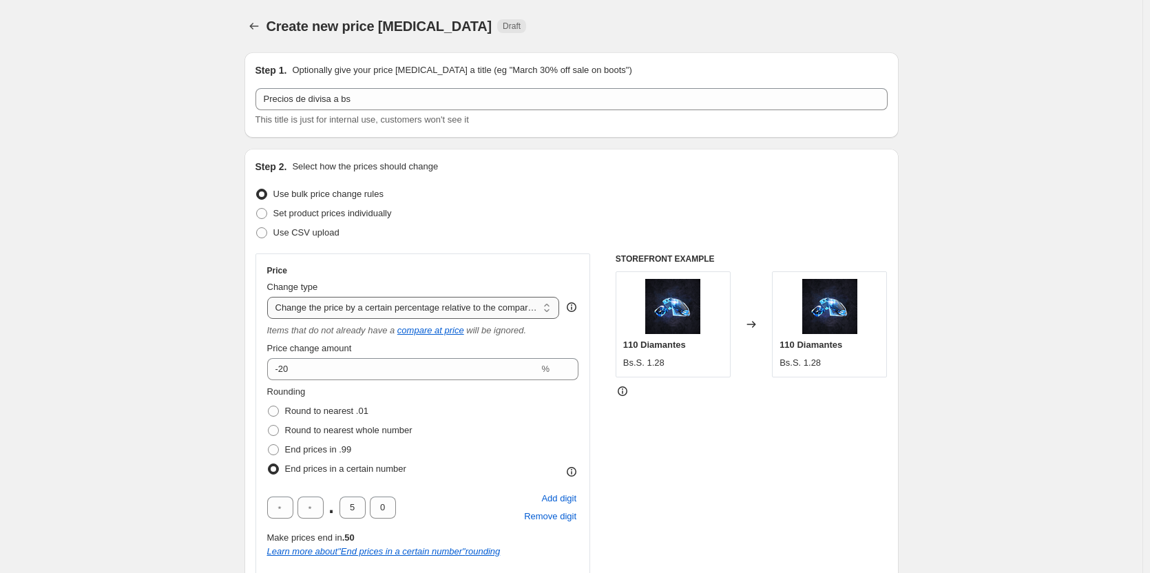
click at [416, 305] on select "Change the price to a certain amount Change the price by a certain amount Chang…" at bounding box center [413, 308] width 293 height 22
select select "bcap"
click at [270, 297] on select "Change the price to a certain amount Change the price by a certain amount Chang…" at bounding box center [413, 308] width 293 height 22
type input "-12.00"
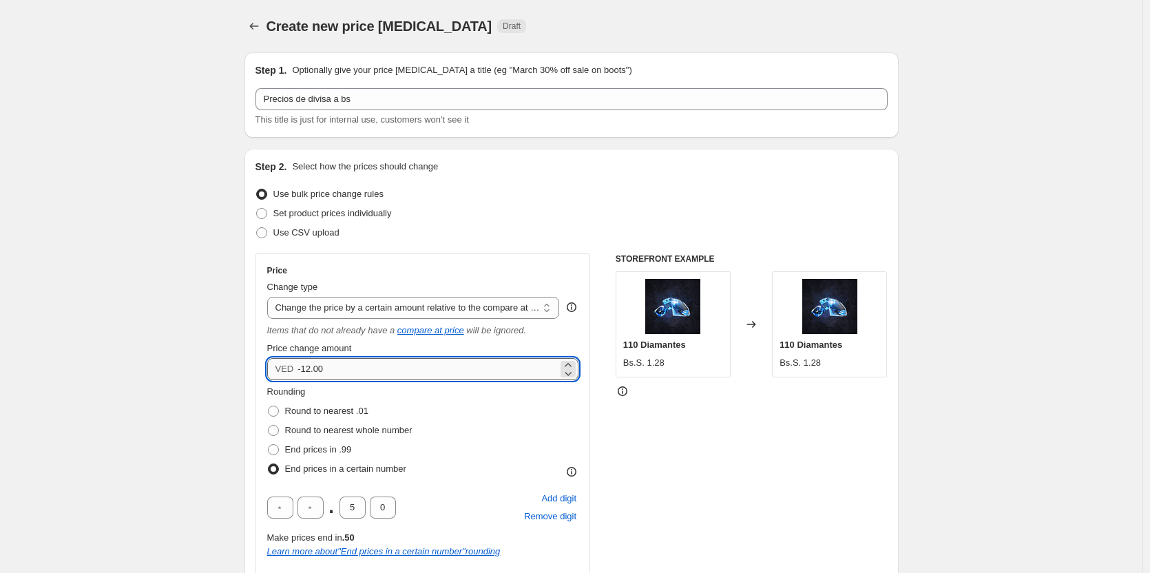
click at [375, 371] on input "-12.00" at bounding box center [427, 369] width 260 height 22
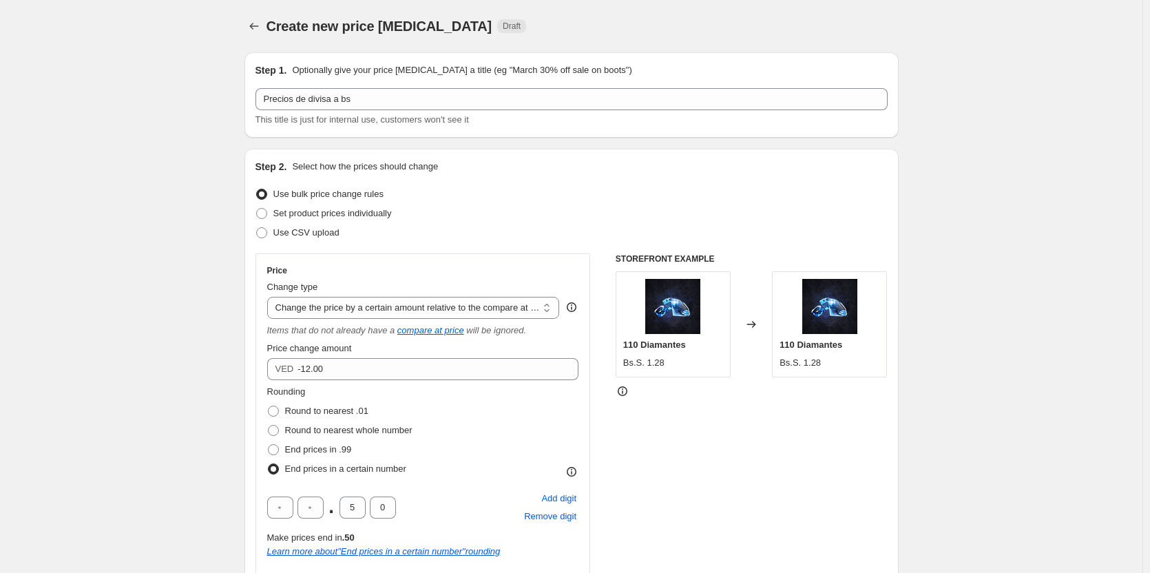
click at [470, 293] on div "Change type" at bounding box center [413, 287] width 293 height 14
click at [449, 306] on select "Change the price to a certain amount Change the price by a certain amount Chang…" at bounding box center [413, 308] width 293 height 22
click at [270, 297] on select "Change the price to a certain amount Change the price by a certain amount Chang…" at bounding box center [413, 308] width 293 height 22
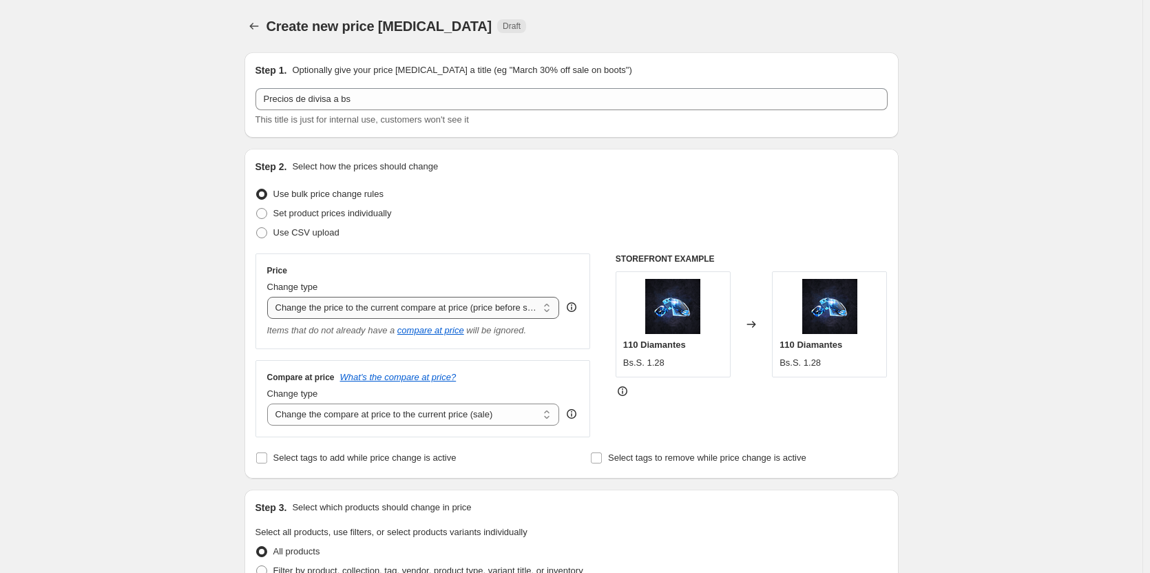
drag, startPoint x: 439, startPoint y: 304, endPoint x: 436, endPoint y: 317, distance: 13.9
click at [439, 304] on select "Change the price to a certain amount Change the price by a certain amount Chang…" at bounding box center [413, 308] width 293 height 22
select select "percentage"
click at [270, 297] on select "Change the price to a certain amount Change the price by a certain amount Chang…" at bounding box center [413, 308] width 293 height 22
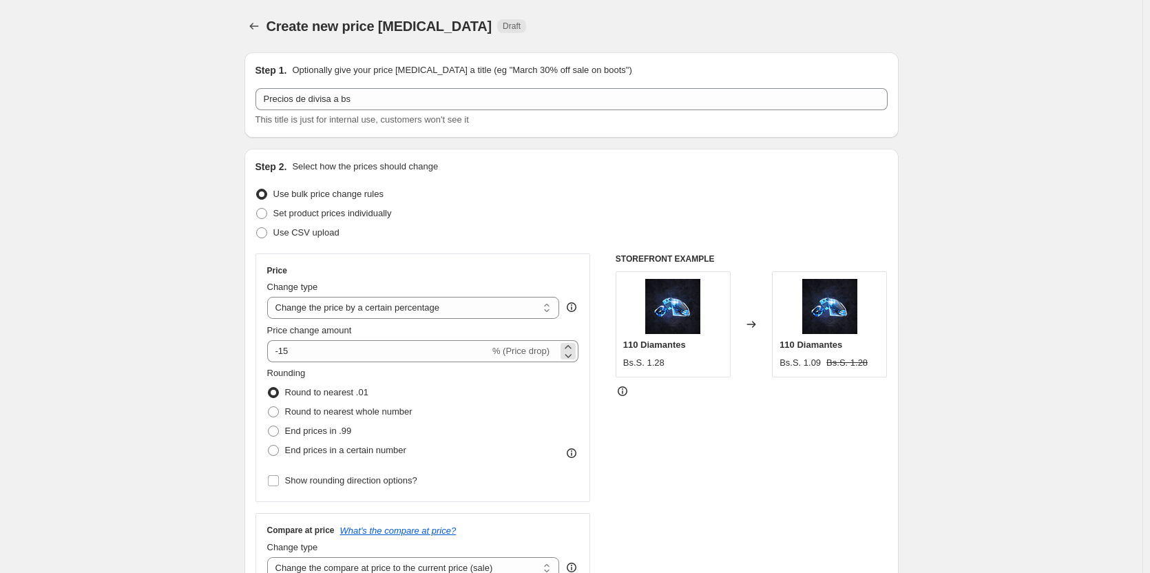
drag, startPoint x: 543, startPoint y: 349, endPoint x: 558, endPoint y: 355, distance: 15.7
click at [544, 349] on span "% (Price drop)" at bounding box center [520, 351] width 57 height 10
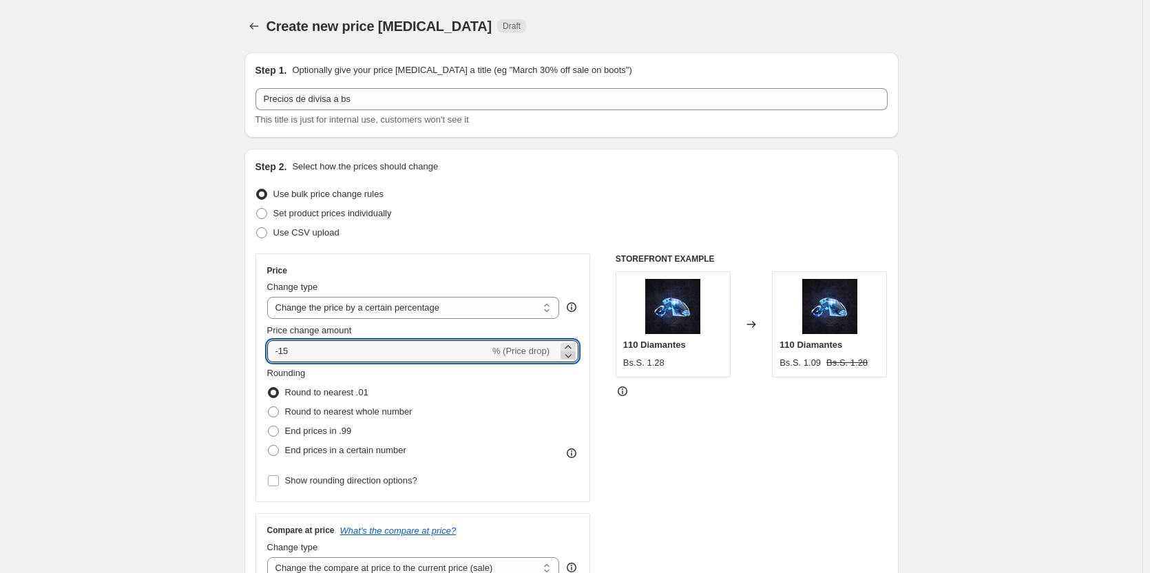
click at [576, 355] on div at bounding box center [567, 355] width 15 height 8
click at [571, 352] on icon at bounding box center [568, 355] width 14 height 14
click at [570, 352] on icon at bounding box center [568, 355] width 14 height 14
type input "-19"
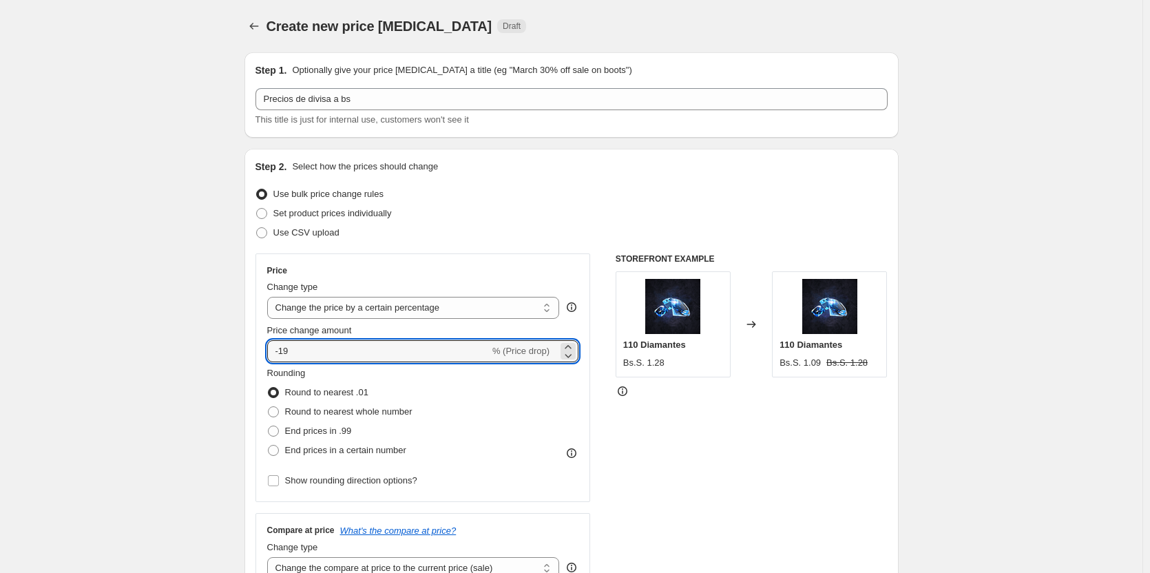
click at [560, 377] on div "Rounding Round to nearest .01 Round to nearest whole number End prices in .99 E…" at bounding box center [423, 413] width 312 height 94
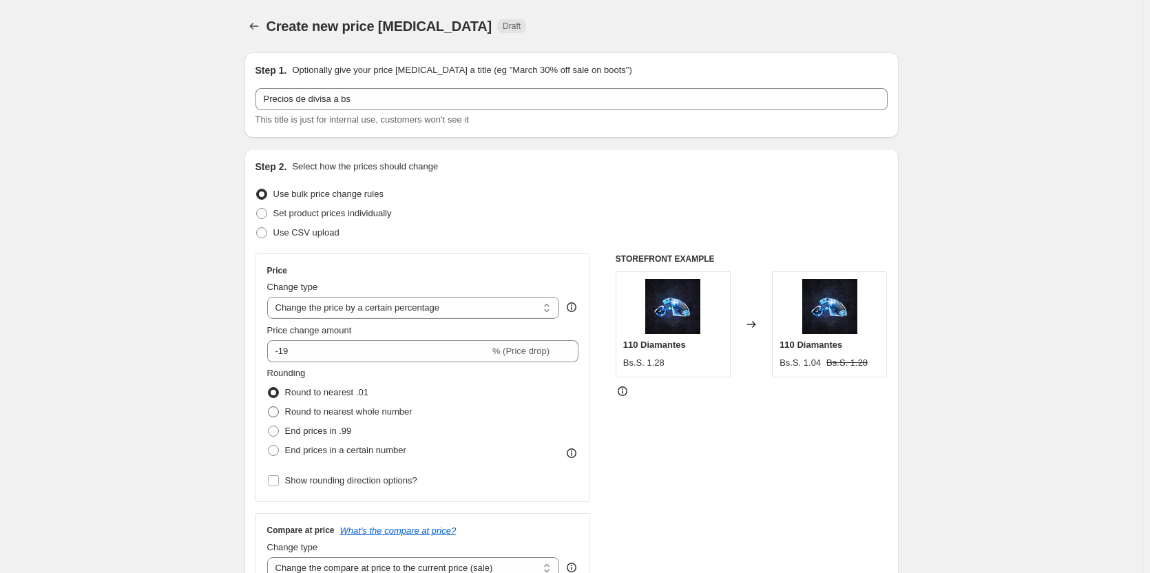
click at [335, 409] on span "Round to nearest whole number" at bounding box center [348, 411] width 127 height 10
click at [268, 407] on input "Round to nearest whole number" at bounding box center [268, 406] width 1 height 1
radio input "true"
click at [333, 392] on span "Round to nearest .01" at bounding box center [326, 392] width 83 height 10
click at [268, 388] on input "Round to nearest .01" at bounding box center [268, 387] width 1 height 1
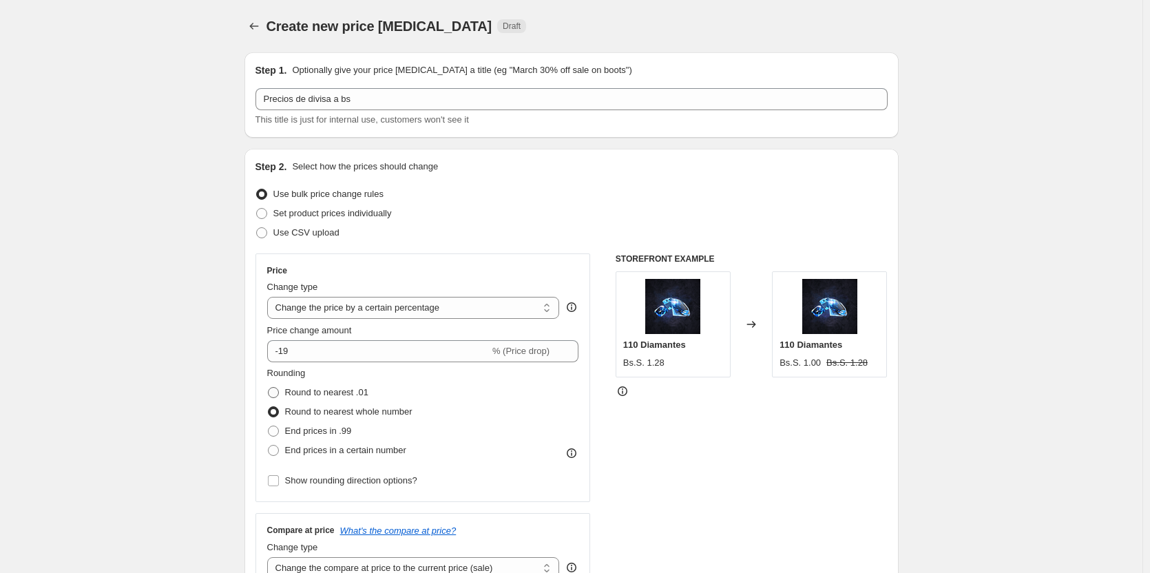
radio input "true"
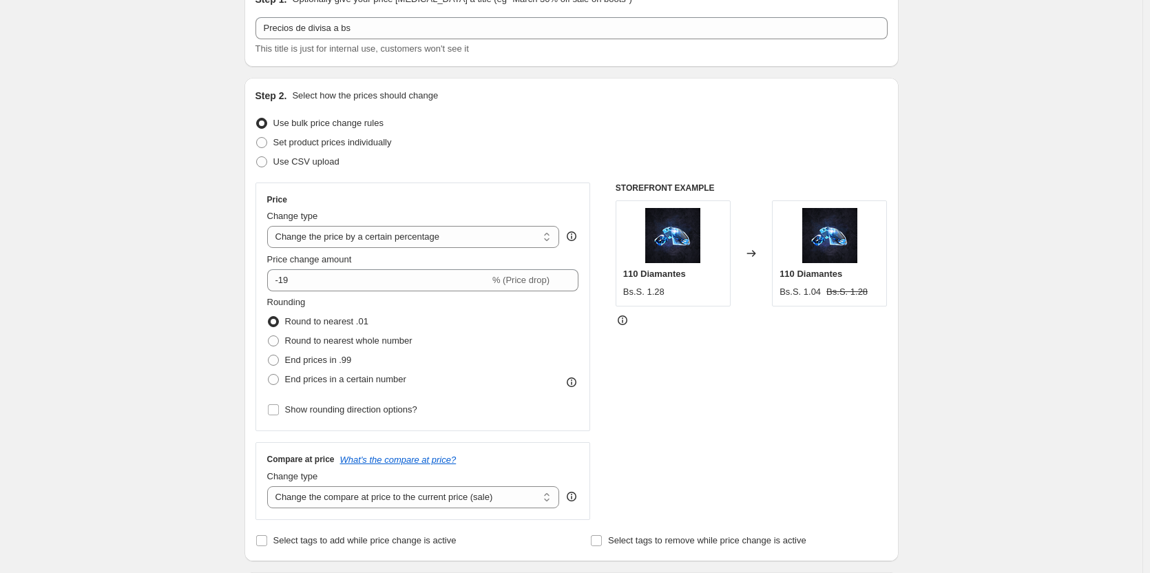
scroll to position [69, 0]
click at [474, 247] on select "Change the price to a certain amount Change the price by a certain amount Chang…" at bounding box center [413, 239] width 293 height 22
click at [492, 234] on select "Change the price to a certain amount Change the price by a certain amount Chang…" at bounding box center [413, 239] width 293 height 22
click at [270, 228] on select "Change the price to a certain amount Change the price by a certain amount Chang…" at bounding box center [413, 239] width 293 height 22
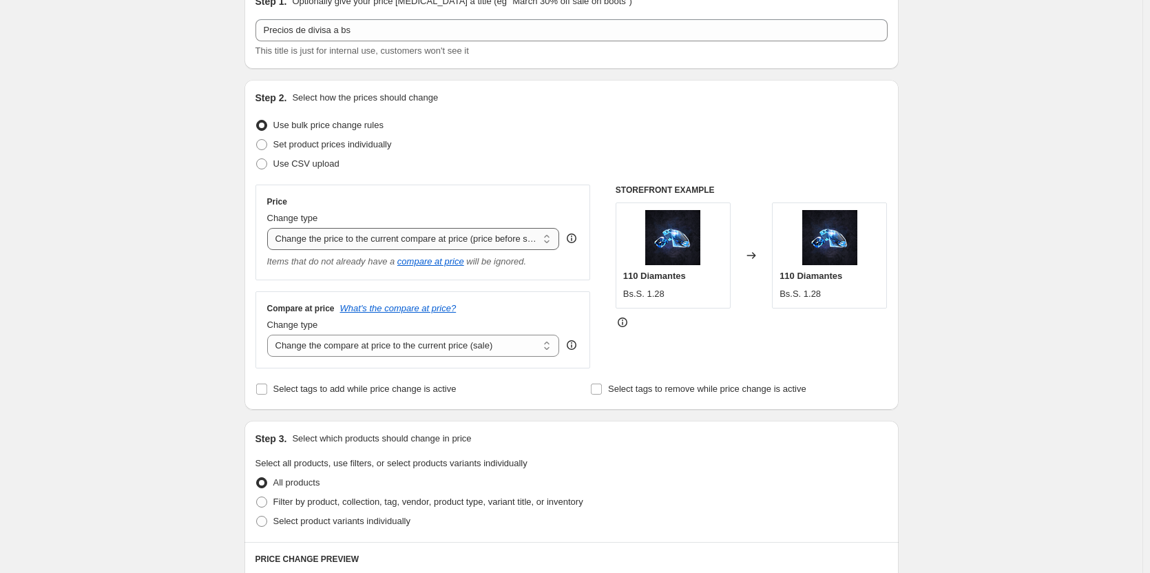
drag, startPoint x: 471, startPoint y: 231, endPoint x: 471, endPoint y: 249, distance: 17.9
click at [471, 232] on select "Change the price to a certain amount Change the price by a certain amount Chang…" at bounding box center [413, 239] width 293 height 22
click at [270, 228] on select "Change the price to a certain amount Change the price by a certain amount Chang…" at bounding box center [413, 239] width 293 height 22
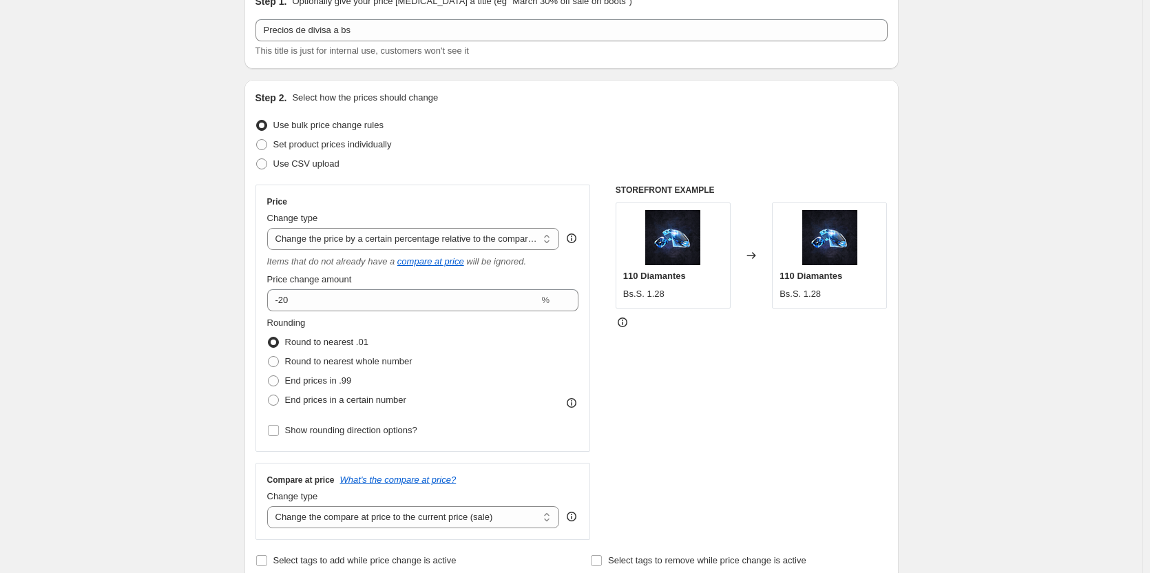
click at [483, 225] on div "Change type" at bounding box center [413, 218] width 293 height 14
click at [483, 236] on select "Change the price to a certain amount Change the price by a certain amount Chang…" at bounding box center [413, 239] width 293 height 22
click at [270, 228] on select "Change the price to a certain amount Change the price by a certain amount Chang…" at bounding box center [413, 239] width 293 height 22
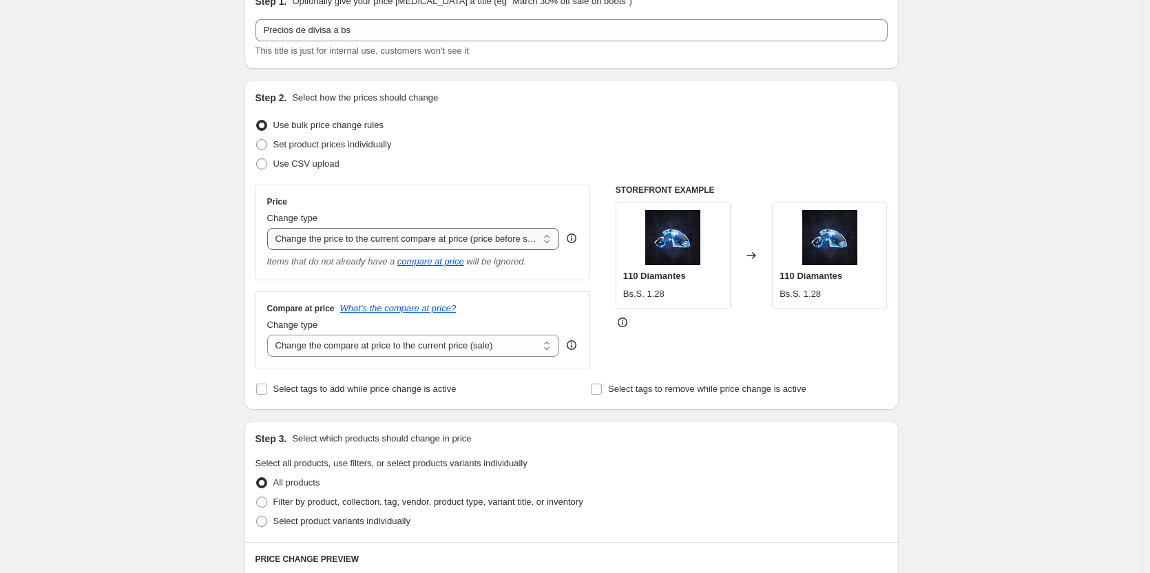
click at [515, 234] on select "Change the price to a certain amount Change the price by a certain amount Chang…" at bounding box center [413, 239] width 293 height 22
click at [516, 232] on select "Change the price to a certain amount Change the price by a certain amount Chang…" at bounding box center [413, 239] width 293 height 22
click at [516, 231] on select "Change the price to a certain amount Change the price by a certain amount Chang…" at bounding box center [413, 239] width 293 height 22
select select "percentage"
click at [270, 228] on select "Change the price to a certain amount Change the price by a certain amount Chang…" at bounding box center [413, 239] width 293 height 22
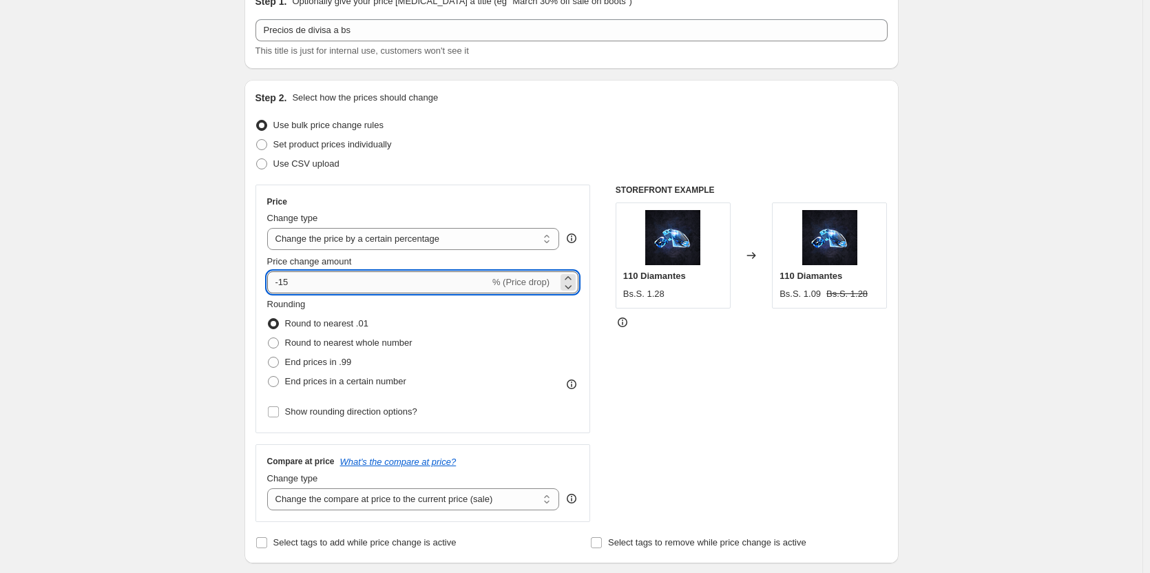
click at [466, 282] on input "-15" at bounding box center [378, 282] width 222 height 22
drag, startPoint x: 462, startPoint y: 279, endPoint x: 322, endPoint y: 276, distance: 139.8
click at [323, 276] on input "-15" at bounding box center [378, 282] width 222 height 22
click at [222, 275] on div "Create new price [MEDICAL_DATA]. This page is ready Create new price [MEDICAL_D…" at bounding box center [571, 492] width 1142 height 1123
type input "1"
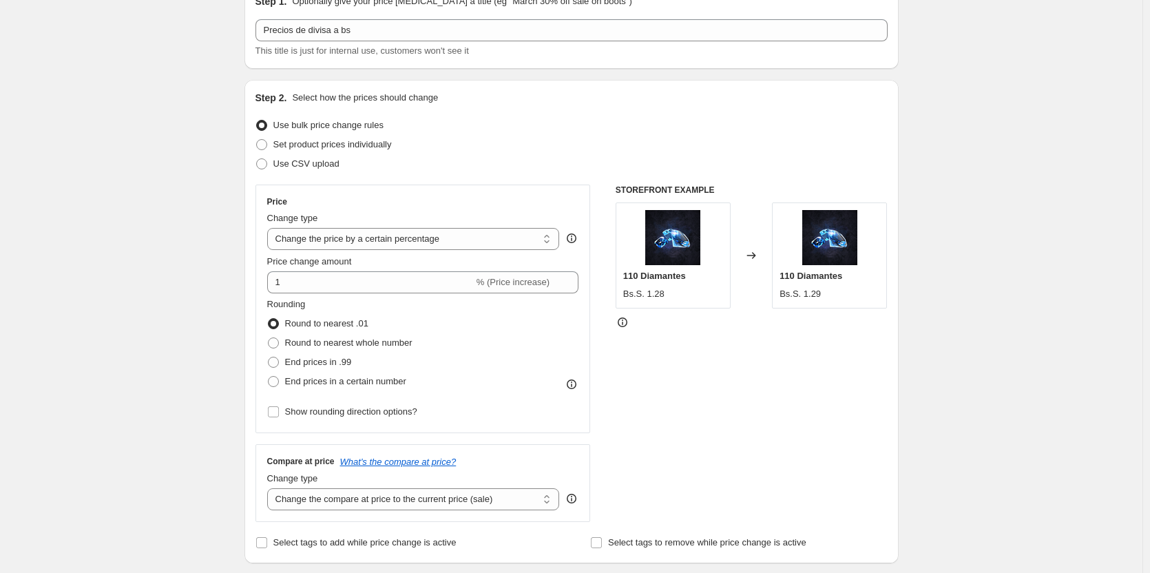
click at [494, 306] on div "Rounding Round to nearest .01 Round to nearest whole number End prices in .99 E…" at bounding box center [423, 344] width 312 height 94
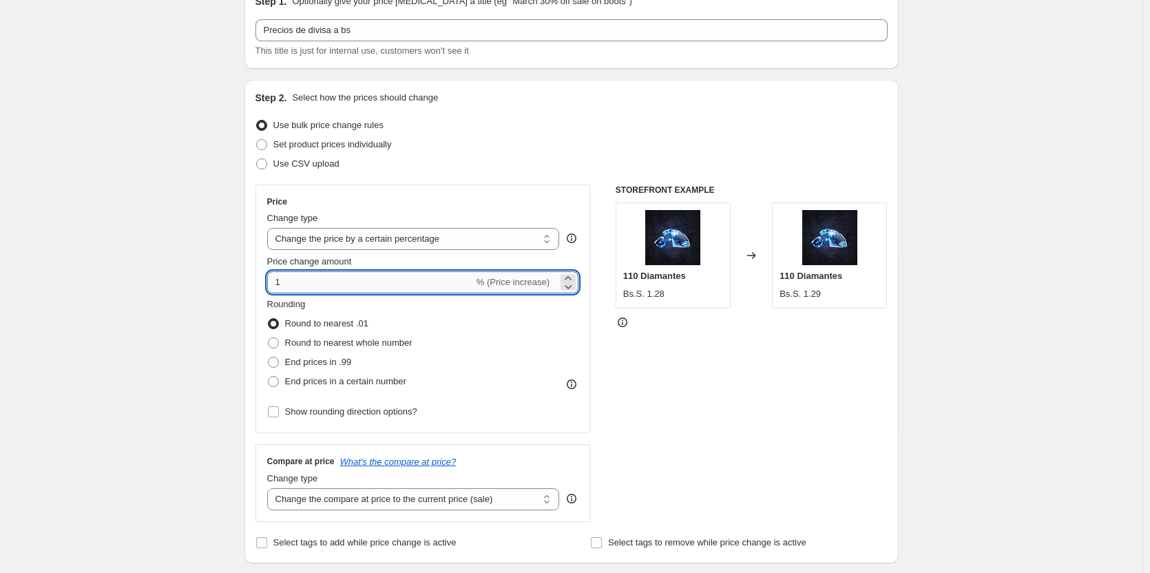
click at [443, 284] on input "1" at bounding box center [370, 282] width 207 height 22
click at [470, 312] on div "Rounding Round to nearest .01 Round to nearest whole number End prices in .99 E…" at bounding box center [423, 344] width 312 height 94
drag, startPoint x: 408, startPoint y: 284, endPoint x: 190, endPoint y: 275, distance: 217.7
click at [190, 275] on div "Create new price [MEDICAL_DATA]. This page is ready Create new price [MEDICAL_D…" at bounding box center [571, 492] width 1142 height 1123
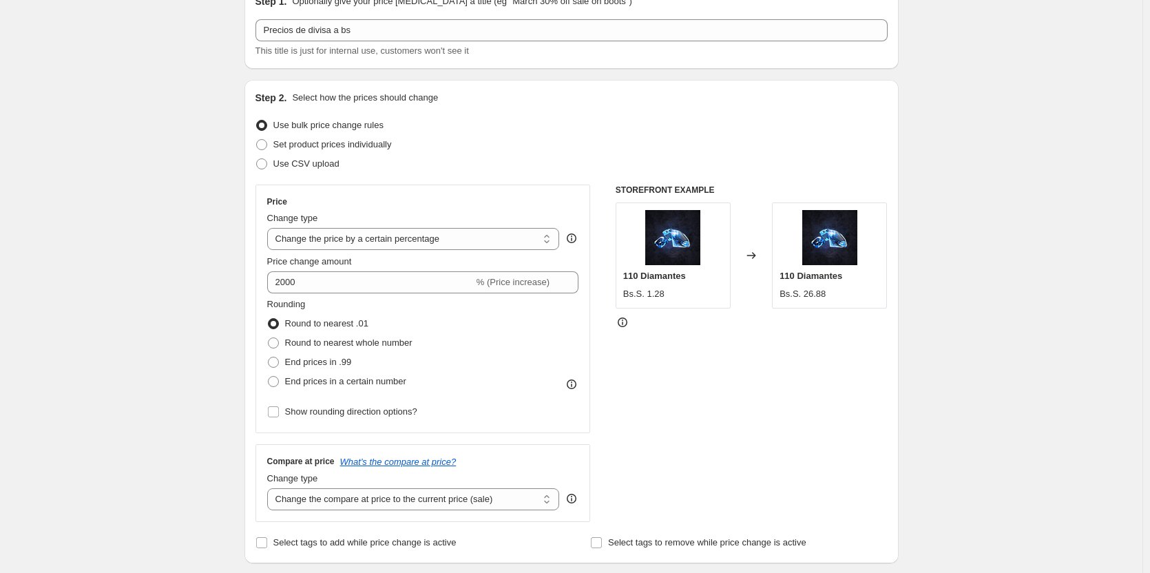
click at [242, 213] on div "Step 1. Optionally give your price [MEDICAL_DATA] a title (eg "March 30% off sa…" at bounding box center [565, 471] width 665 height 998
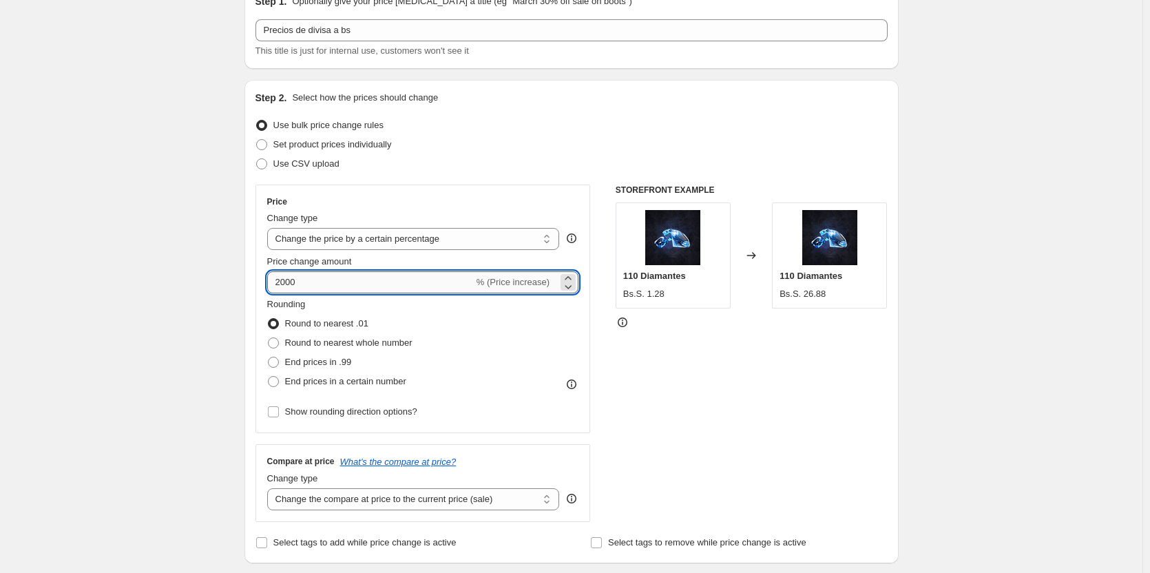
drag, startPoint x: 363, startPoint y: 278, endPoint x: 348, endPoint y: 279, distance: 14.5
click at [348, 279] on input "2000" at bounding box center [370, 282] width 207 height 22
click at [140, 271] on div "Create new price [MEDICAL_DATA]. This page is ready Create new price [MEDICAL_D…" at bounding box center [571, 492] width 1142 height 1123
click at [315, 276] on input "20000" at bounding box center [370, 282] width 207 height 22
click at [187, 258] on div "Create new price [MEDICAL_DATA]. This page is ready Create new price [MEDICAL_D…" at bounding box center [571, 492] width 1142 height 1123
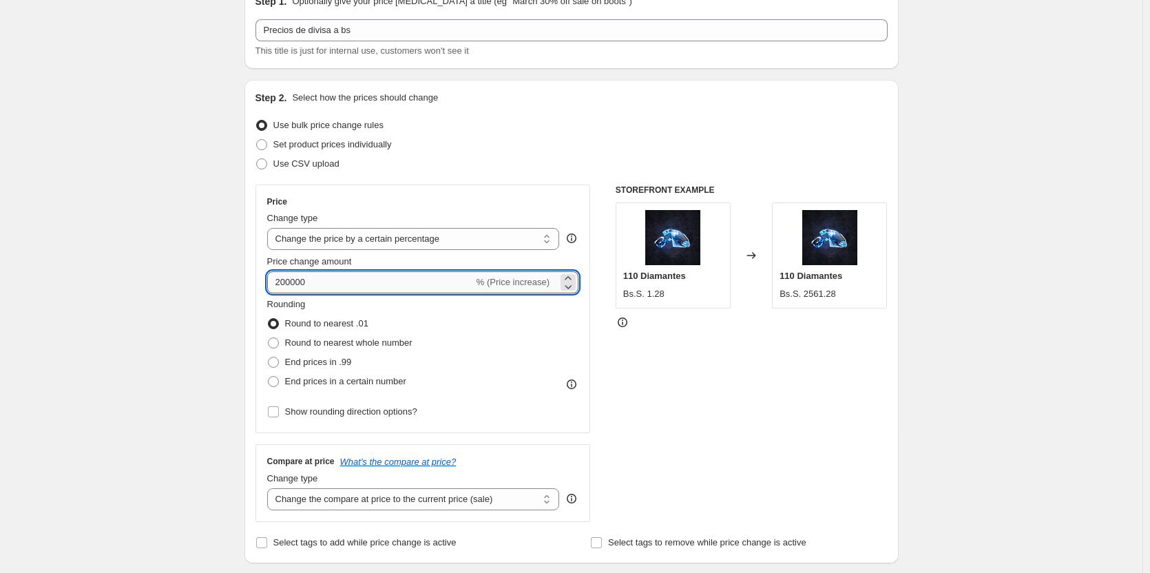
click at [330, 281] on input "200000" at bounding box center [370, 282] width 207 height 22
type input "20000"
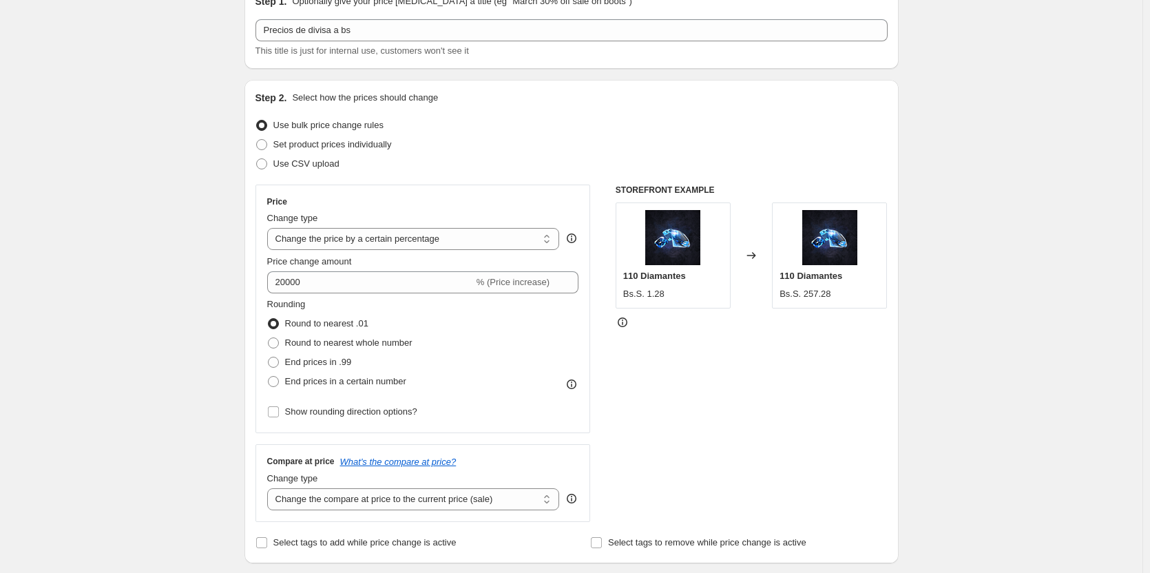
click at [178, 268] on div "Create new price [MEDICAL_DATA]. This page is ready Create new price [MEDICAL_D…" at bounding box center [571, 492] width 1142 height 1123
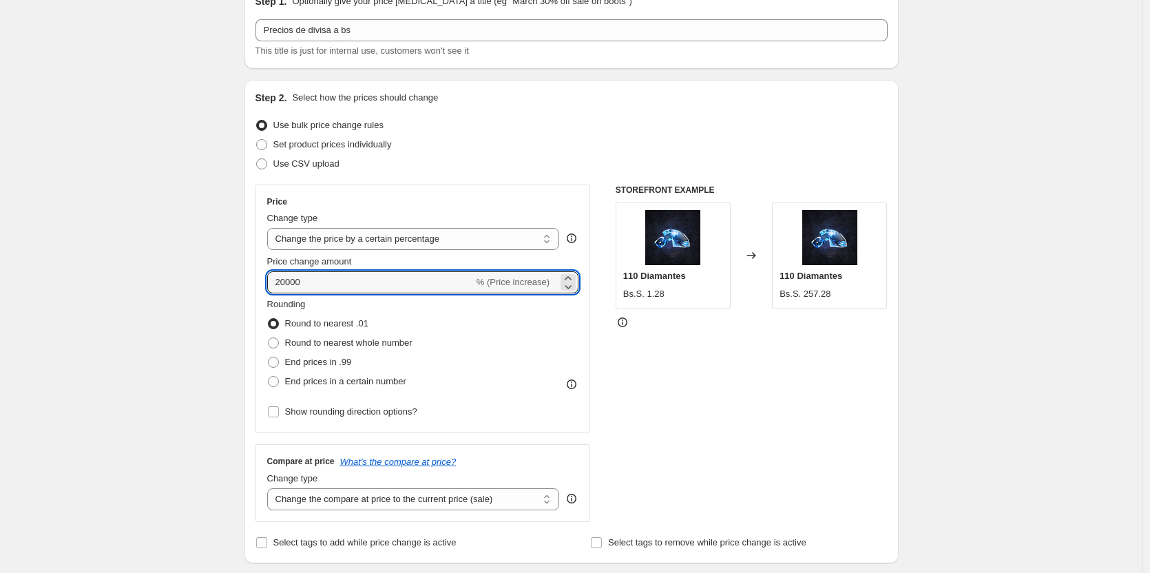
drag, startPoint x: 320, startPoint y: 278, endPoint x: 211, endPoint y: 277, distance: 109.5
click at [211, 277] on div "Create new price [MEDICAL_DATA]. This page is ready Create new price [MEDICAL_D…" at bounding box center [571, 492] width 1142 height 1123
click at [306, 284] on input "Price change amount" at bounding box center [403, 282] width 272 height 22
click at [209, 280] on div "Create new price [MEDICAL_DATA]. This page is ready Create new price [MEDICAL_D…" at bounding box center [571, 492] width 1142 height 1123
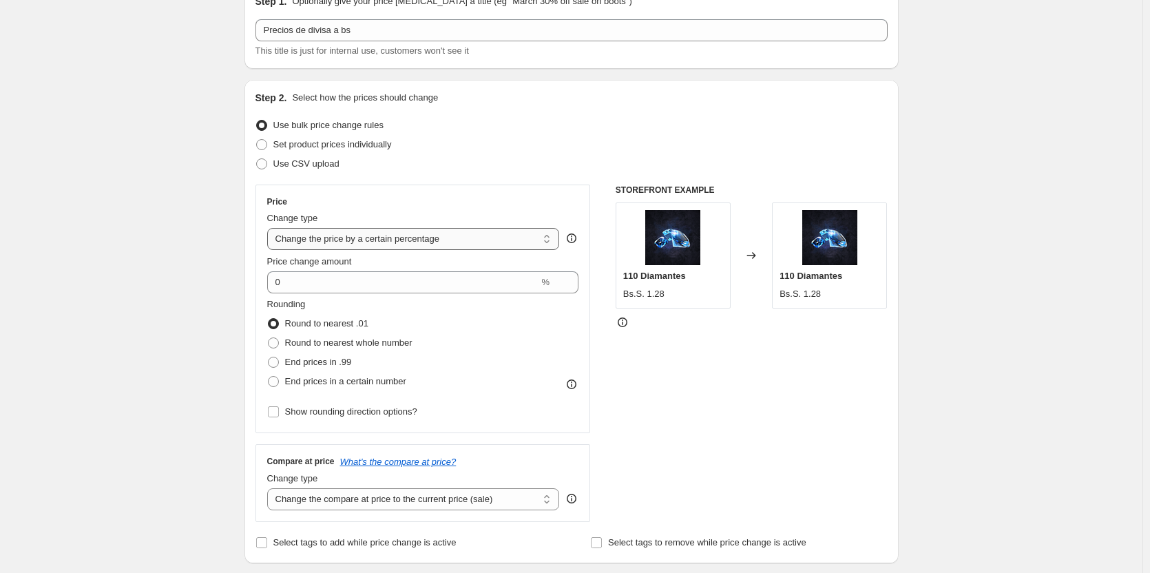
click at [339, 247] on select "Change the price to a certain amount Change the price by a certain amount Chang…" at bounding box center [413, 239] width 293 height 22
click at [270, 228] on select "Change the price to a certain amount Change the price by a certain amount Chang…" at bounding box center [413, 239] width 293 height 22
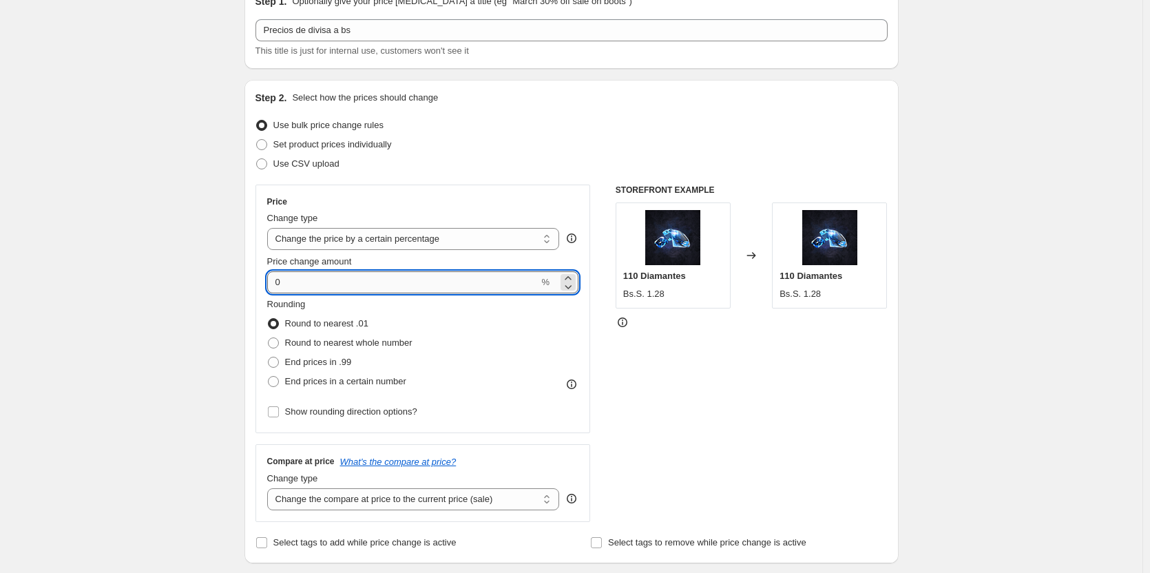
click at [357, 277] on input "0" at bounding box center [403, 282] width 272 height 22
drag, startPoint x: 357, startPoint y: 277, endPoint x: 264, endPoint y: 278, distance: 92.9
click at [253, 278] on div "Step 2. Select how the prices should change Use bulk price change rules Set pro…" at bounding box center [571, 321] width 654 height 483
click at [350, 290] on input "0" at bounding box center [403, 282] width 272 height 22
click at [353, 287] on input "0" at bounding box center [403, 282] width 272 height 22
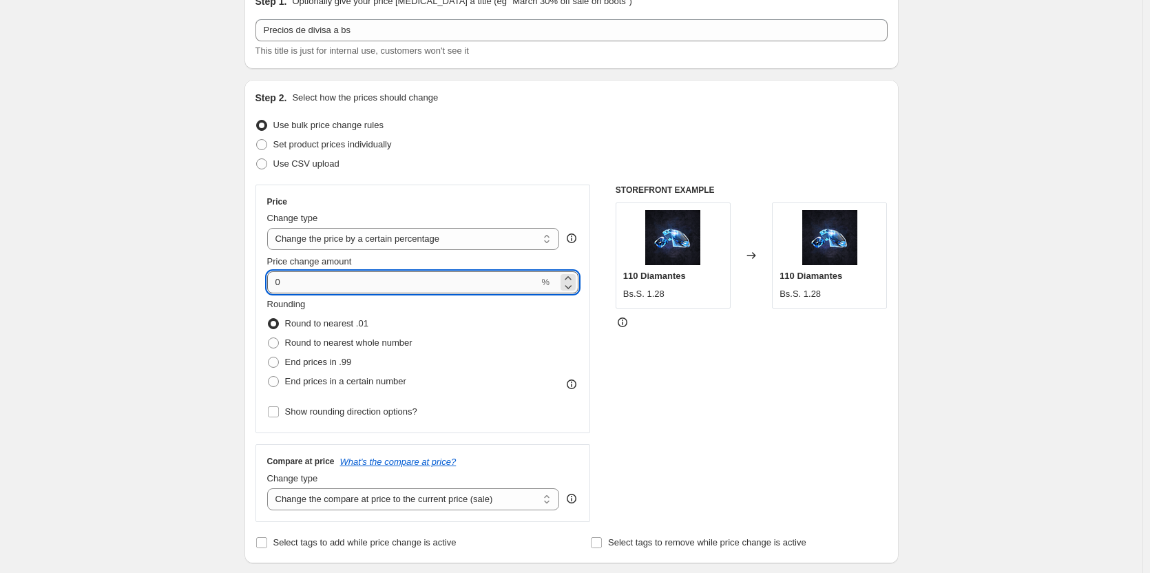
click at [353, 287] on input "0" at bounding box center [403, 282] width 272 height 22
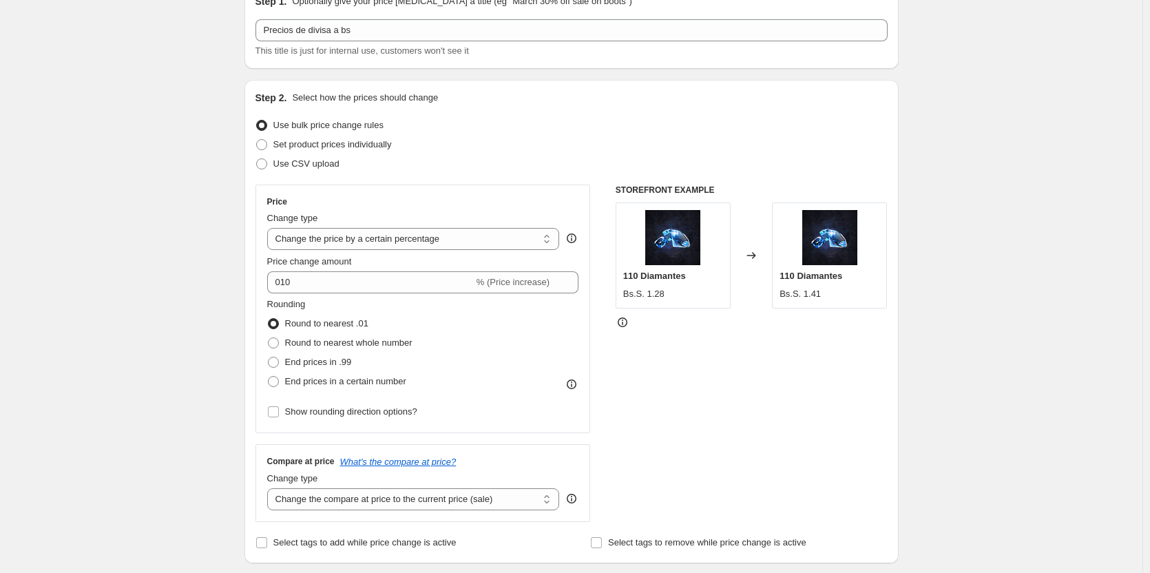
click at [112, 229] on div "Create new price [MEDICAL_DATA]. This page is ready Create new price [MEDICAL_D…" at bounding box center [571, 492] width 1142 height 1123
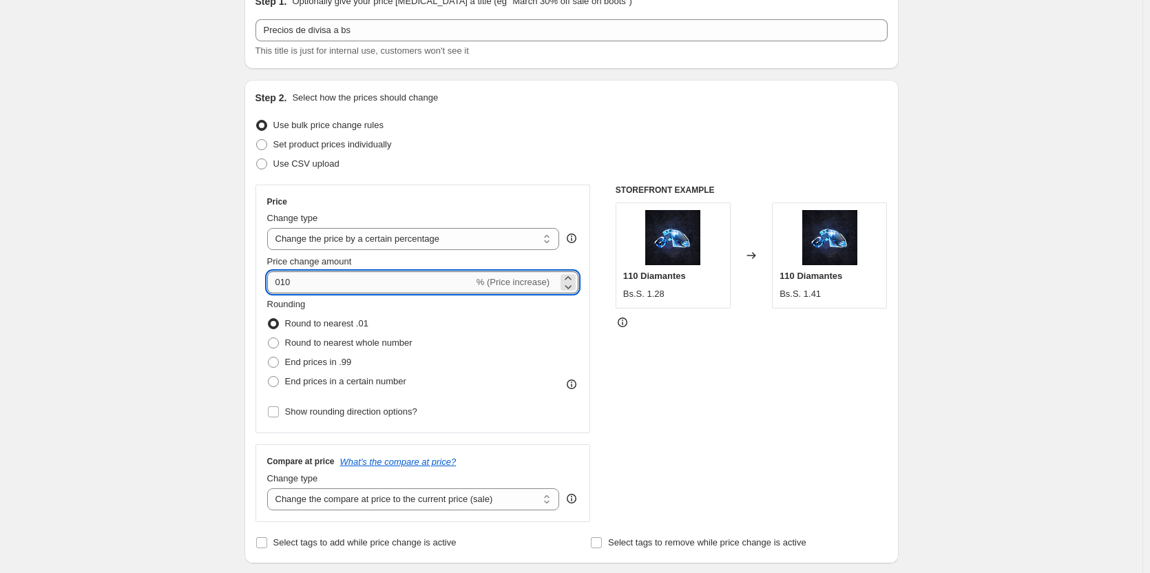
click at [283, 284] on input "010" at bounding box center [370, 282] width 207 height 22
type input "10"
click at [724, 395] on div "STOREFRONT EXAMPLE 110 Diamantes Bs.S. 1.28 Changed to 110 Diamantes Bs.S. 1.41" at bounding box center [751, 352] width 272 height 337
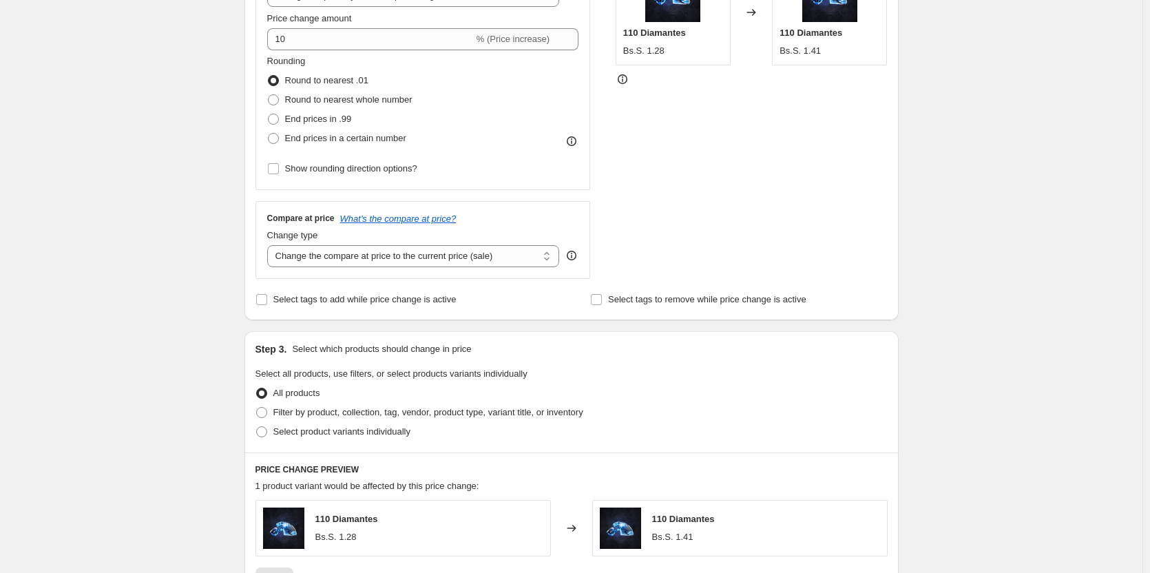
scroll to position [275, 0]
